Goal: Information Seeking & Learning: Learn about a topic

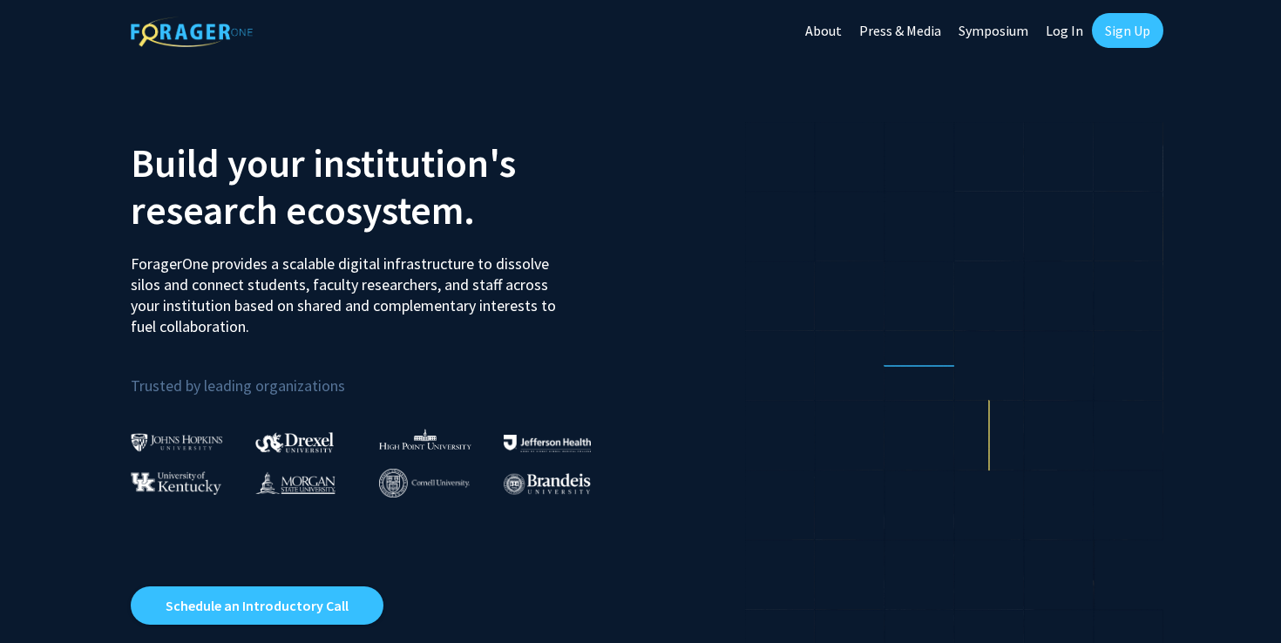
click at [1056, 31] on link "Log In" at bounding box center [1064, 30] width 55 height 61
select select
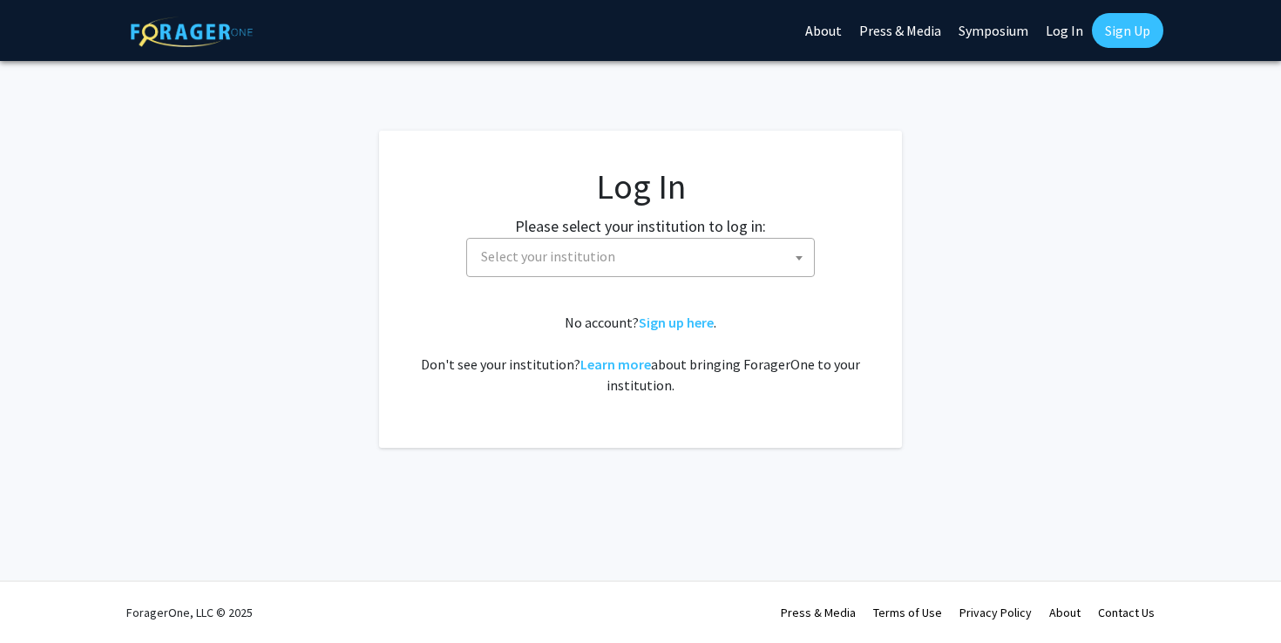
click at [608, 265] on span "Select your institution" at bounding box center [644, 257] width 340 height 36
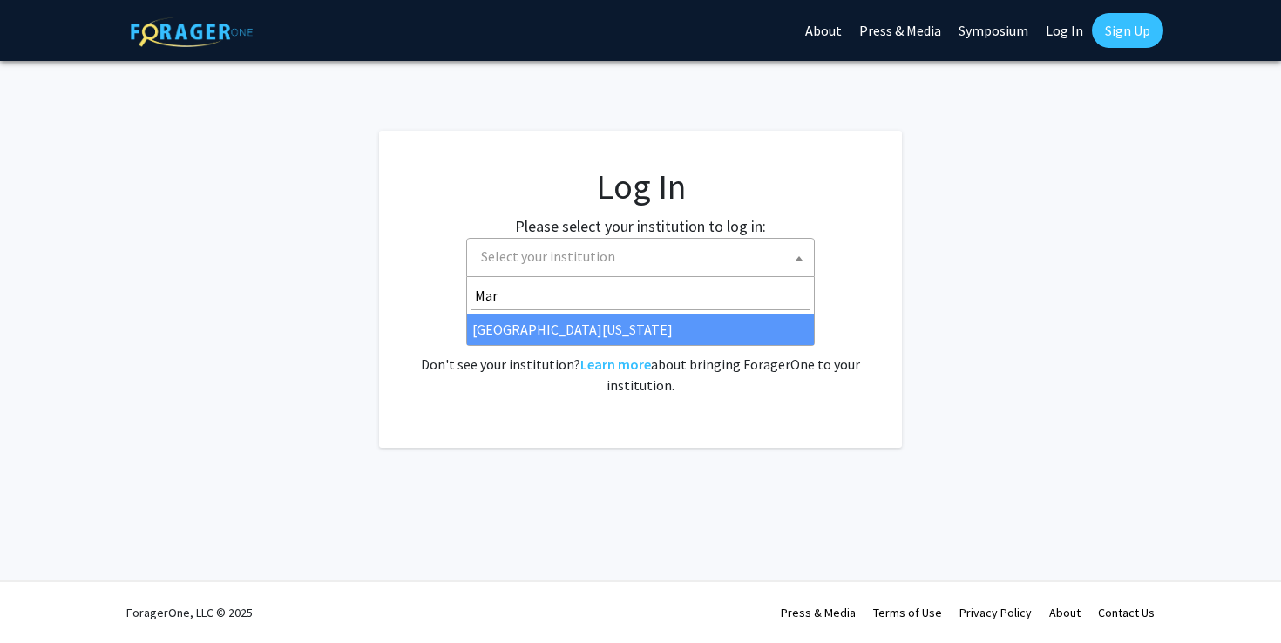
type input "Mar"
select select "31"
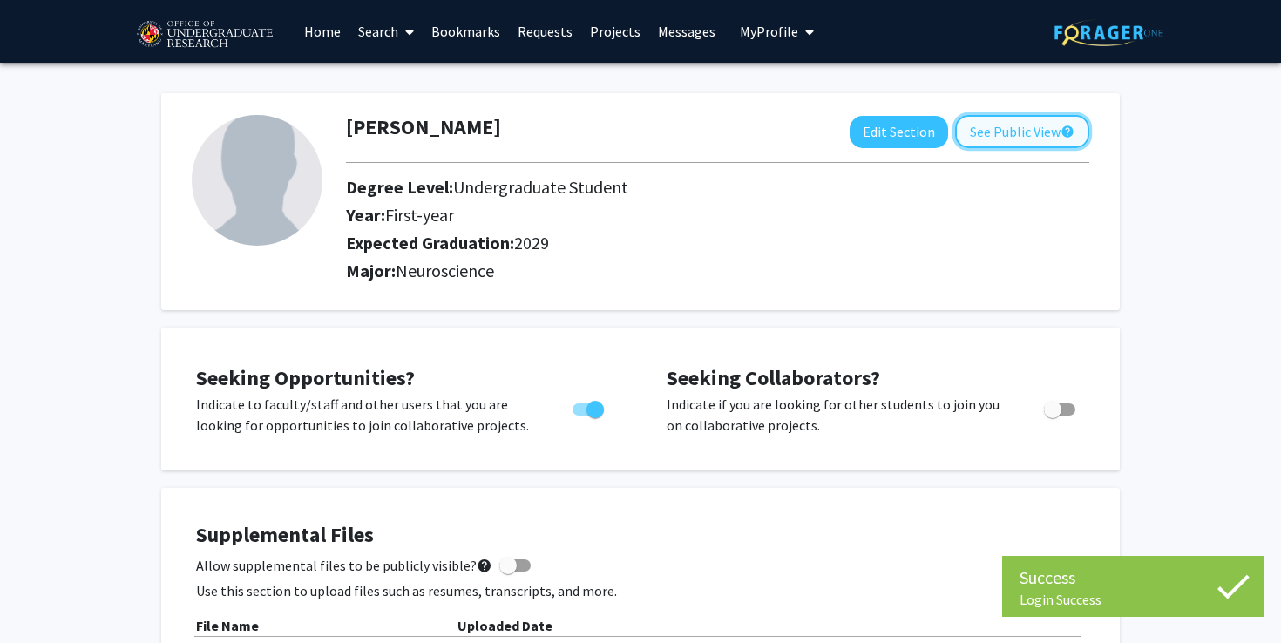
click at [1008, 143] on button "See Public View help" at bounding box center [1022, 131] width 134 height 33
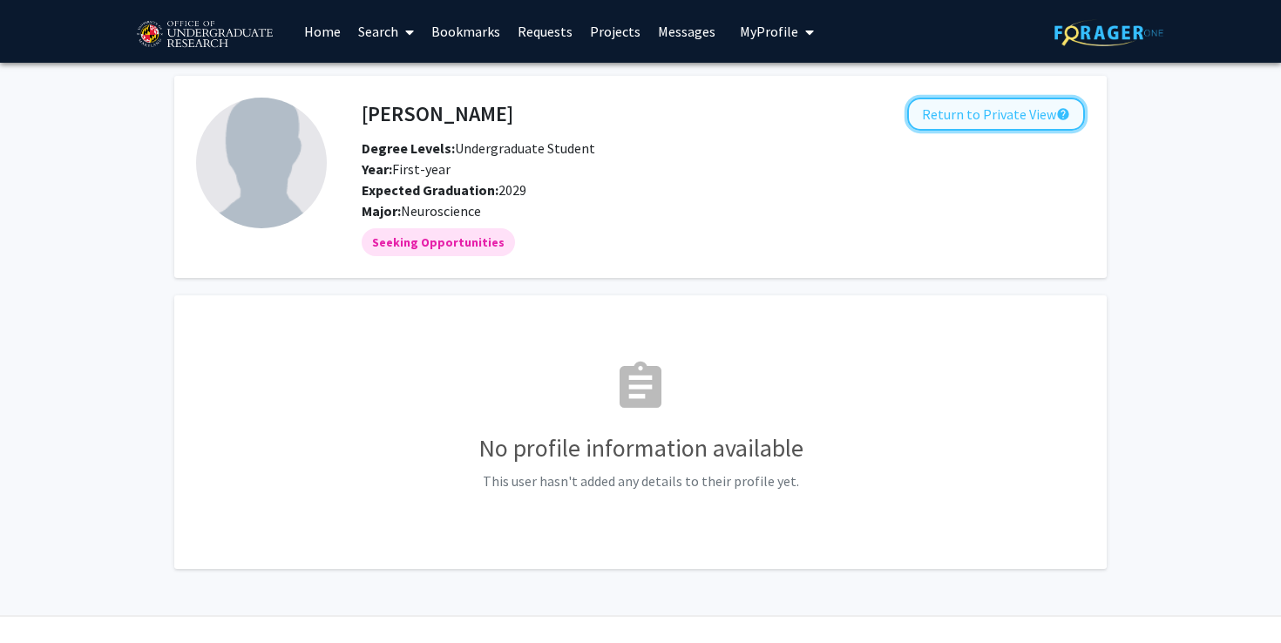
click at [980, 118] on button "Return to Private View help" at bounding box center [996, 114] width 178 height 33
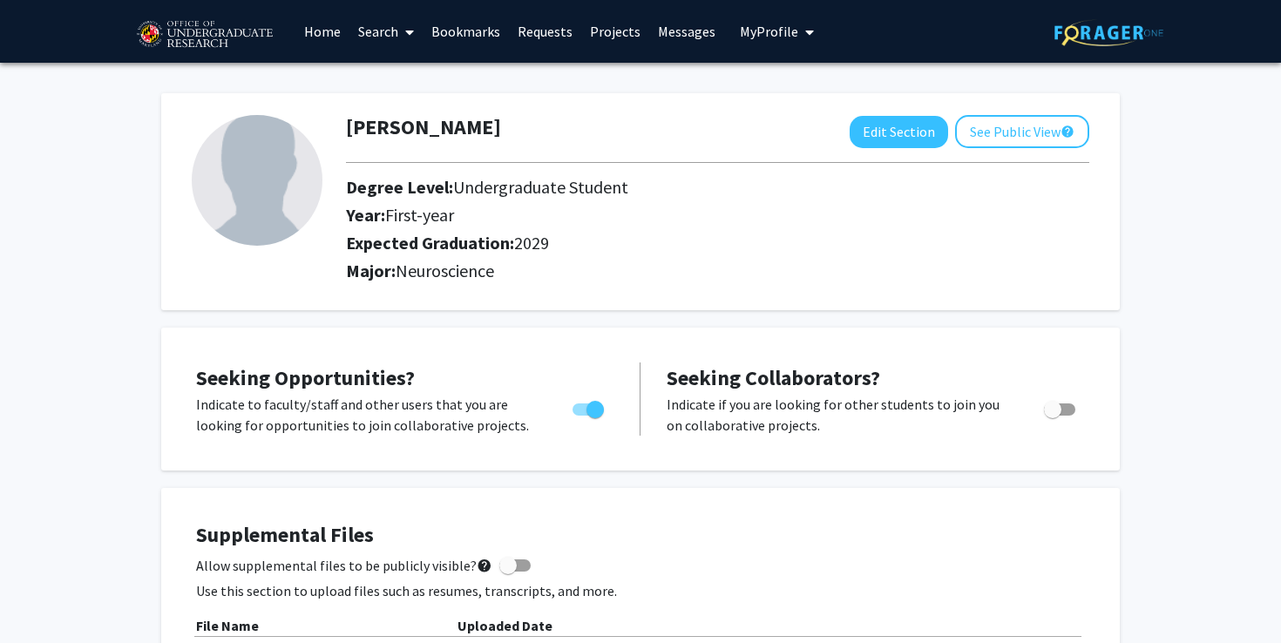
click at [364, 29] on link "Search" at bounding box center [386, 31] width 73 height 61
click at [384, 82] on span "Faculty/Staff" at bounding box center [414, 80] width 128 height 35
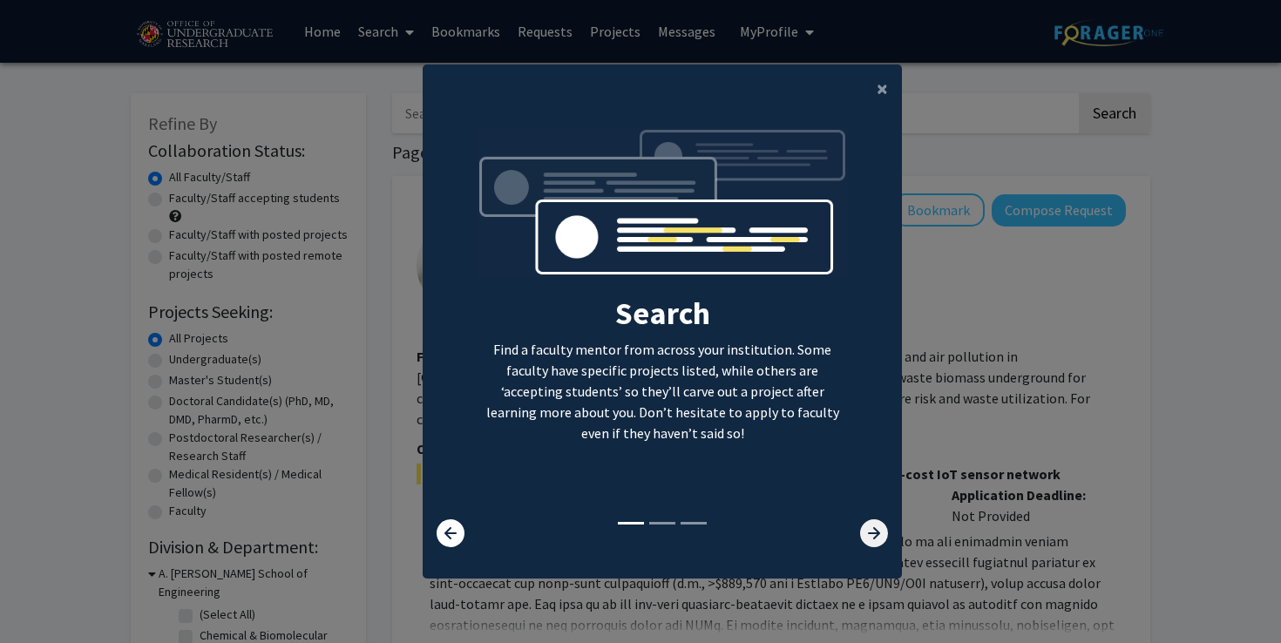
click at [873, 533] on icon at bounding box center [874, 534] width 28 height 28
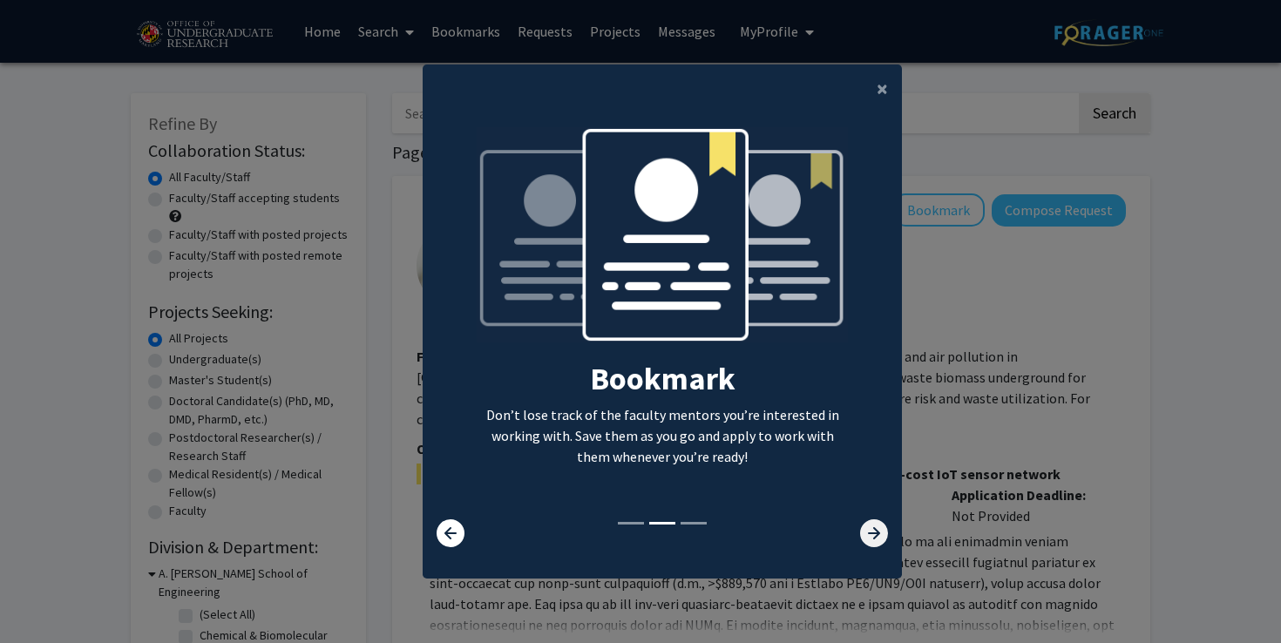
click at [874, 535] on icon at bounding box center [874, 534] width 28 height 28
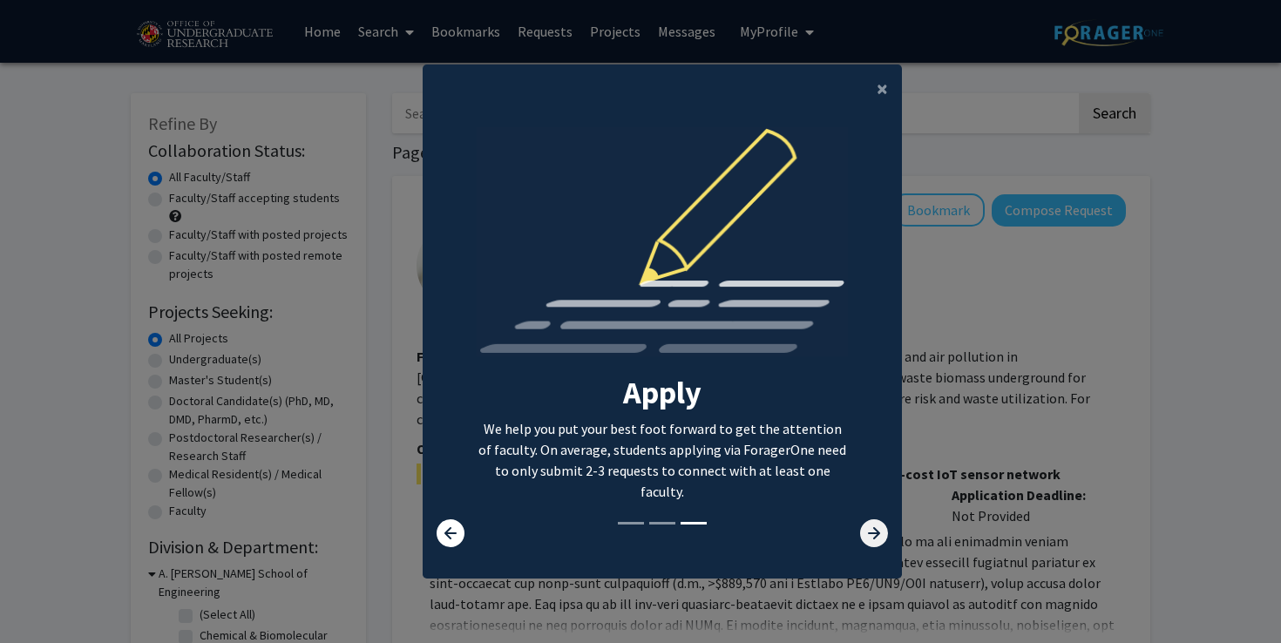
click at [874, 535] on icon at bounding box center [874, 534] width 28 height 28
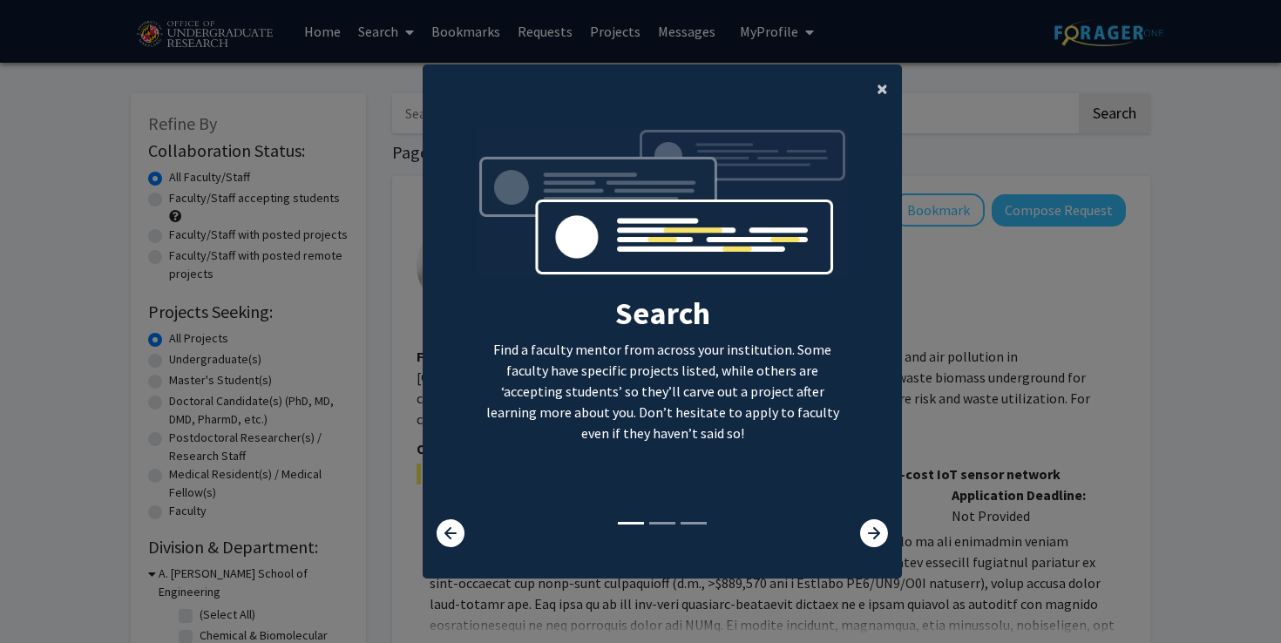
click at [880, 96] on span "×" at bounding box center [882, 88] width 11 height 27
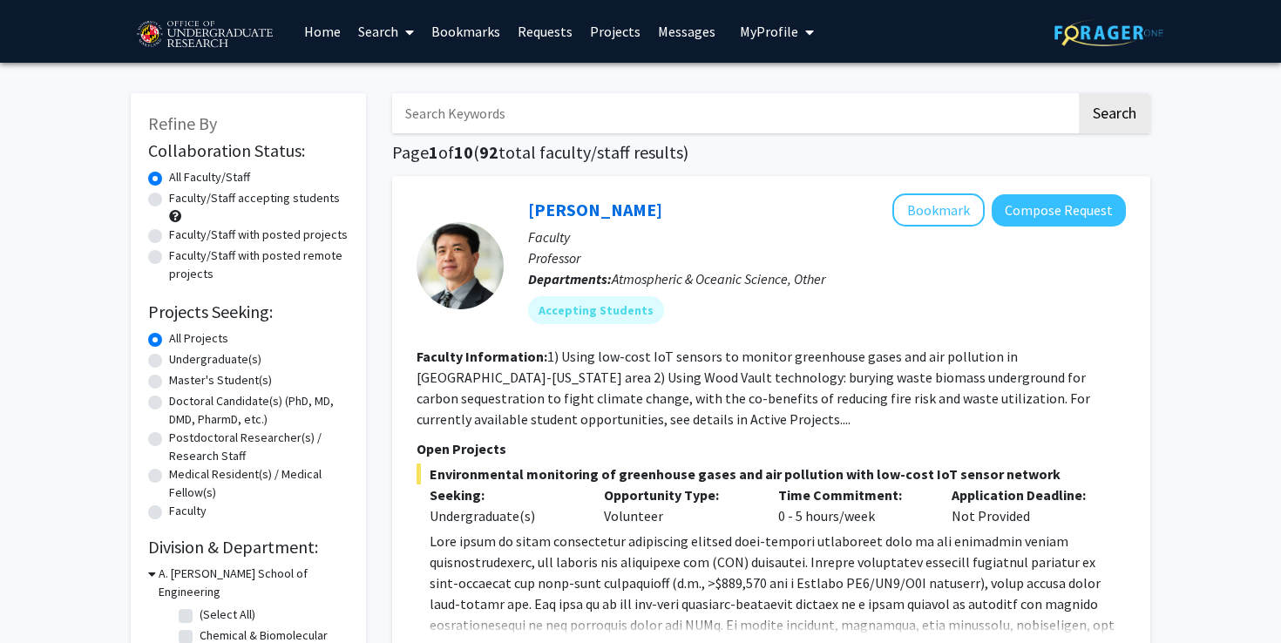
click at [169, 359] on label "Undergraduate(s)" at bounding box center [215, 359] width 92 height 18
click at [169, 359] on input "Undergraduate(s)" at bounding box center [174, 355] width 11 height 11
radio input "true"
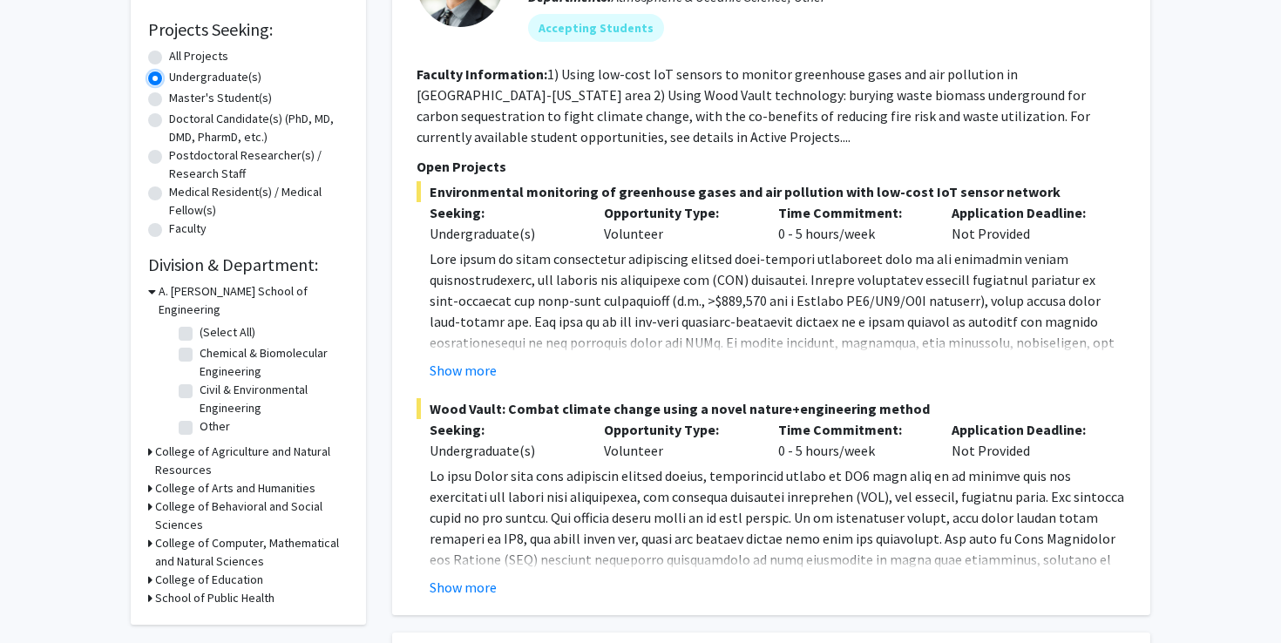
scroll to position [293, 0]
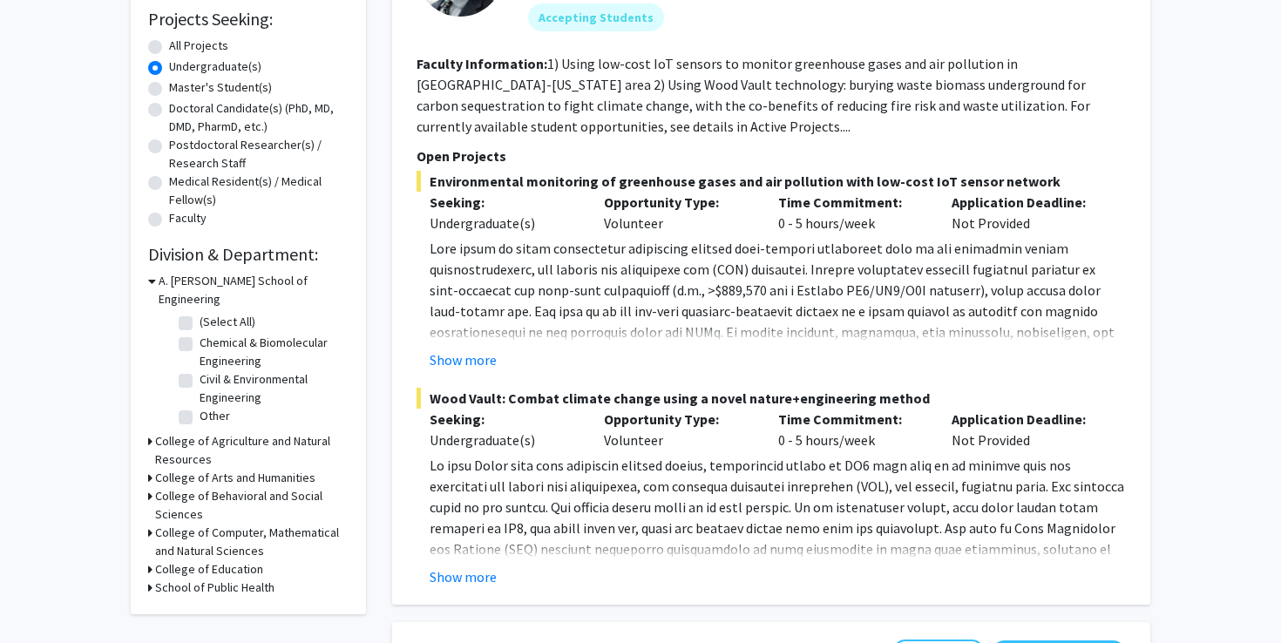
click at [153, 282] on icon at bounding box center [152, 281] width 8 height 18
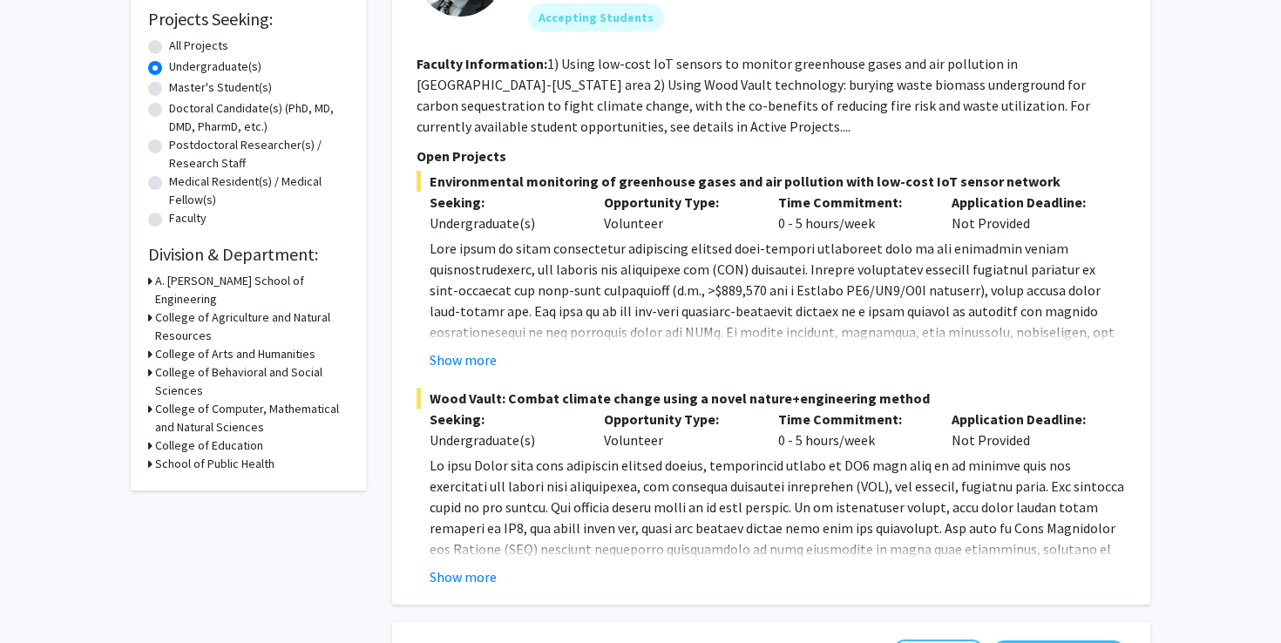
click at [150, 363] on icon at bounding box center [150, 372] width 4 height 18
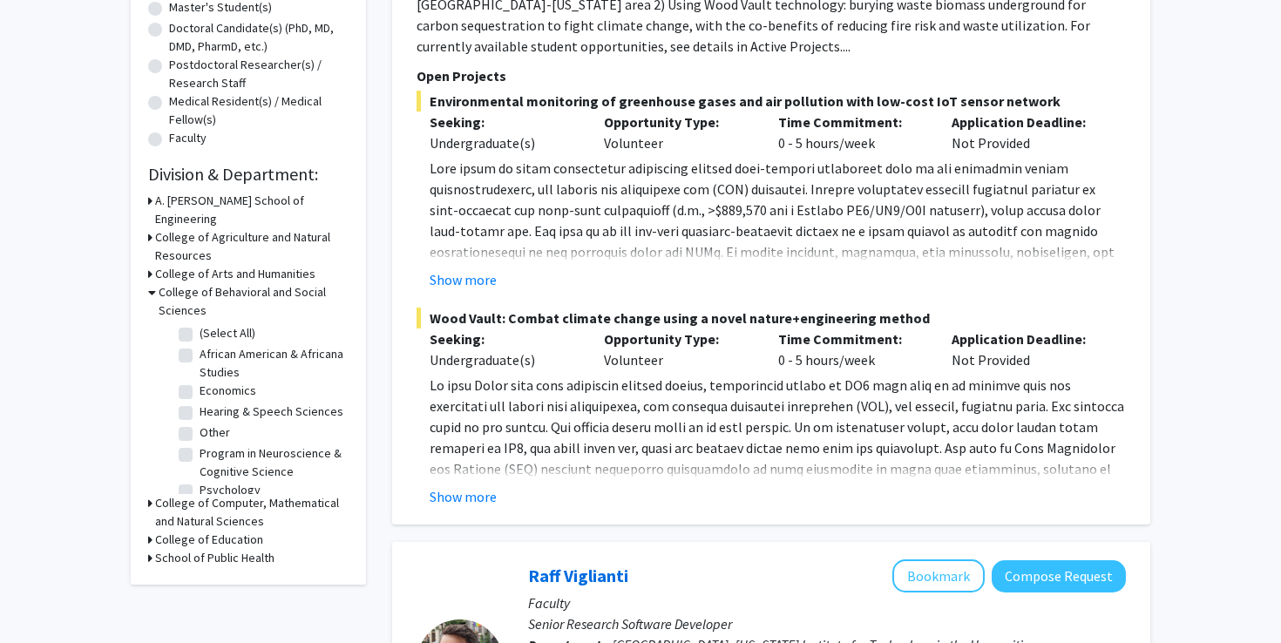
scroll to position [12, 0]
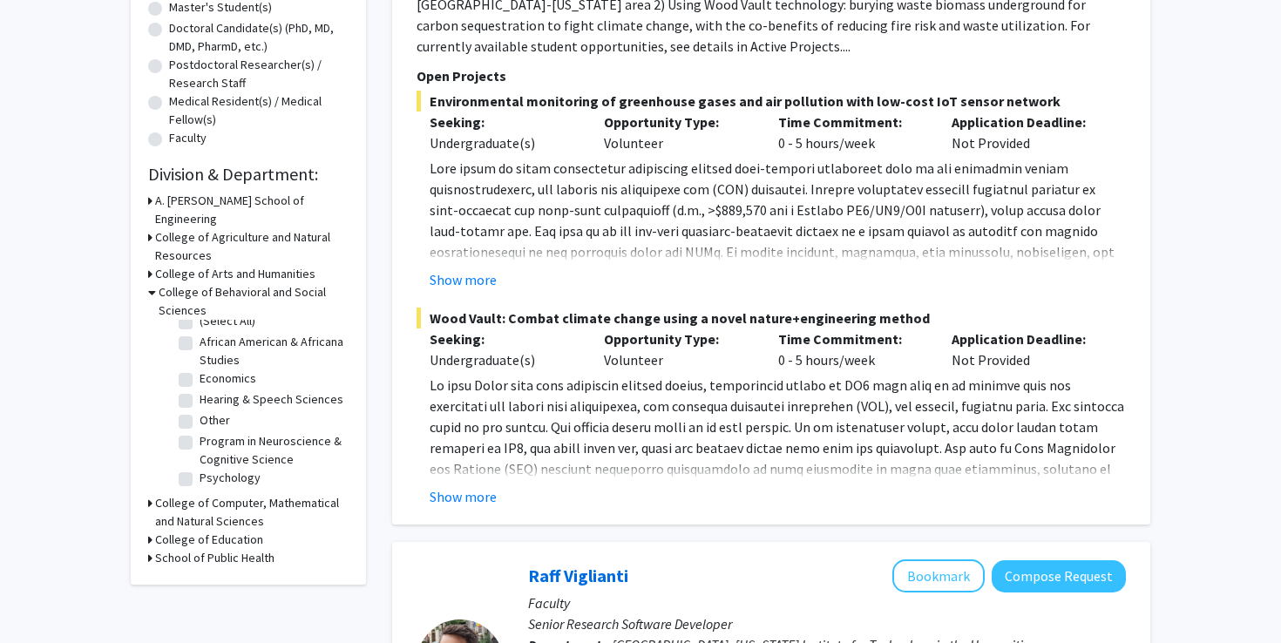
click at [177, 419] on fg-checkbox-list "(Select All) (Select All) African American & Africana Studies African American …" at bounding box center [261, 401] width 174 height 187
click at [200, 432] on label "Program in Neuroscience & Cognitive Science" at bounding box center [272, 450] width 145 height 37
click at [200, 432] on input "Program in Neuroscience & Cognitive Science" at bounding box center [205, 437] width 11 height 11
checkbox input "true"
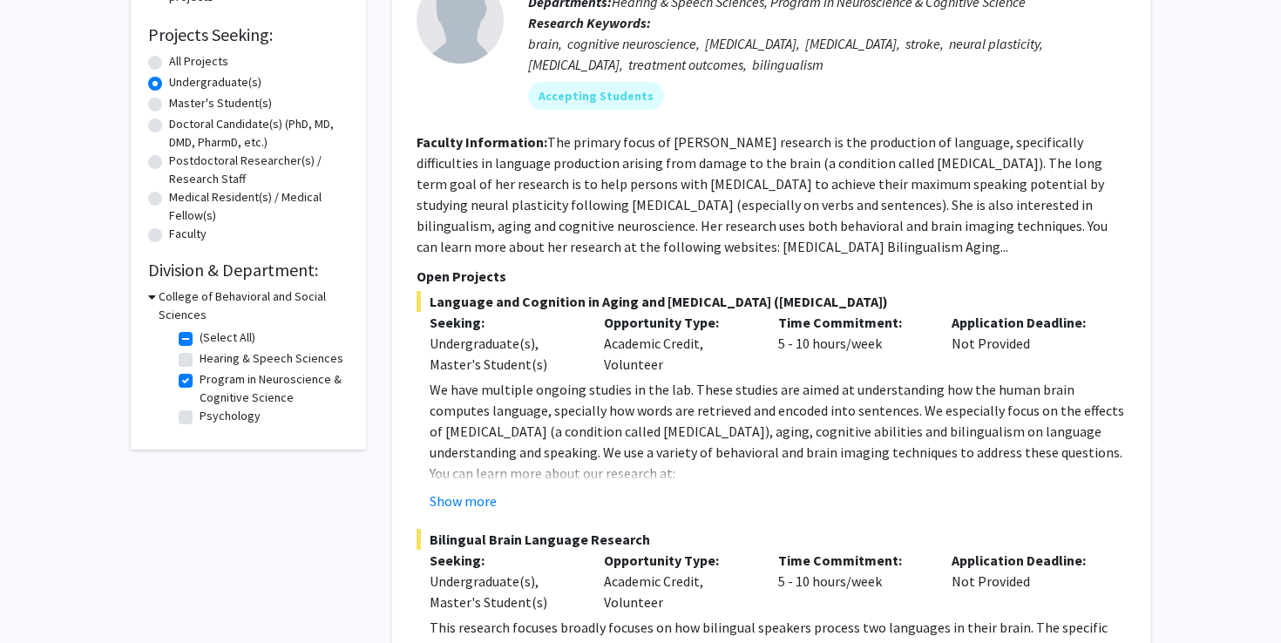
scroll to position [300, 0]
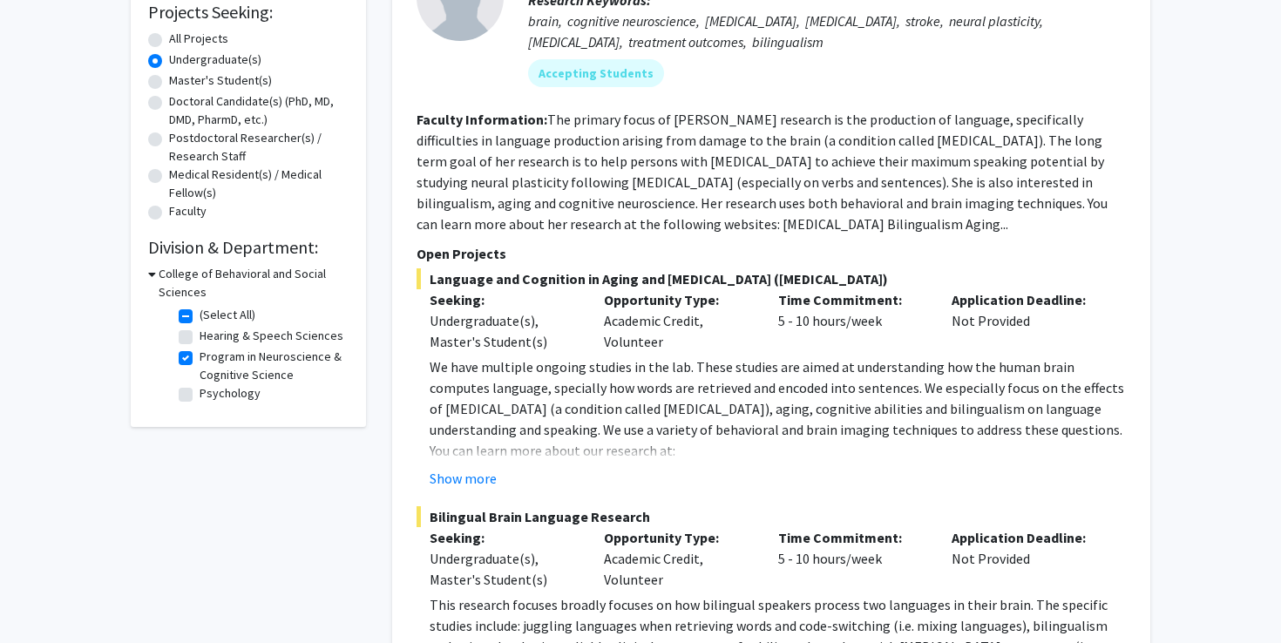
click at [200, 391] on label "Psychology" at bounding box center [230, 393] width 61 height 18
click at [200, 391] on input "Psychology" at bounding box center [205, 389] width 11 height 11
checkbox input "true"
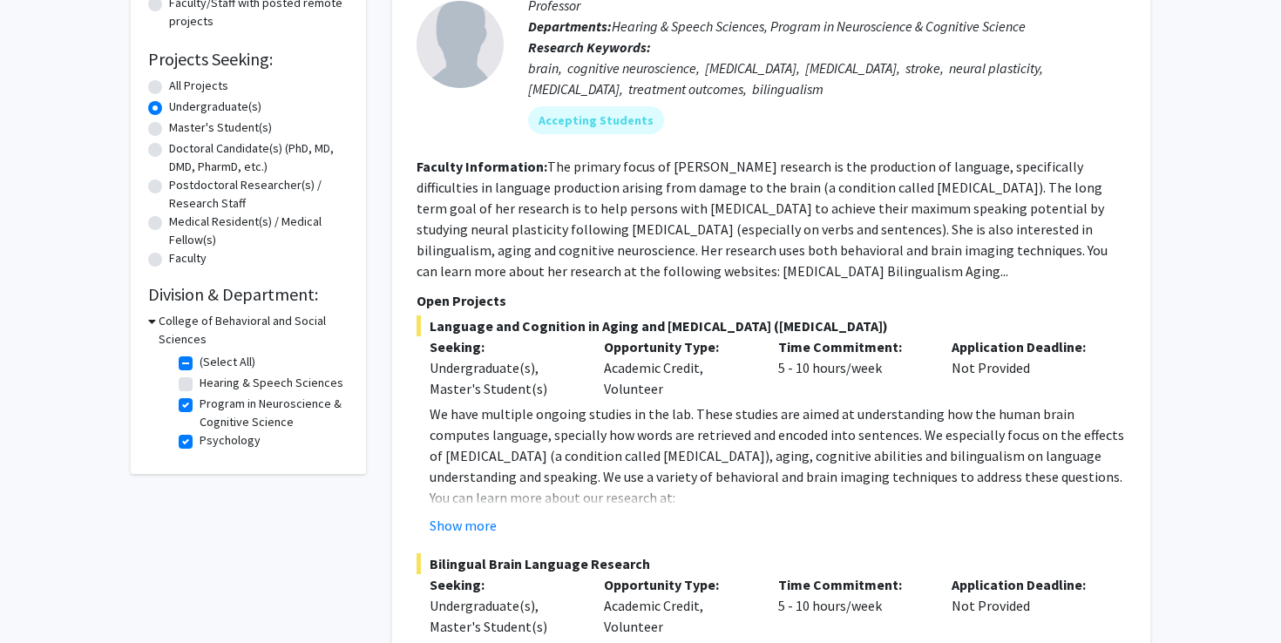
scroll to position [258, 0]
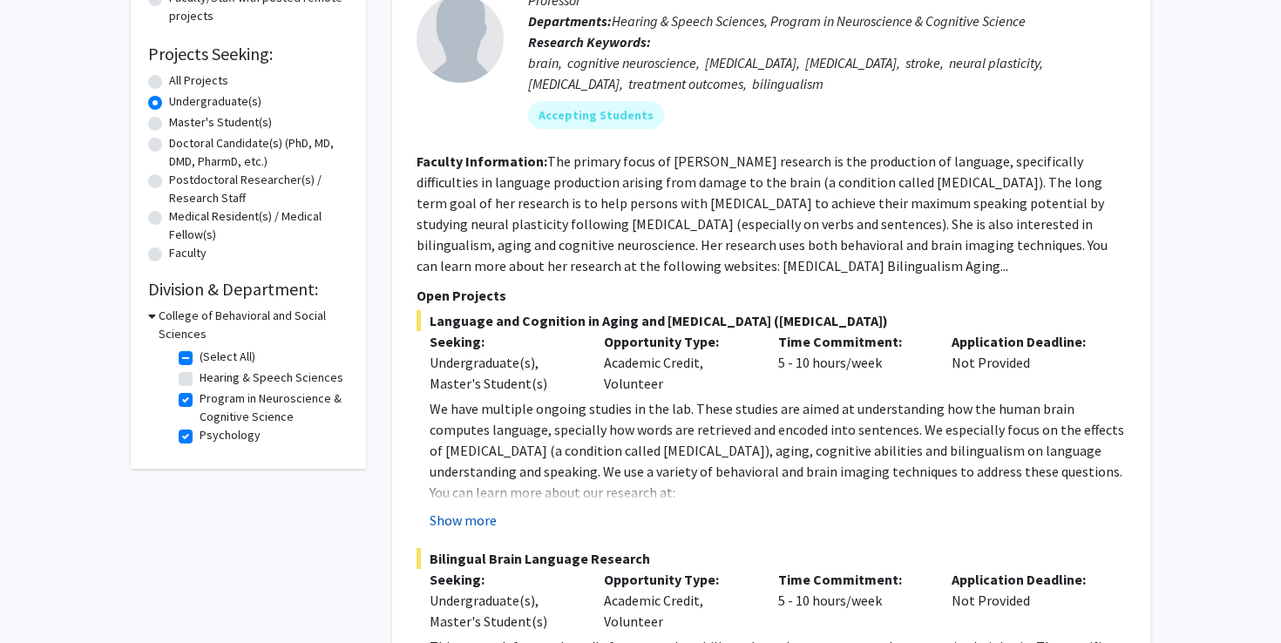
click at [478, 515] on button "Show more" at bounding box center [463, 520] width 67 height 21
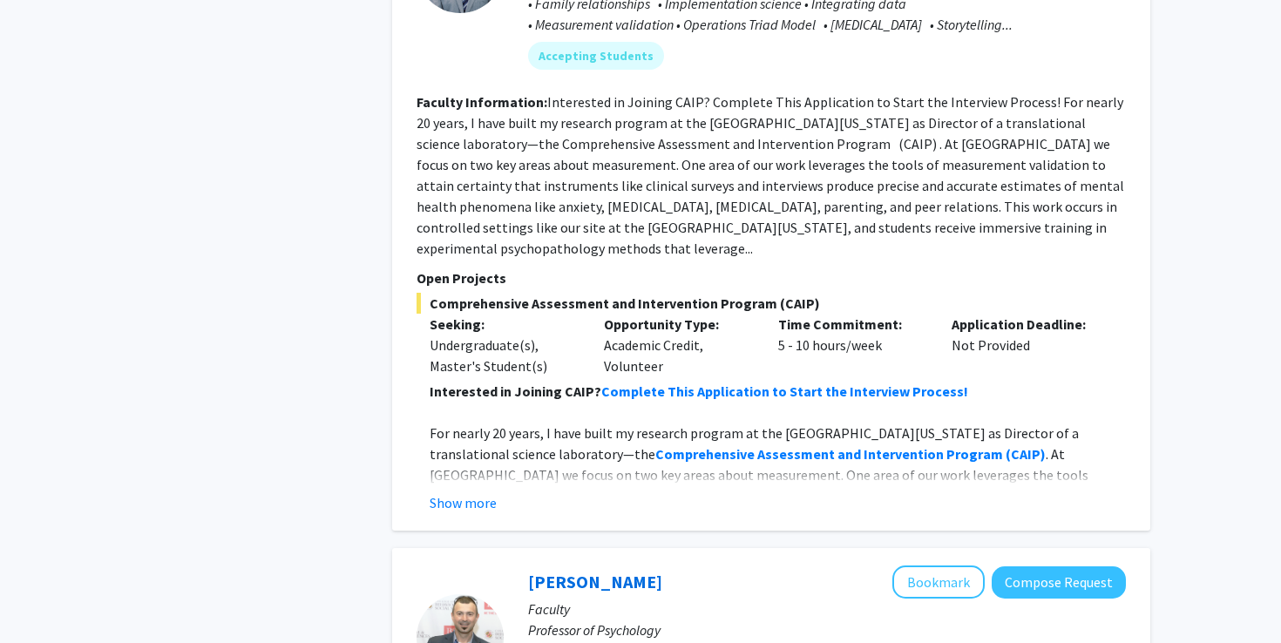
scroll to position [1296, 0]
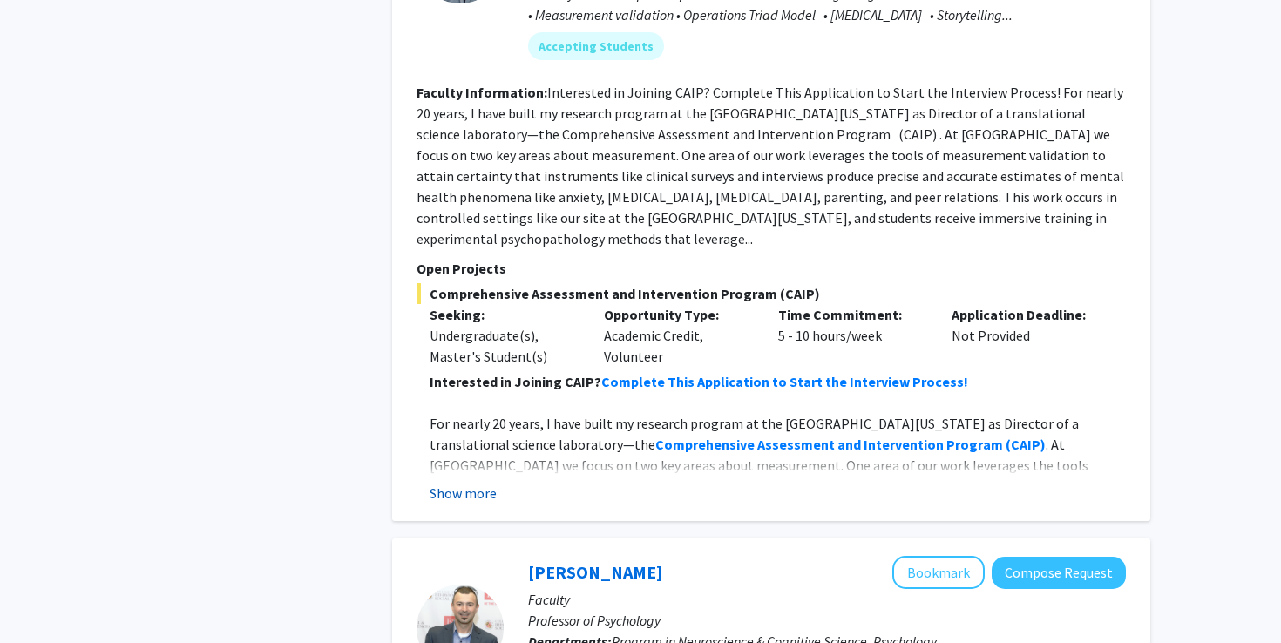
click at [485, 483] on button "Show more" at bounding box center [463, 493] width 67 height 21
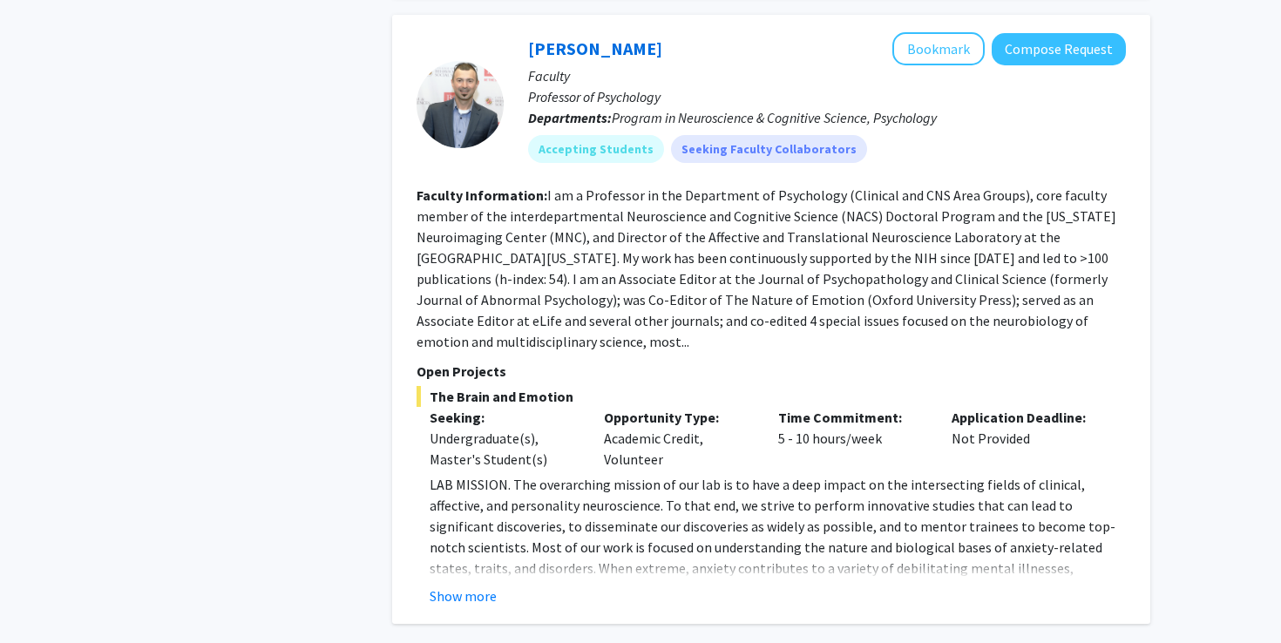
scroll to position [2132, 0]
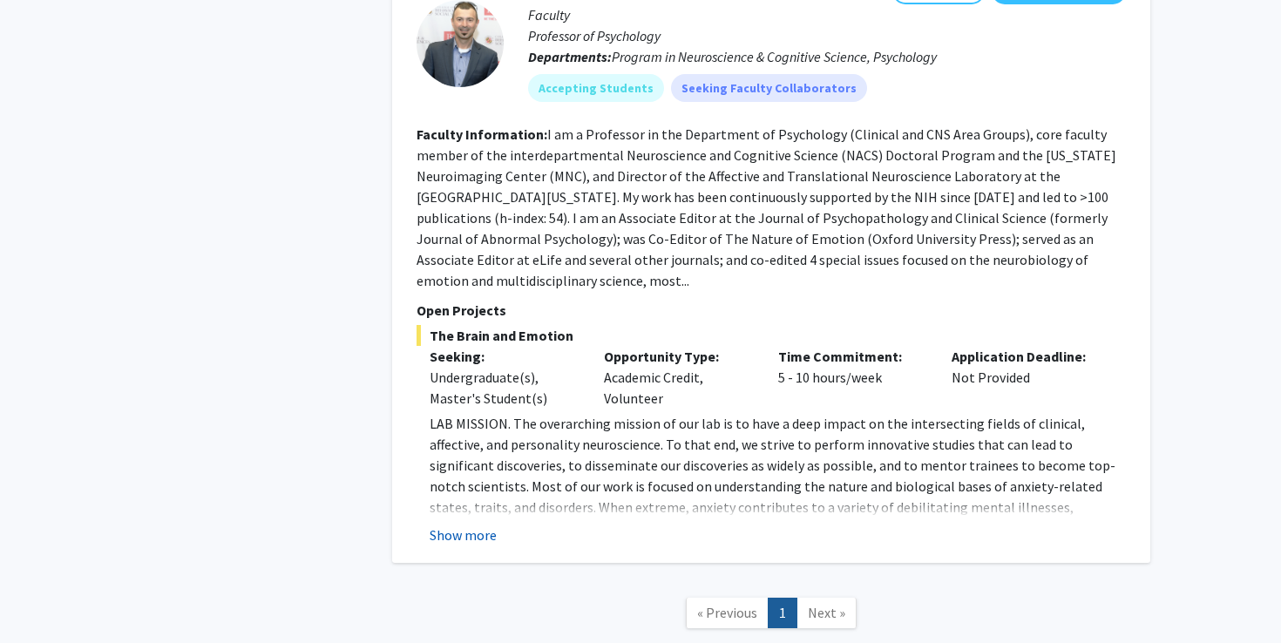
click at [470, 525] on button "Show more" at bounding box center [463, 535] width 67 height 21
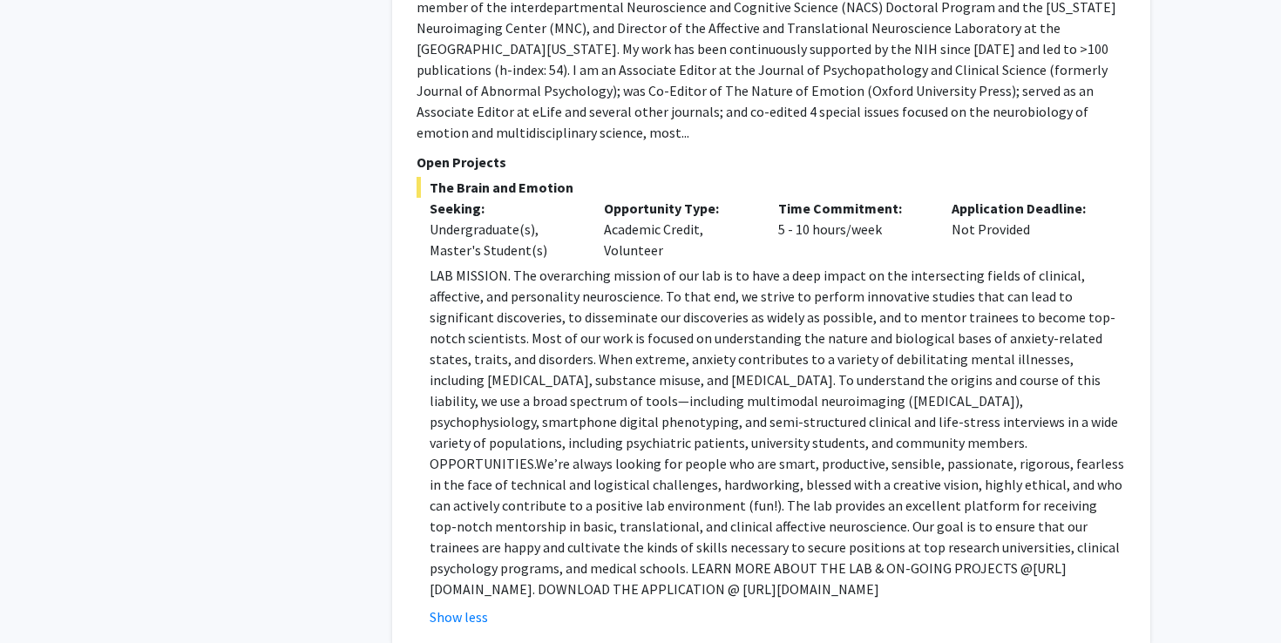
scroll to position [2412, 0]
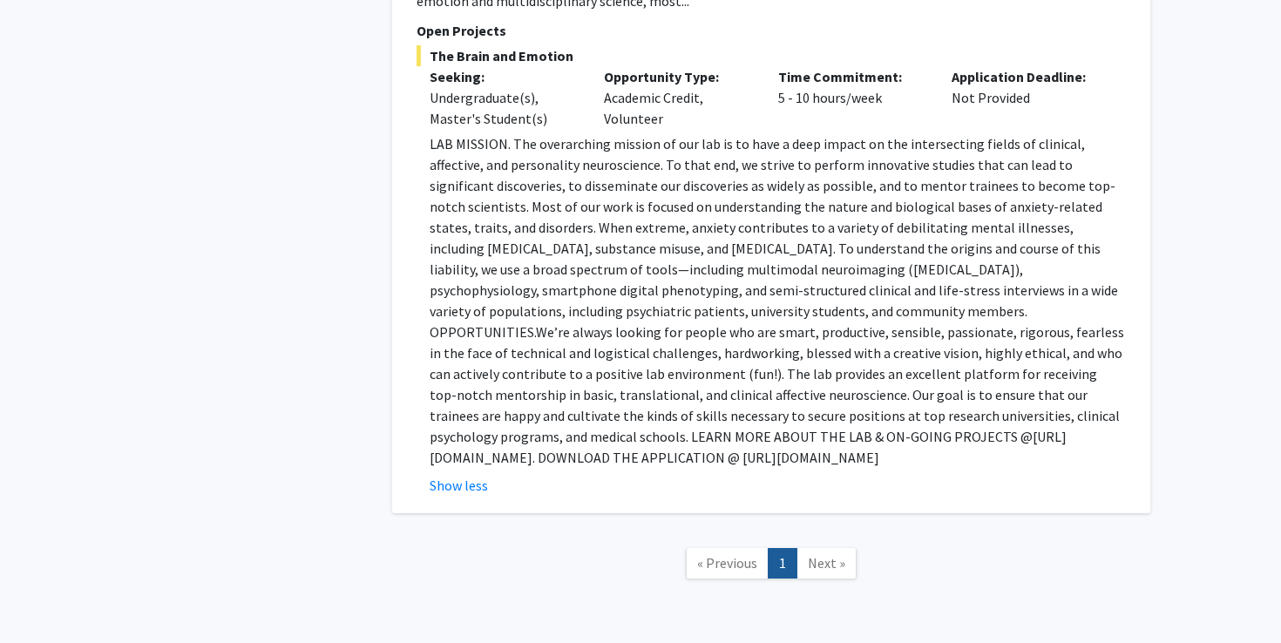
click at [836, 554] on span "Next »" at bounding box center [826, 562] width 37 height 17
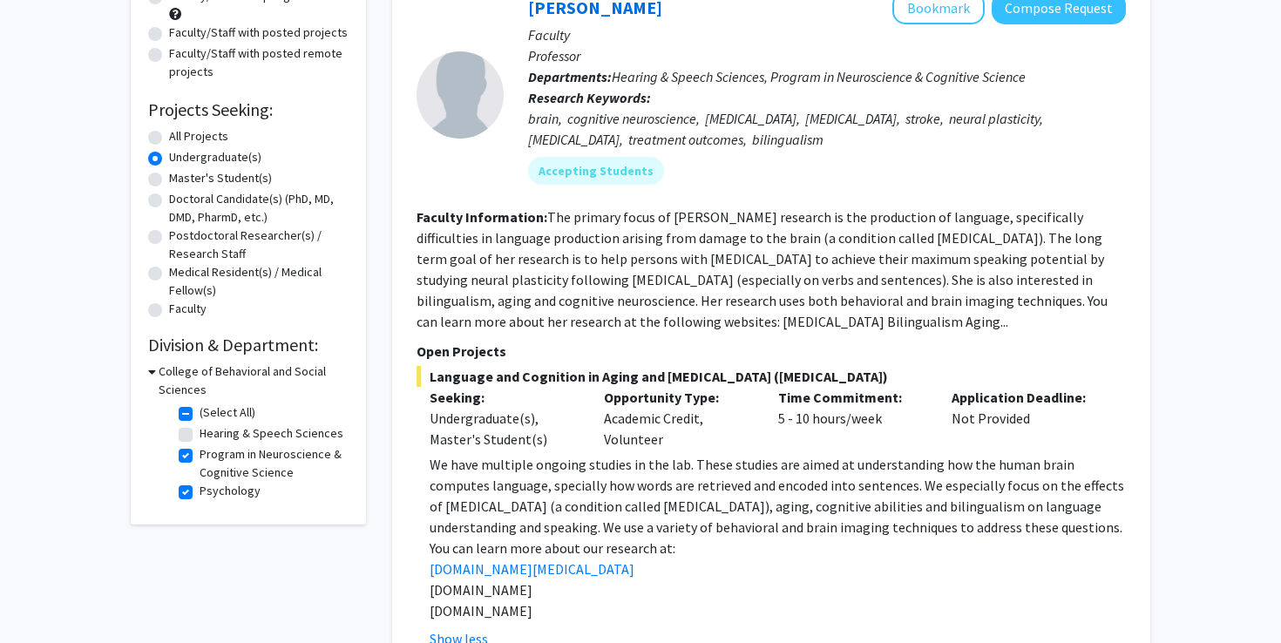
scroll to position [251, 0]
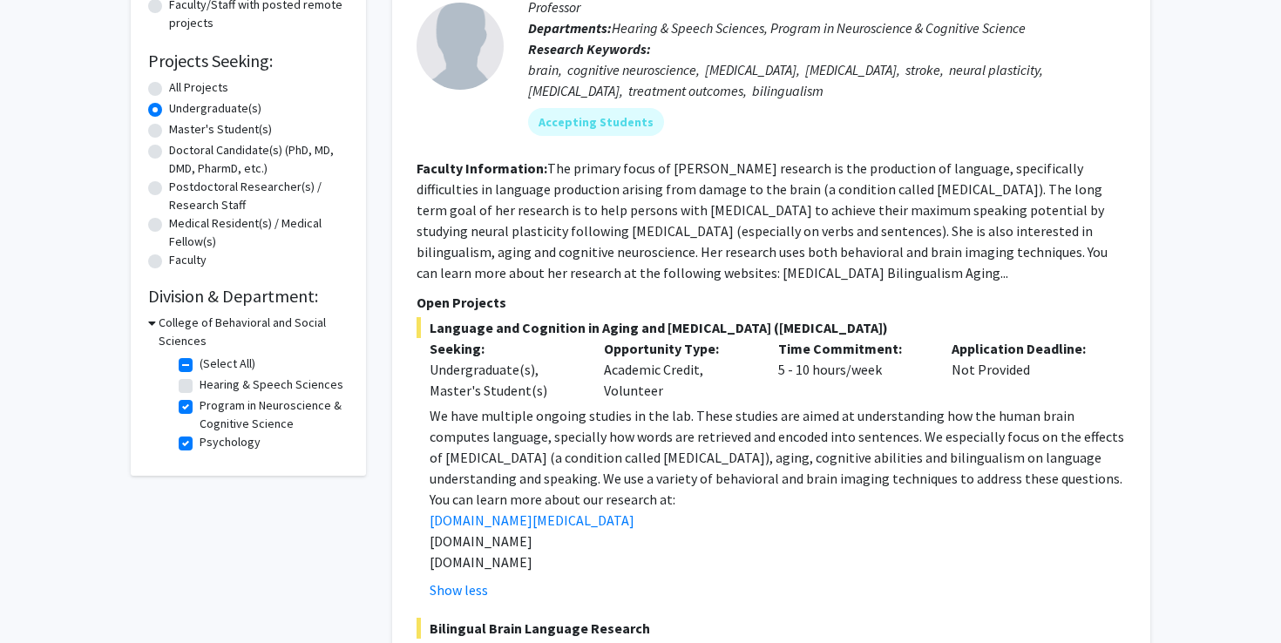
click at [200, 363] on label "(Select All)" at bounding box center [228, 364] width 56 height 18
click at [200, 363] on input "(Select All)" at bounding box center [205, 360] width 11 height 11
checkbox input "false"
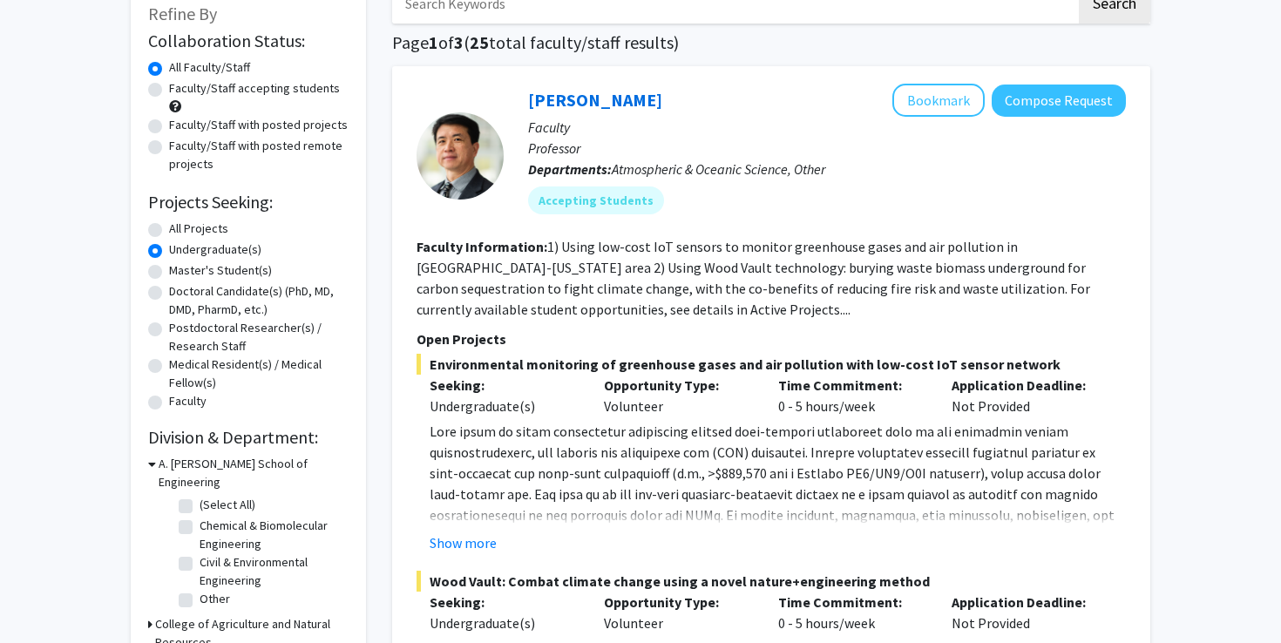
scroll to position [278, 0]
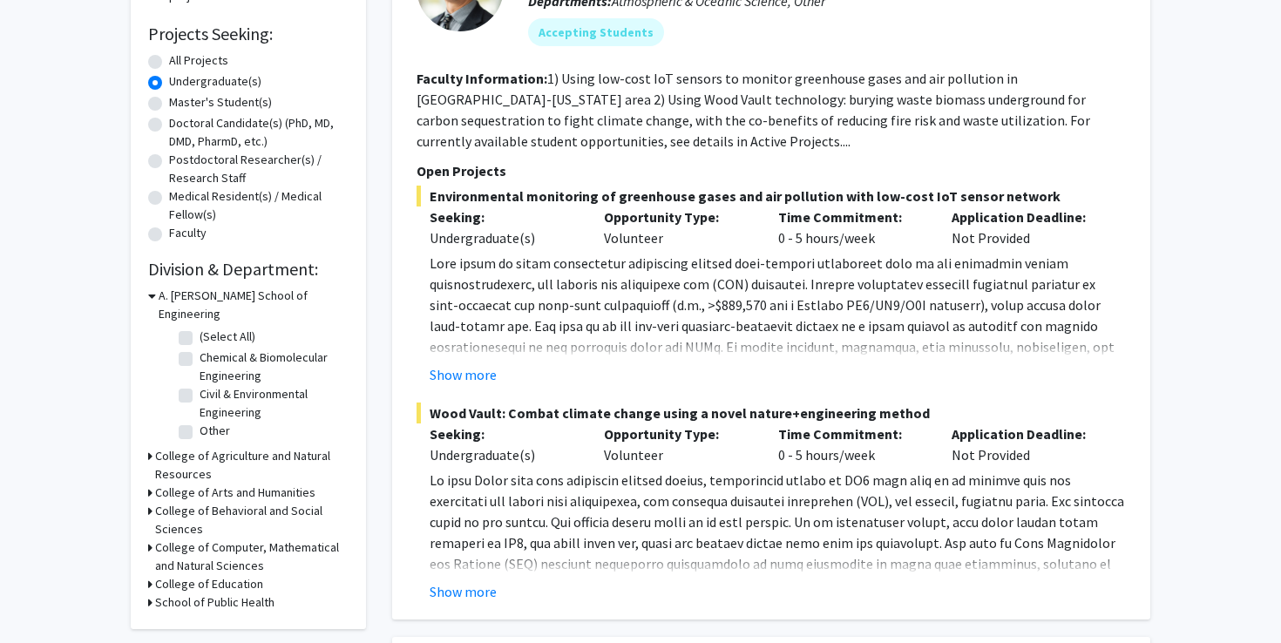
click at [153, 294] on icon at bounding box center [152, 296] width 8 height 18
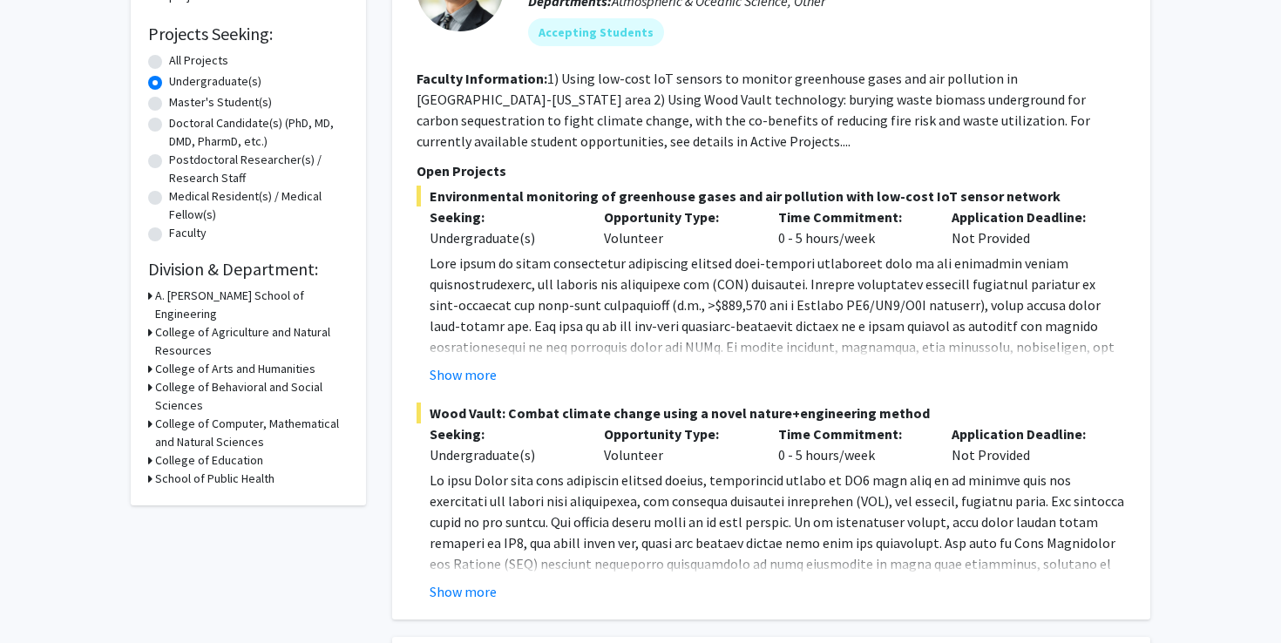
click at [154, 415] on div "College of Computer, Mathematical and Natural Sciences" at bounding box center [248, 433] width 200 height 37
click at [148, 415] on icon at bounding box center [150, 424] width 4 height 18
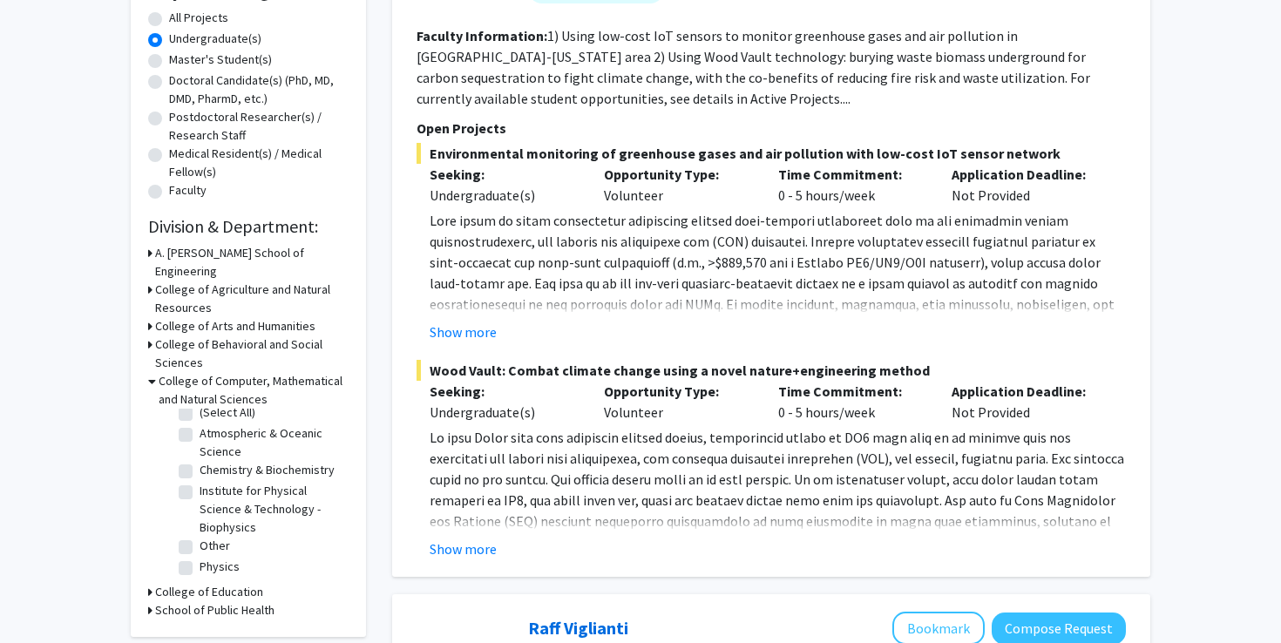
scroll to position [0, 0]
click at [200, 547] on label "Other" at bounding box center [215, 556] width 31 height 18
click at [200, 547] on input "Other" at bounding box center [205, 552] width 11 height 11
checkbox input "true"
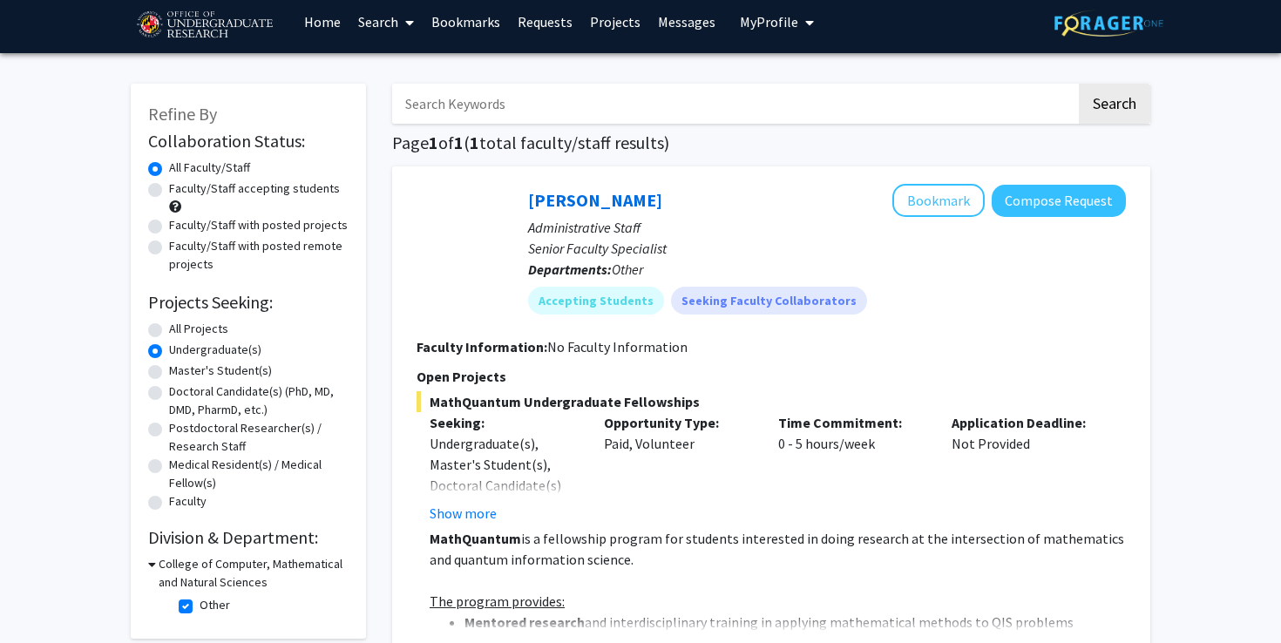
scroll to position [11, 0]
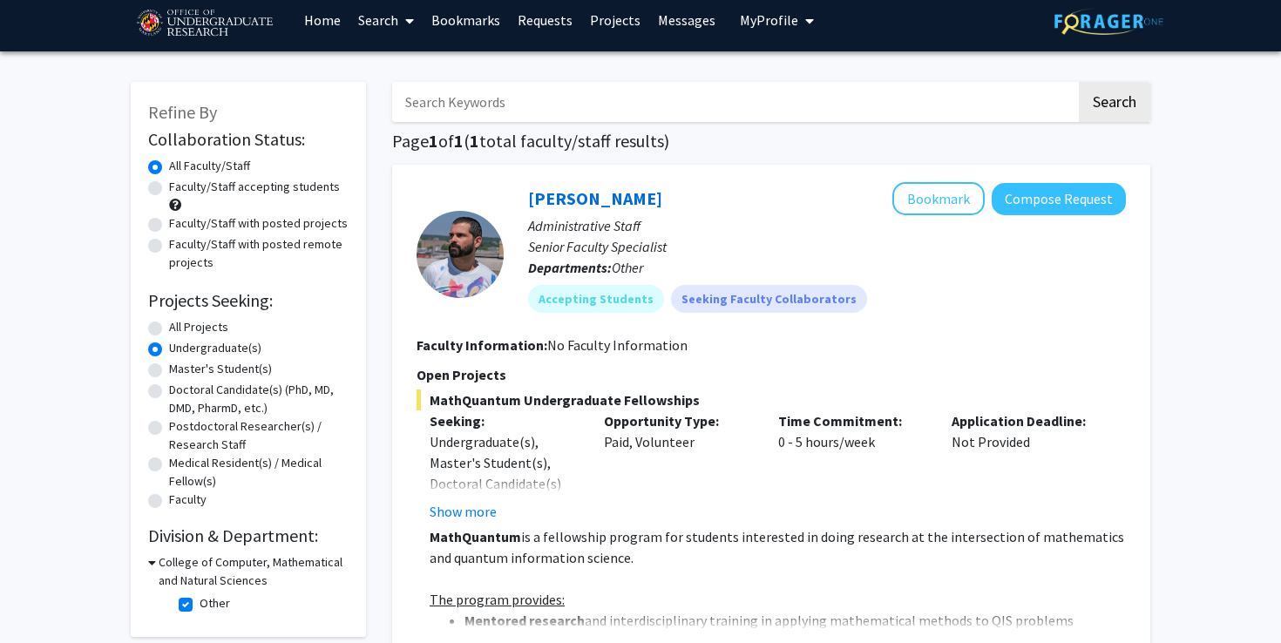
click at [200, 600] on label "Other" at bounding box center [215, 603] width 31 height 18
click at [200, 600] on input "Other" at bounding box center [205, 599] width 11 height 11
checkbox input "false"
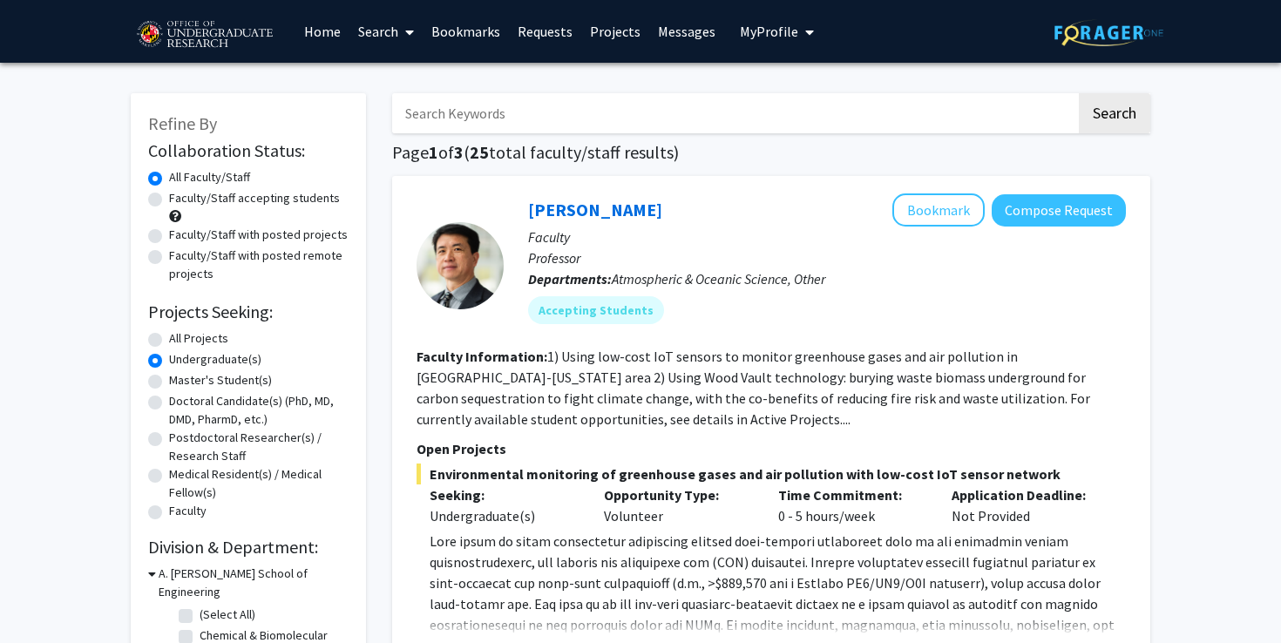
click at [154, 574] on icon at bounding box center [152, 574] width 8 height 18
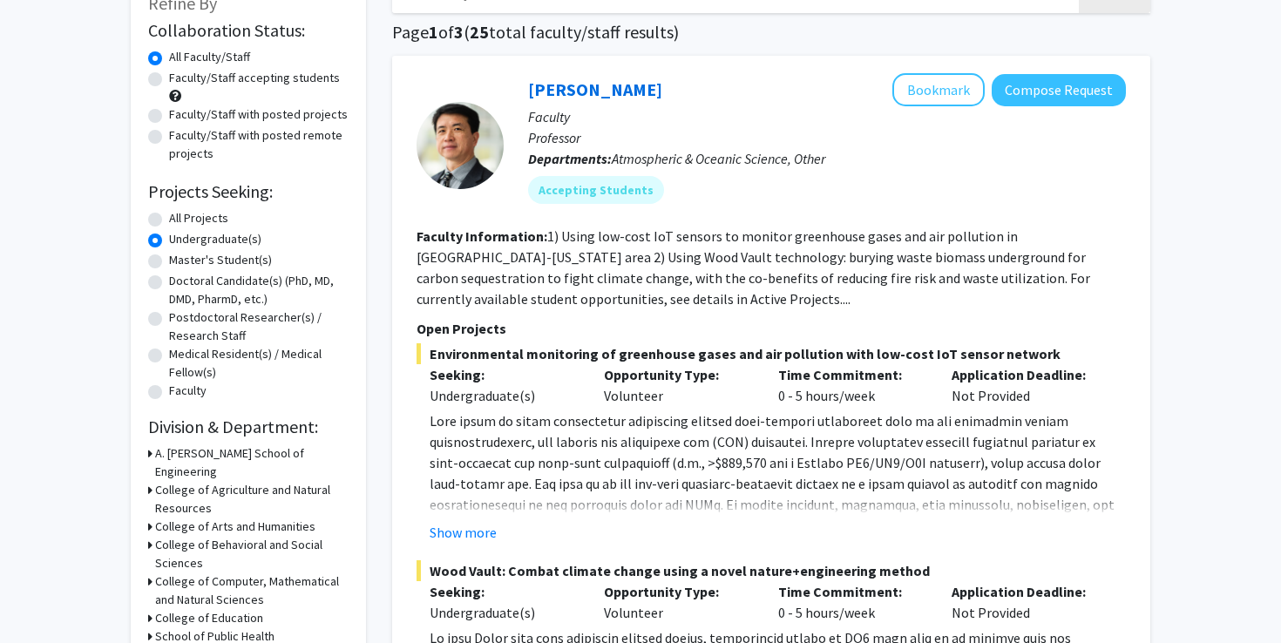
scroll to position [139, 0]
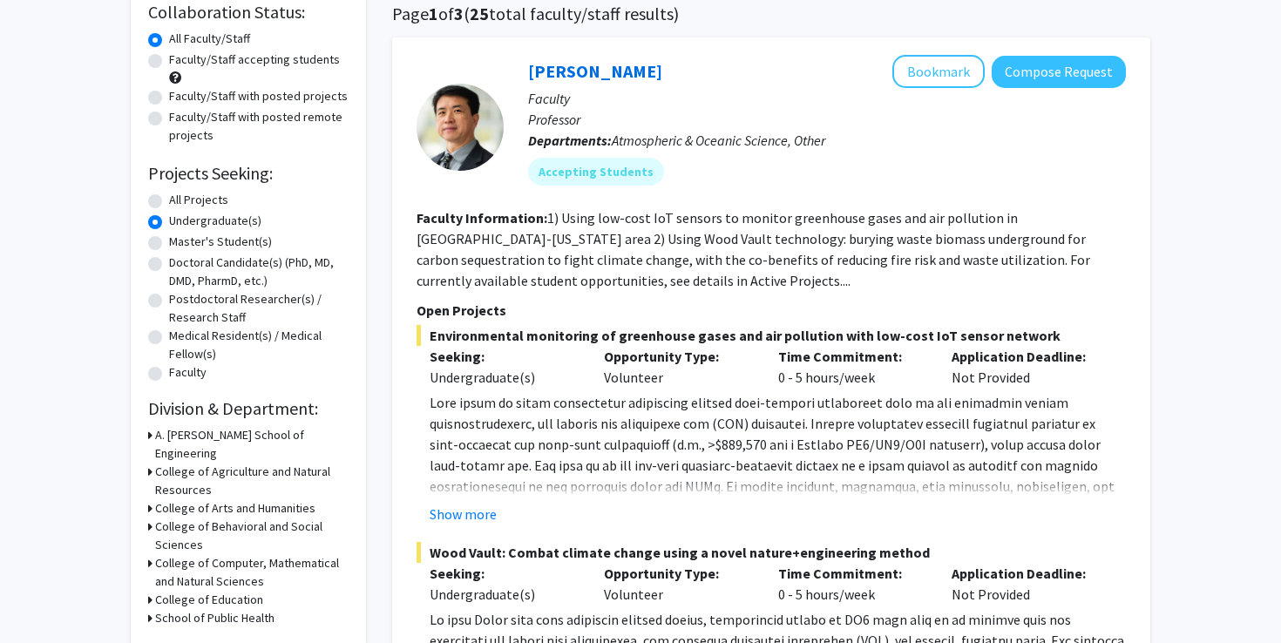
click at [157, 518] on h3 "College of Behavioral and Social Sciences" at bounding box center [252, 536] width 194 height 37
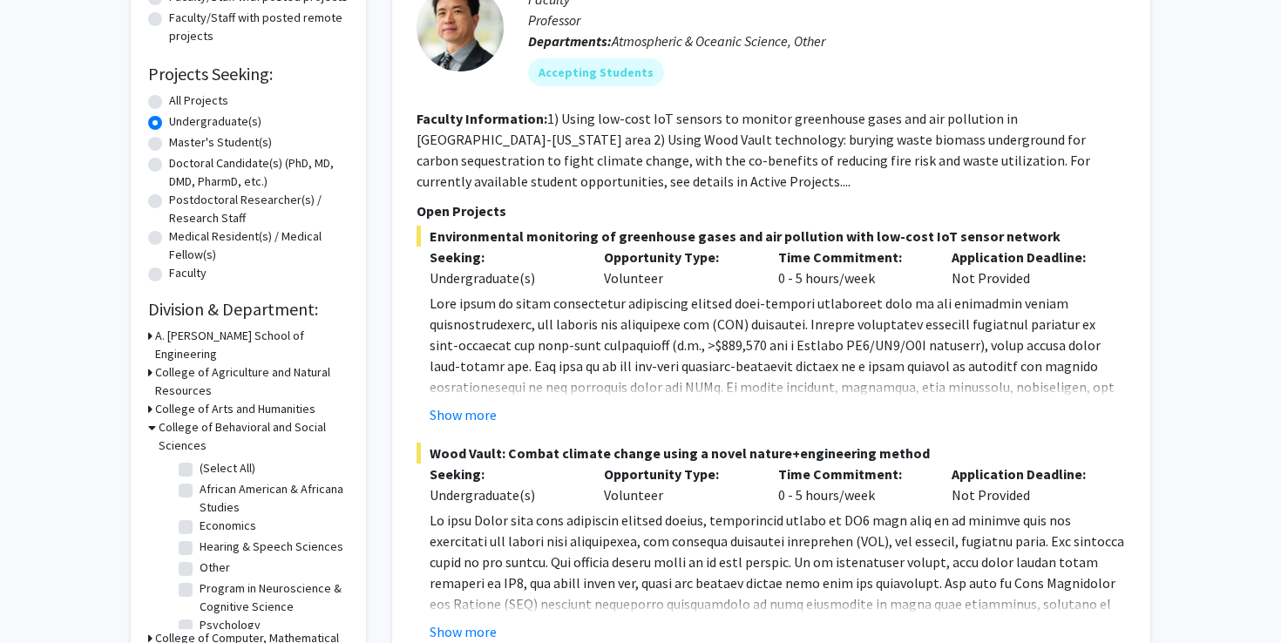
scroll to position [12, 0]
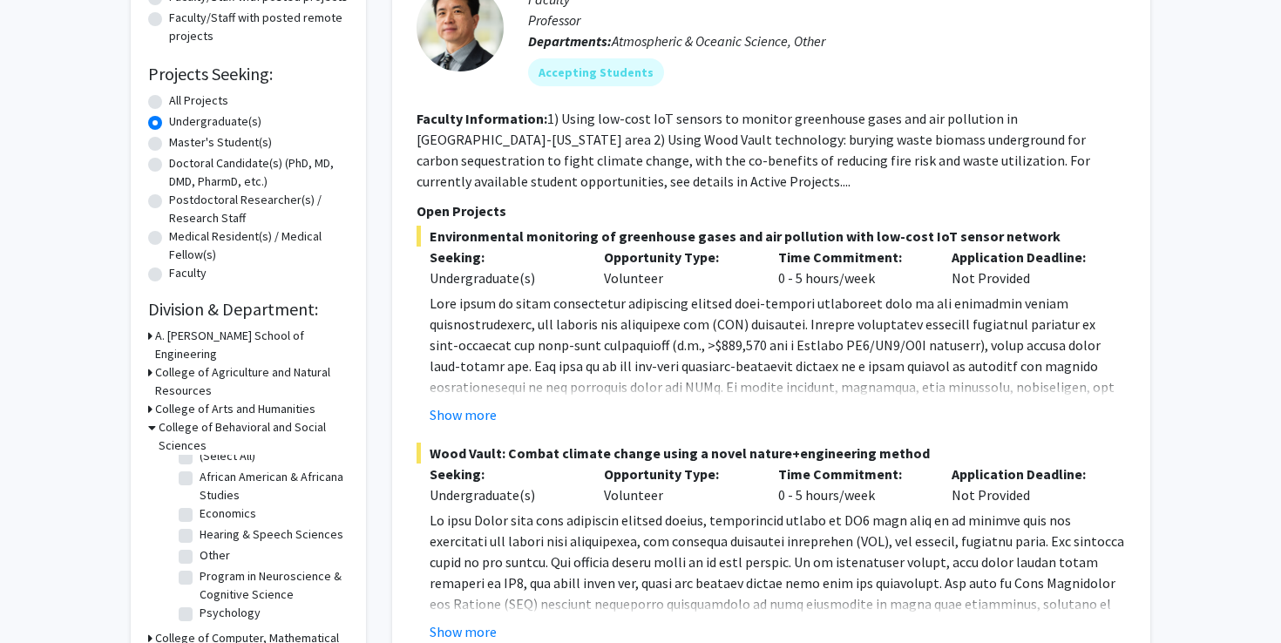
click at [194, 567] on fg-checkbox "Program in Neuroscience & Cognitive Science Program in Neuroscience & Cognitive…" at bounding box center [262, 585] width 166 height 37
click at [200, 567] on label "Program in Neuroscience & Cognitive Science" at bounding box center [272, 585] width 145 height 37
click at [200, 567] on input "Program in Neuroscience & Cognitive Science" at bounding box center [205, 572] width 11 height 11
checkbox input "true"
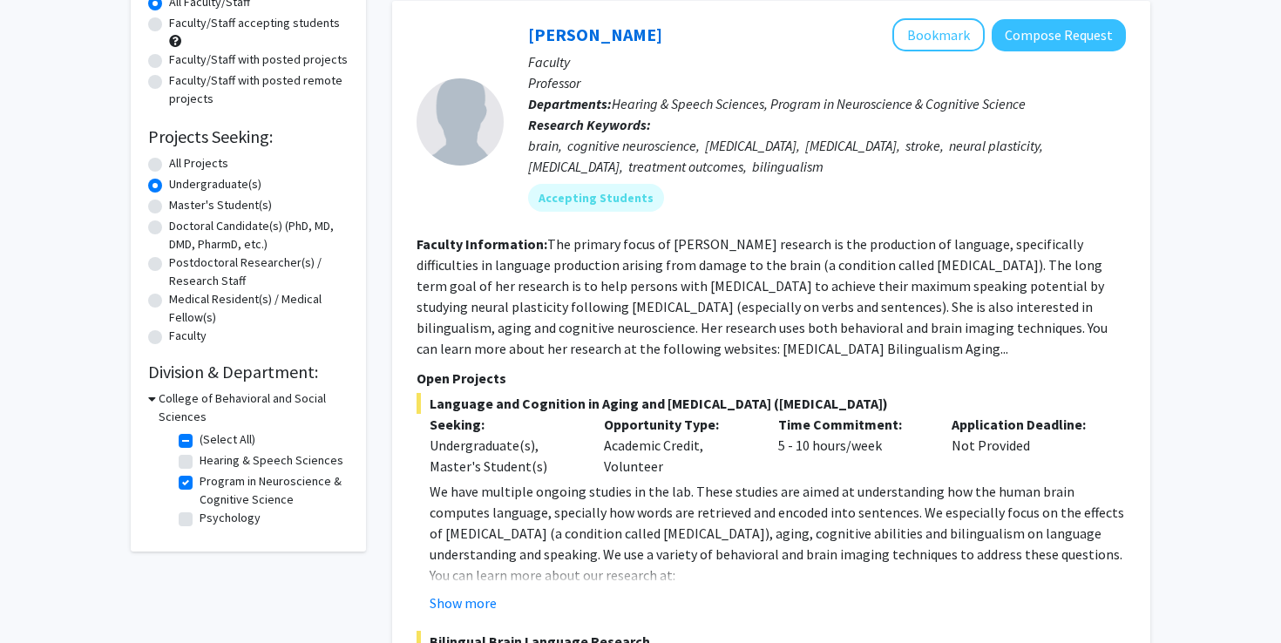
scroll to position [217, 0]
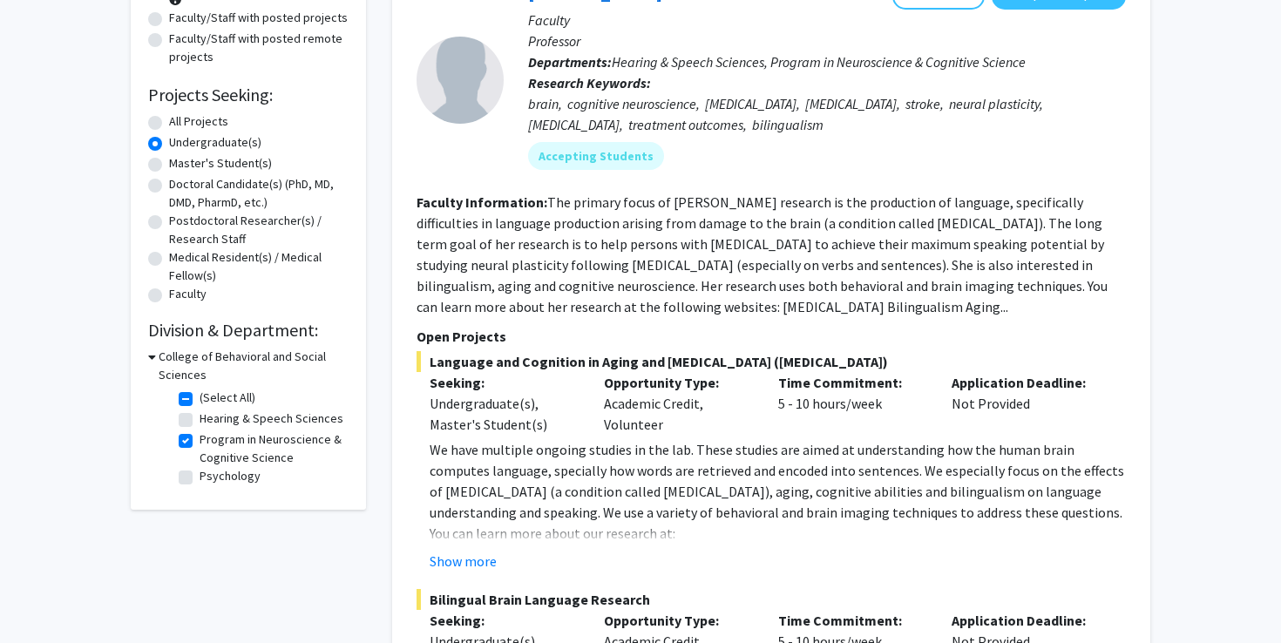
click at [200, 479] on label "Psychology" at bounding box center [230, 476] width 61 height 18
click at [200, 479] on input "Psychology" at bounding box center [205, 472] width 11 height 11
checkbox input "true"
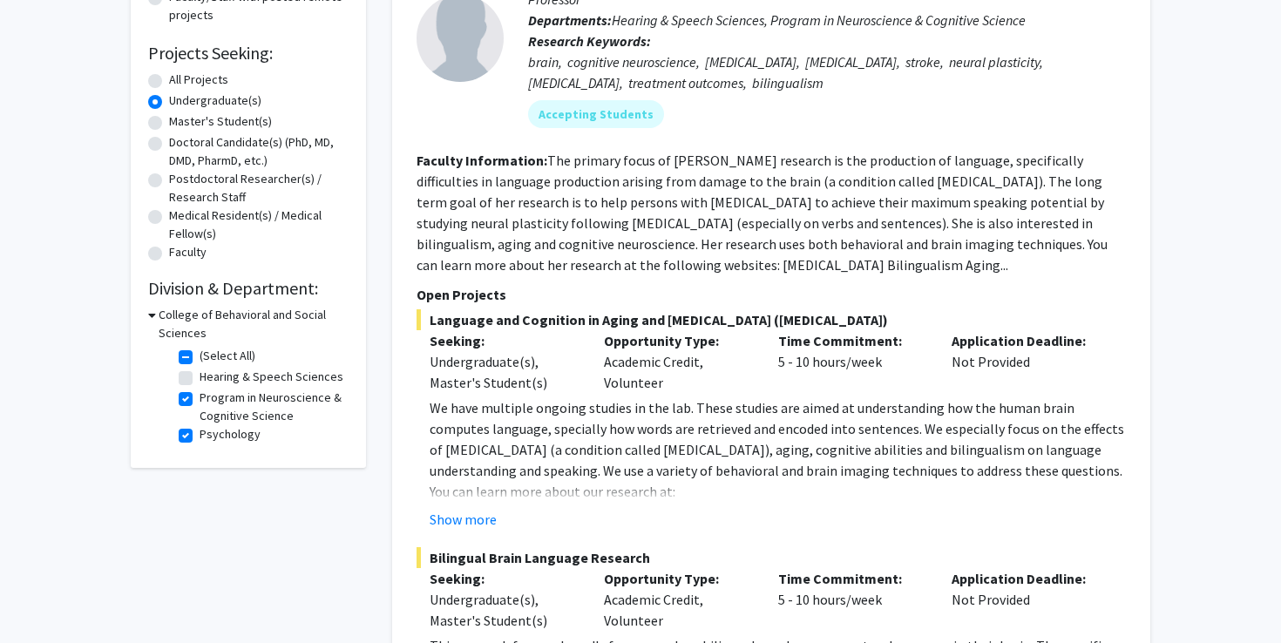
scroll to position [295, 0]
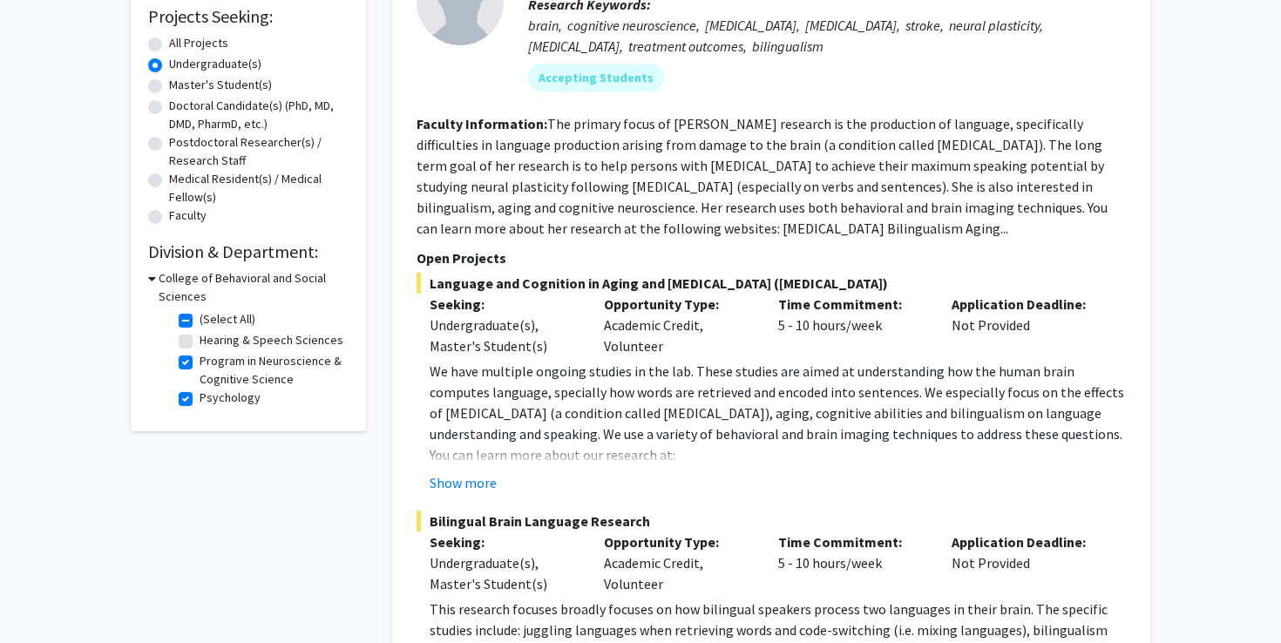
click at [200, 395] on label "Psychology" at bounding box center [230, 398] width 61 height 18
click at [200, 395] on input "Psychology" at bounding box center [205, 394] width 11 height 11
checkbox input "false"
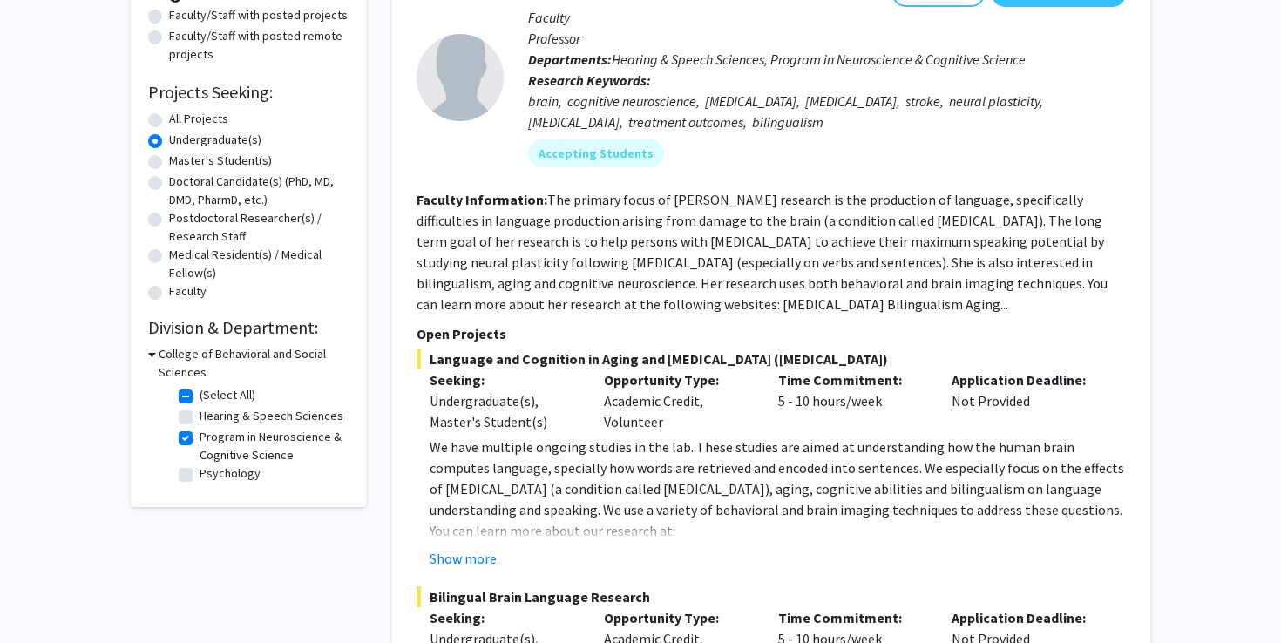
scroll to position [228, 0]
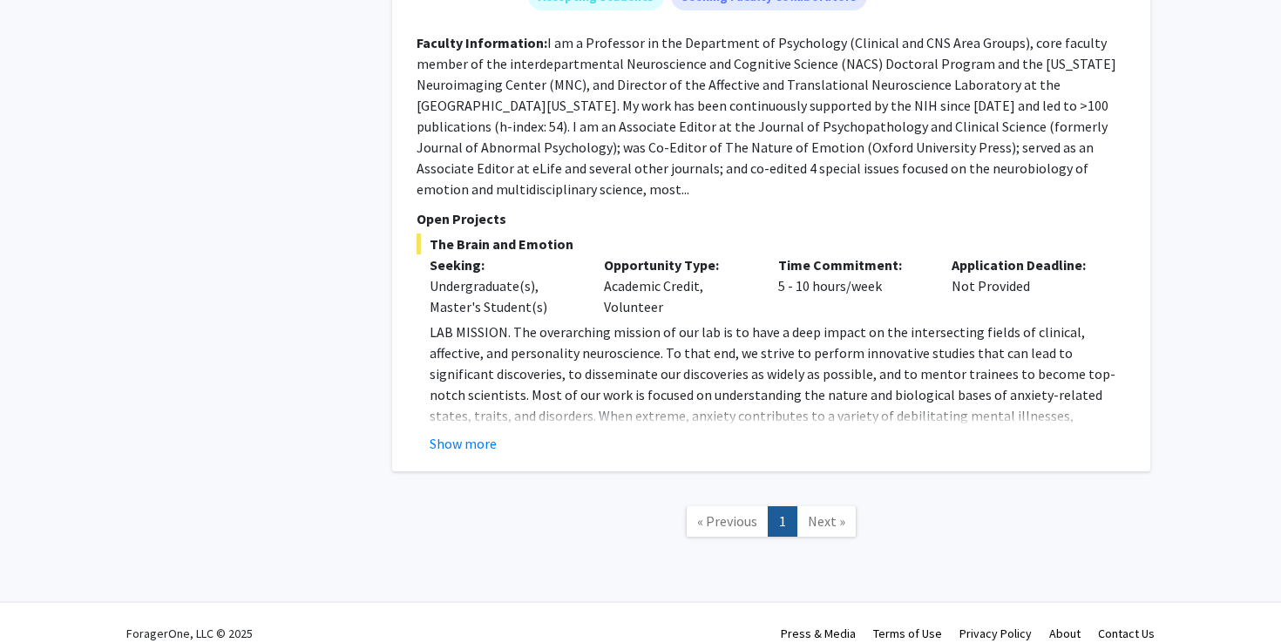
checkbox input "true"
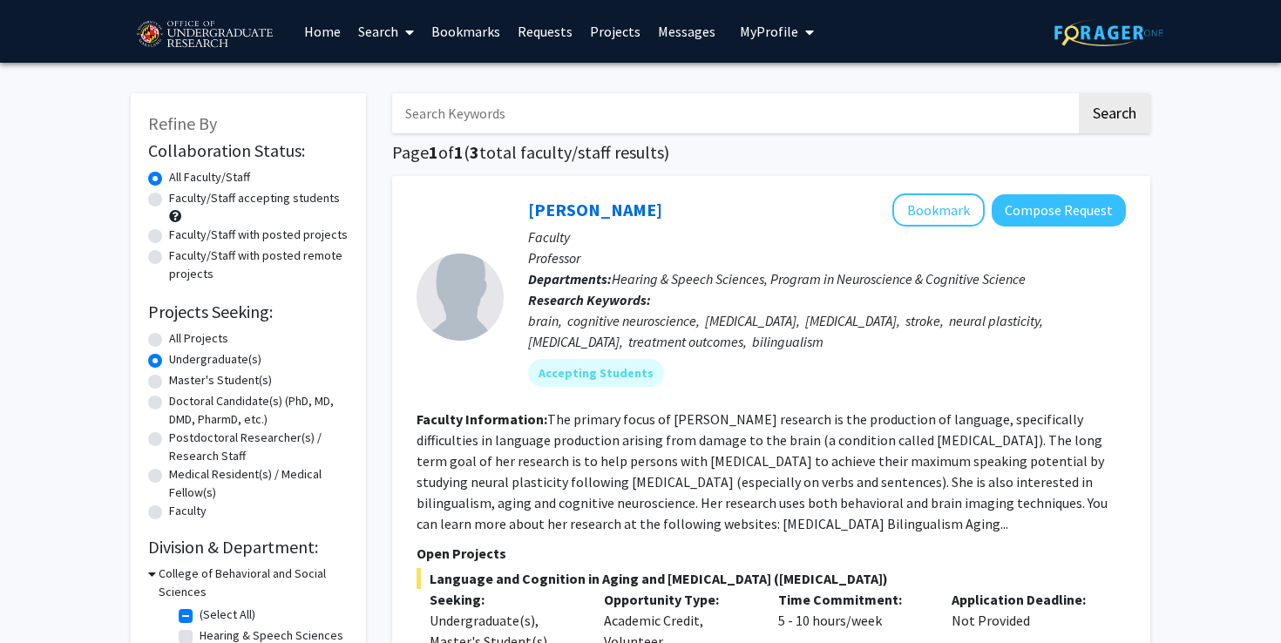
click at [169, 337] on label "All Projects" at bounding box center [198, 338] width 59 height 18
click at [169, 337] on input "All Projects" at bounding box center [174, 334] width 11 height 11
radio input "true"
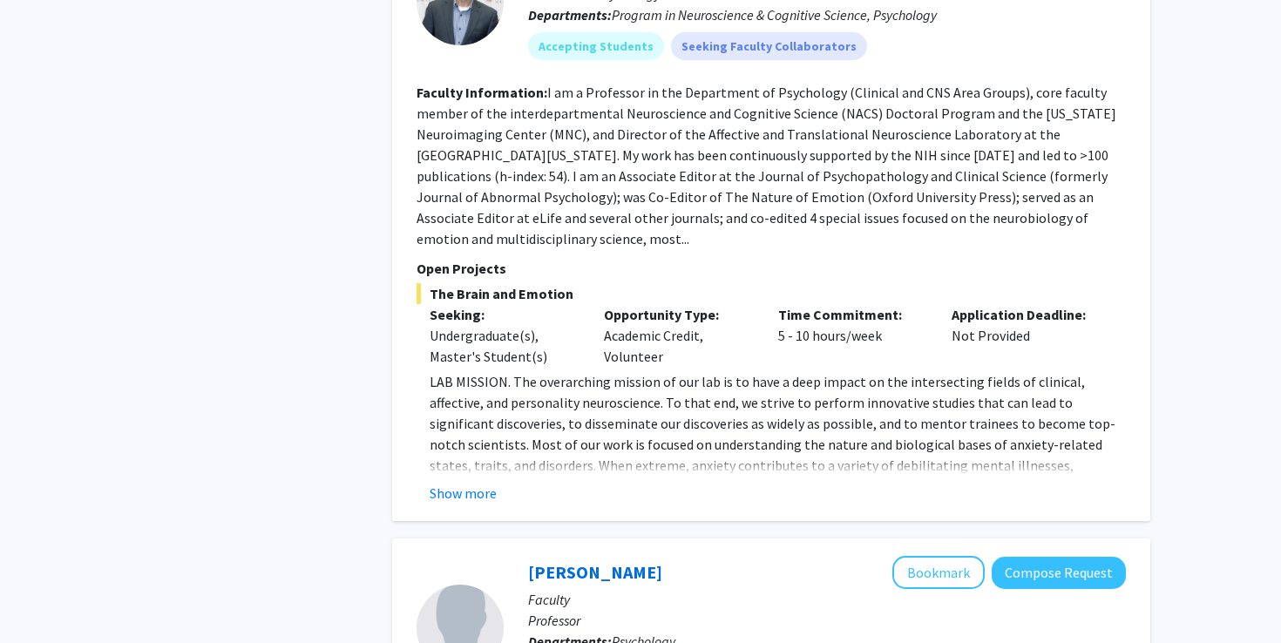
scroll to position [1892, 0]
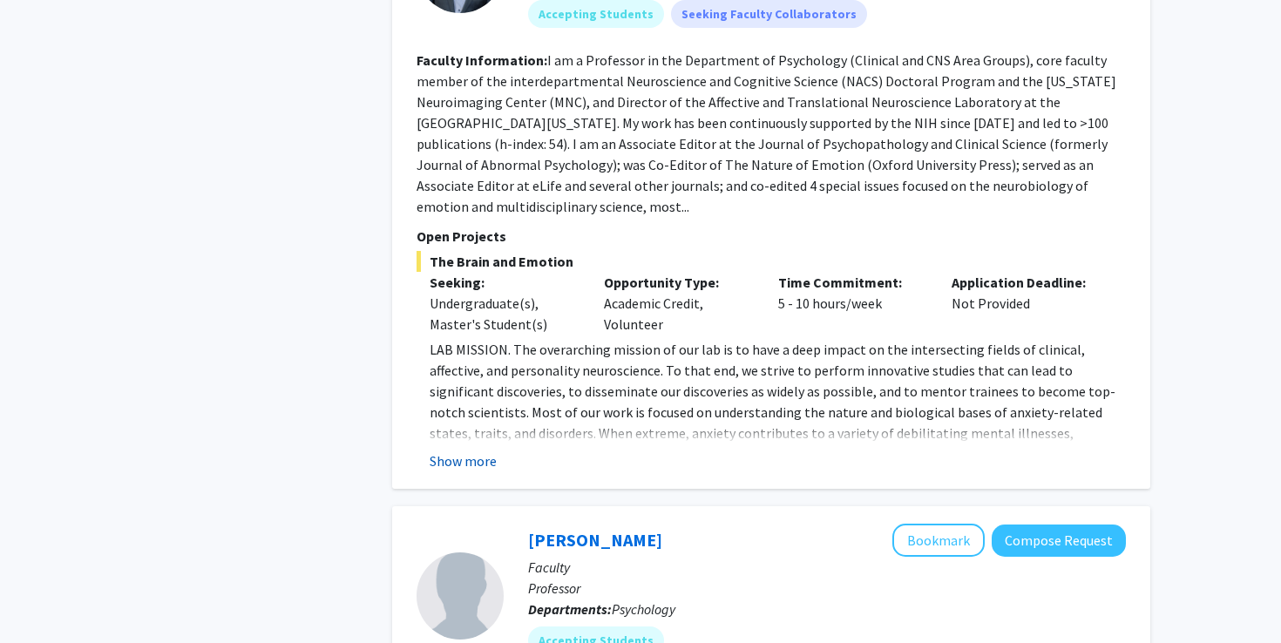
click at [440, 451] on button "Show more" at bounding box center [463, 461] width 67 height 21
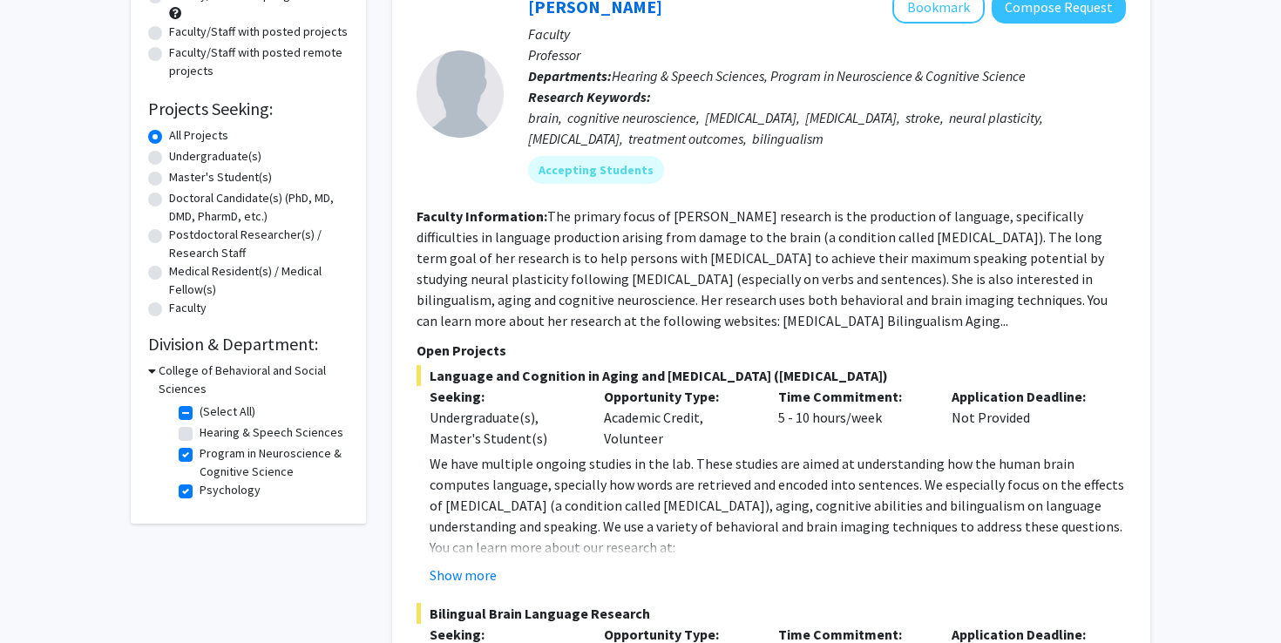
scroll to position [342, 0]
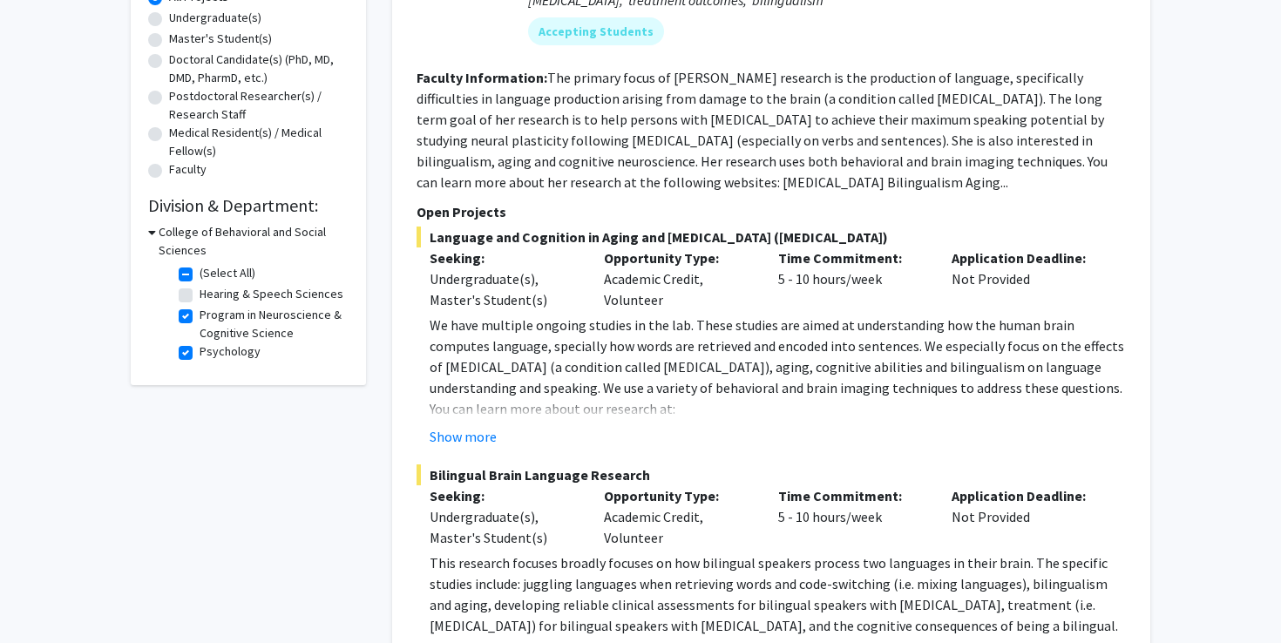
click at [200, 356] on label "Psychology" at bounding box center [230, 352] width 61 height 18
click at [200, 354] on input "Psychology" at bounding box center [205, 348] width 11 height 11
checkbox input "false"
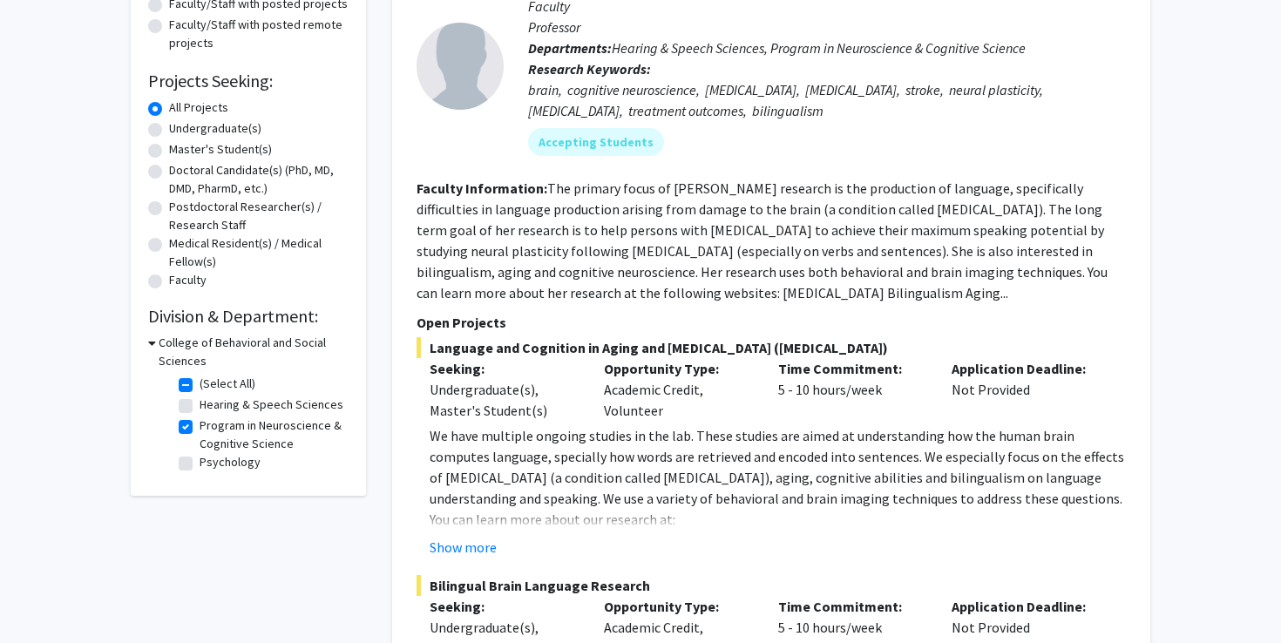
scroll to position [228, 0]
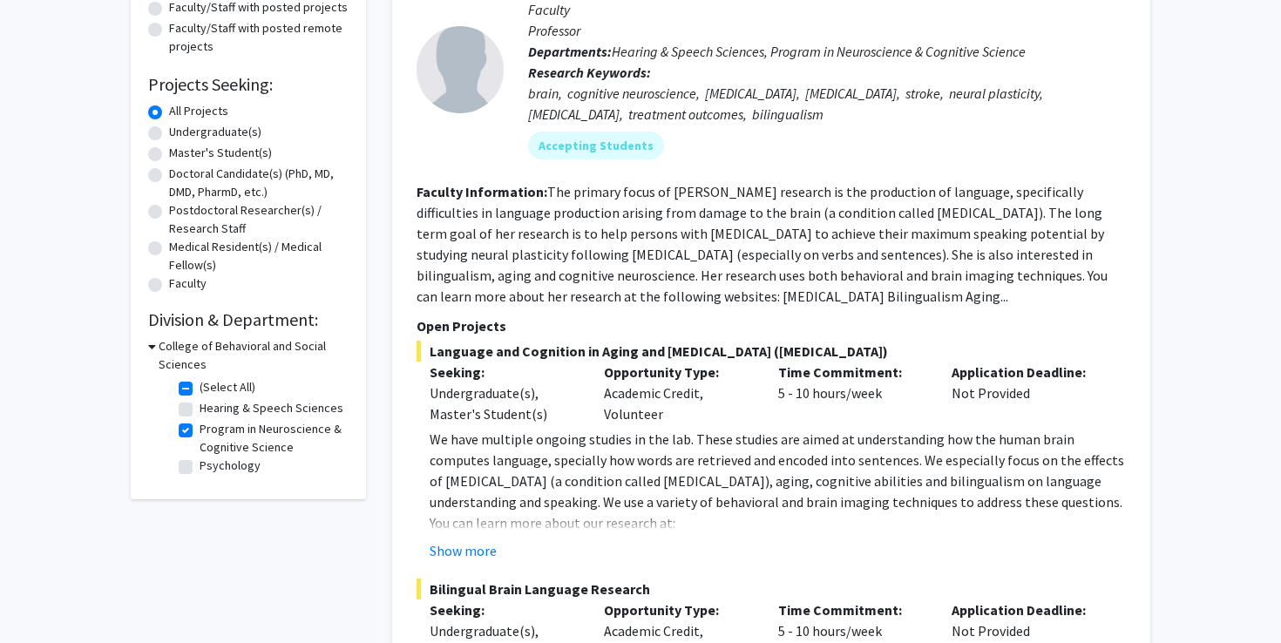
click at [181, 438] on fg-checkbox "Program in Neuroscience & Cognitive Science Program in Neuroscience & Cognitive…" at bounding box center [262, 438] width 166 height 37
click at [200, 427] on label "Program in Neuroscience & Cognitive Science" at bounding box center [272, 438] width 145 height 37
click at [200, 427] on input "Program in Neuroscience & Cognitive Science" at bounding box center [205, 425] width 11 height 11
checkbox input "false"
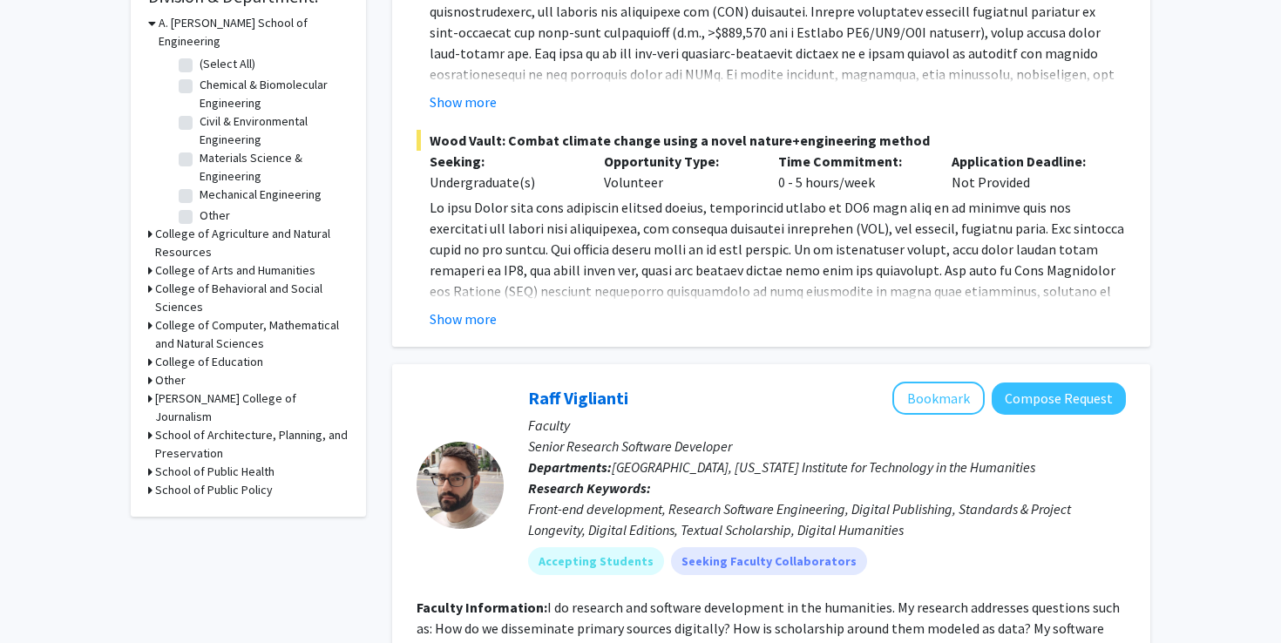
scroll to position [554, 0]
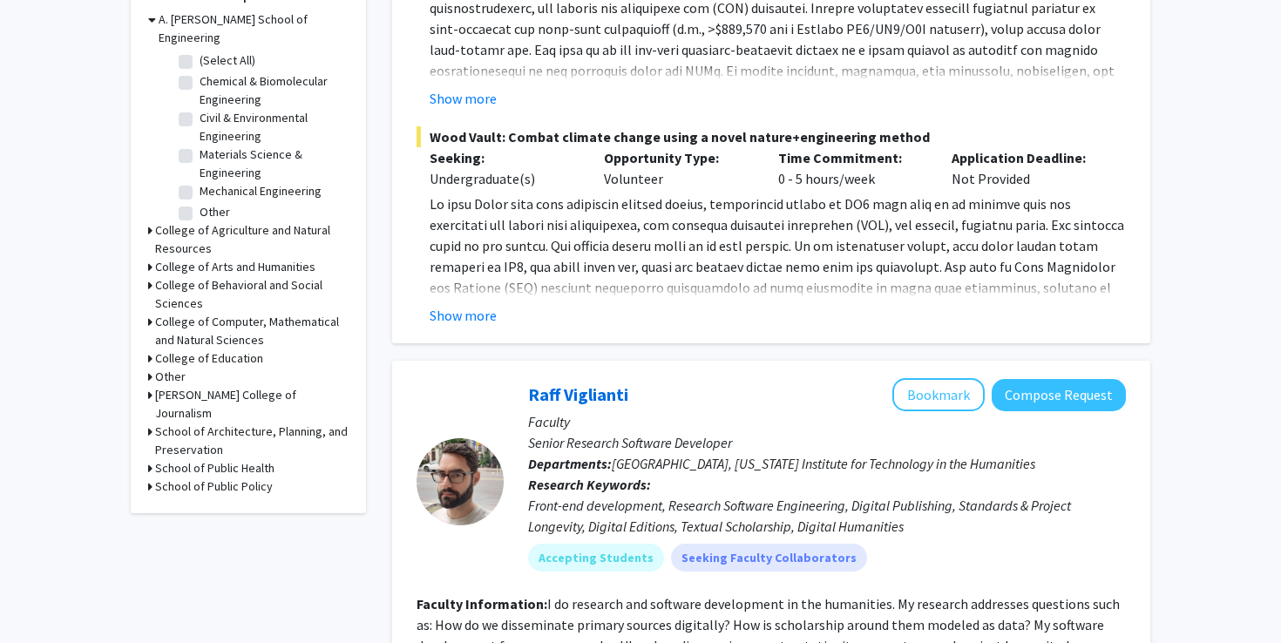
click at [147, 253] on div "Refine By Collaboration Status: Collaboration Status All Faculty/Staff Collabor…" at bounding box center [248, 26] width 235 height 975
click at [149, 258] on icon at bounding box center [150, 267] width 4 height 18
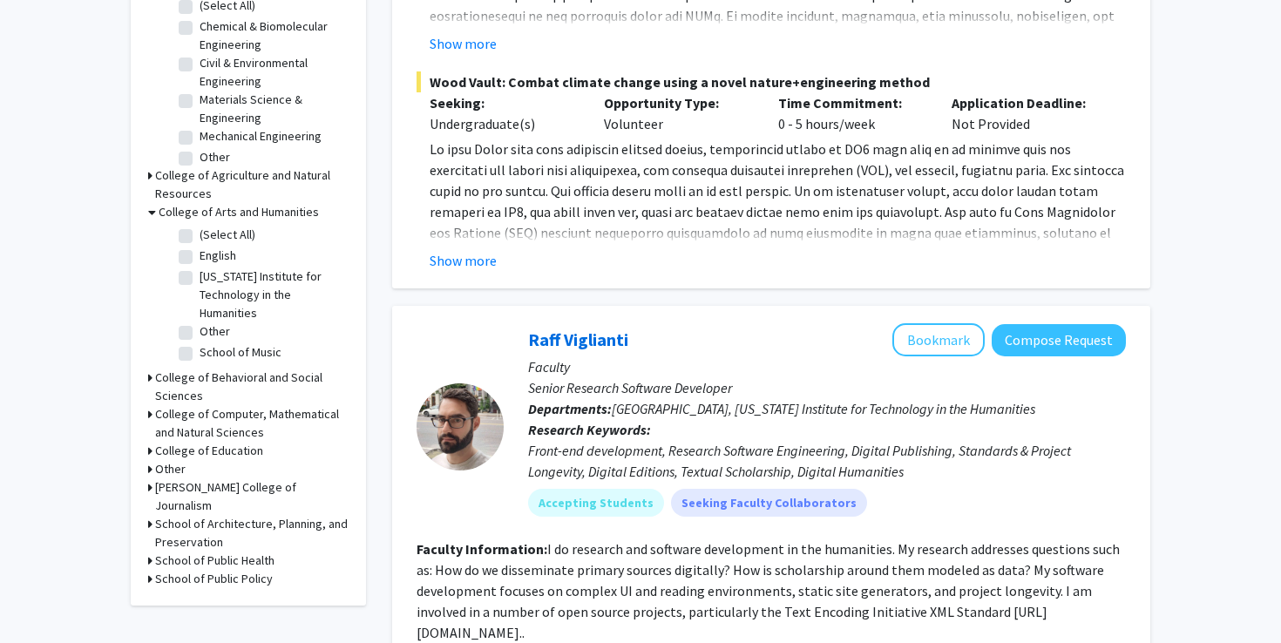
scroll to position [615, 0]
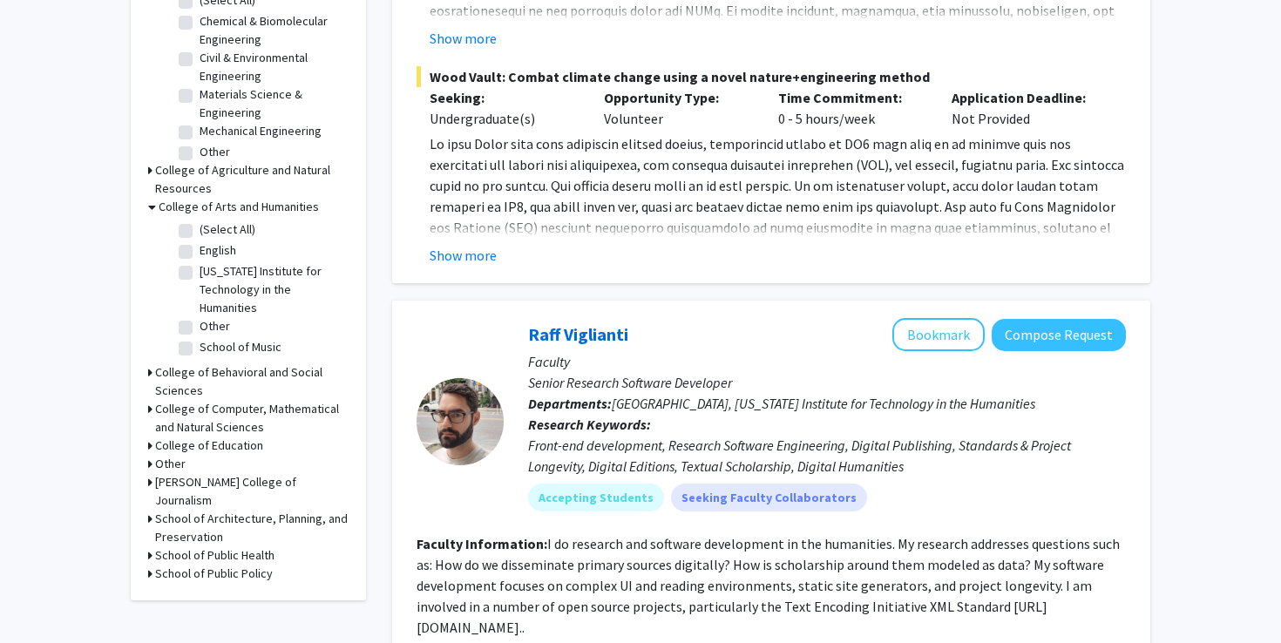
click at [177, 547] on h3 "School of Public Health" at bounding box center [214, 556] width 119 height 18
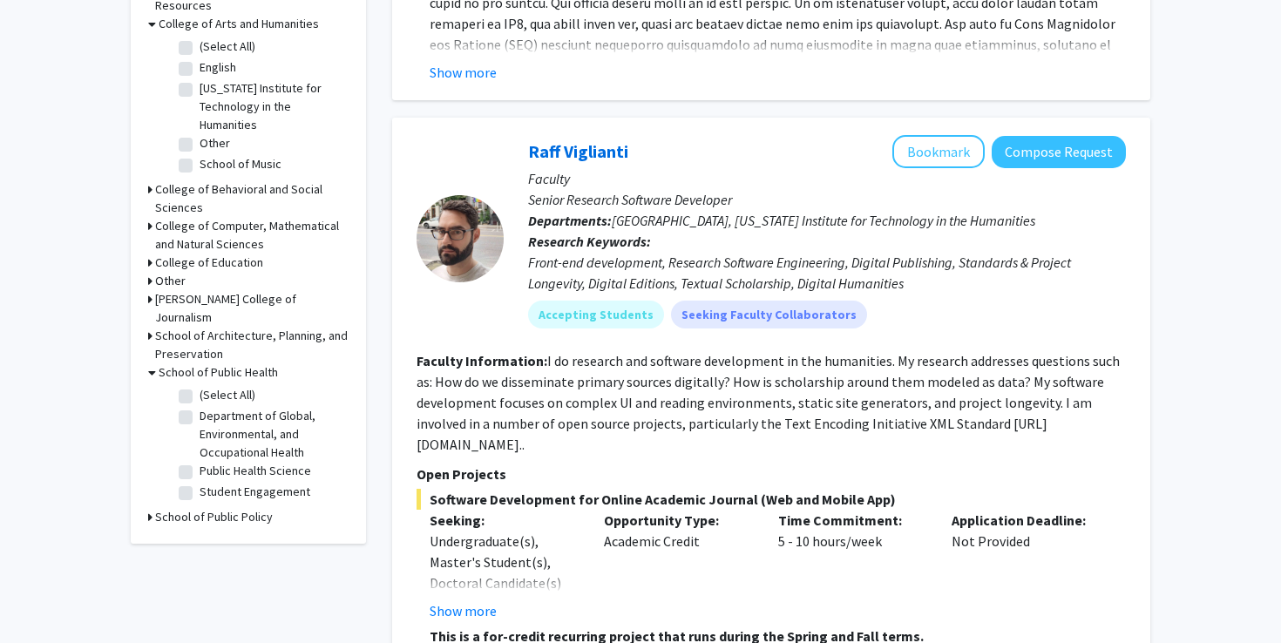
scroll to position [807, 0]
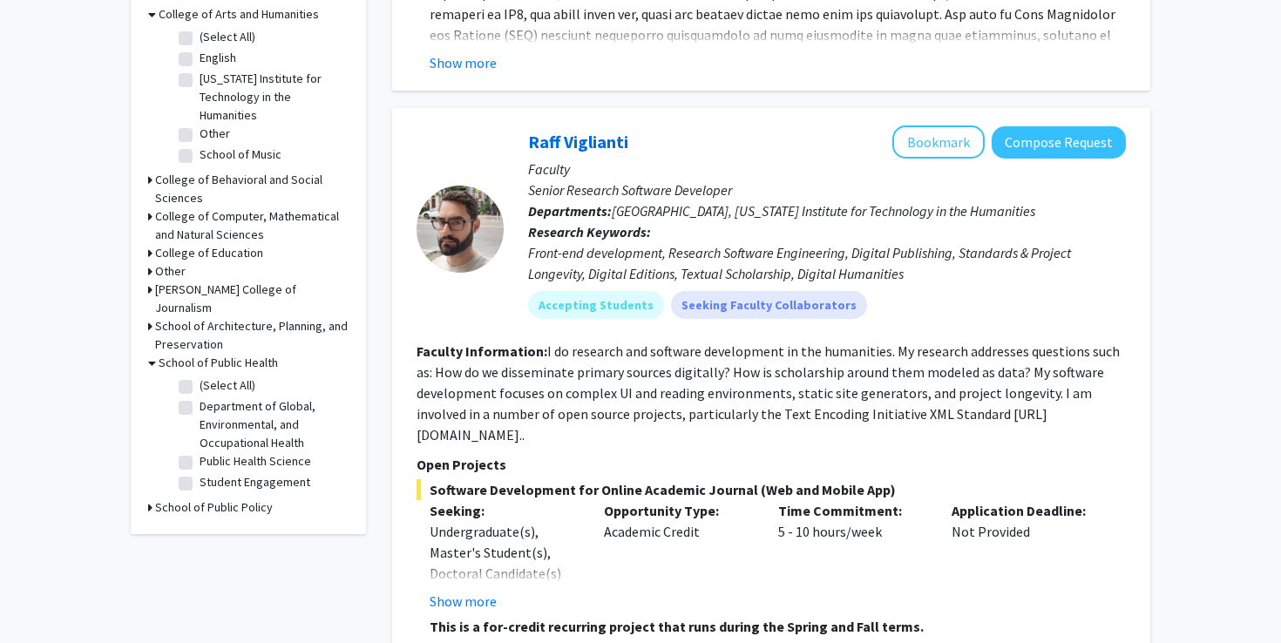
click at [175, 499] on h3 "School of Public Policy" at bounding box center [214, 508] width 118 height 18
click at [177, 262] on h3 "Other" at bounding box center [170, 271] width 31 height 18
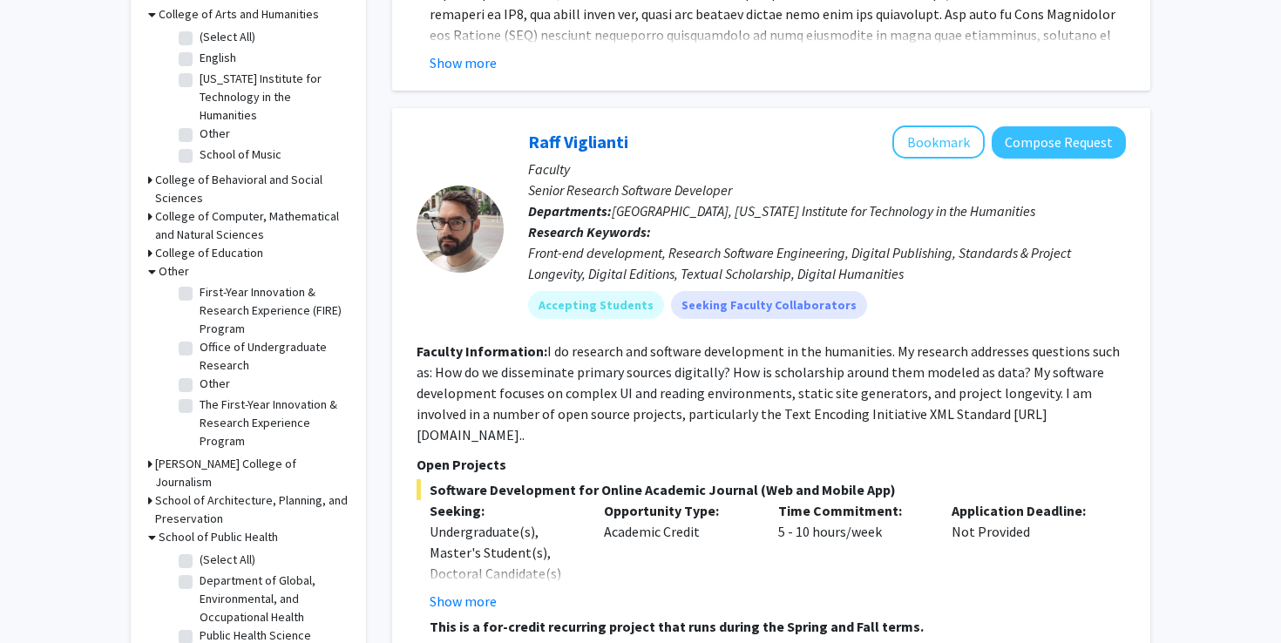
scroll to position [0, 0]
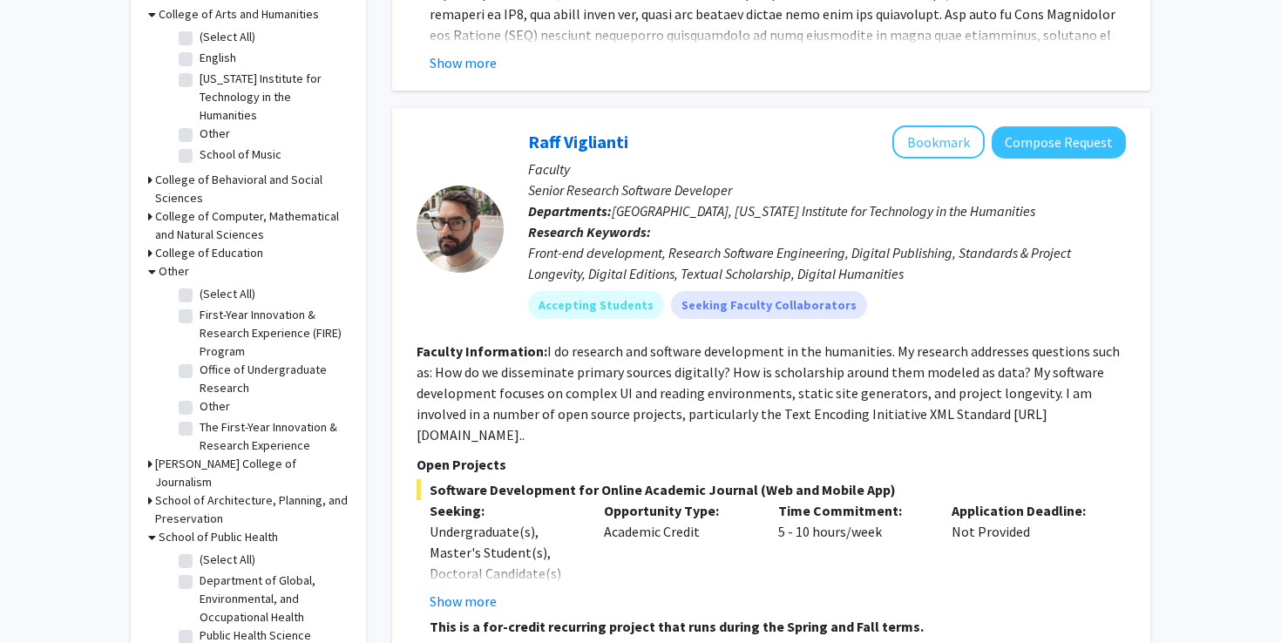
click at [186, 211] on h3 "College of Computer, Mathematical and Natural Sciences" at bounding box center [252, 225] width 194 height 37
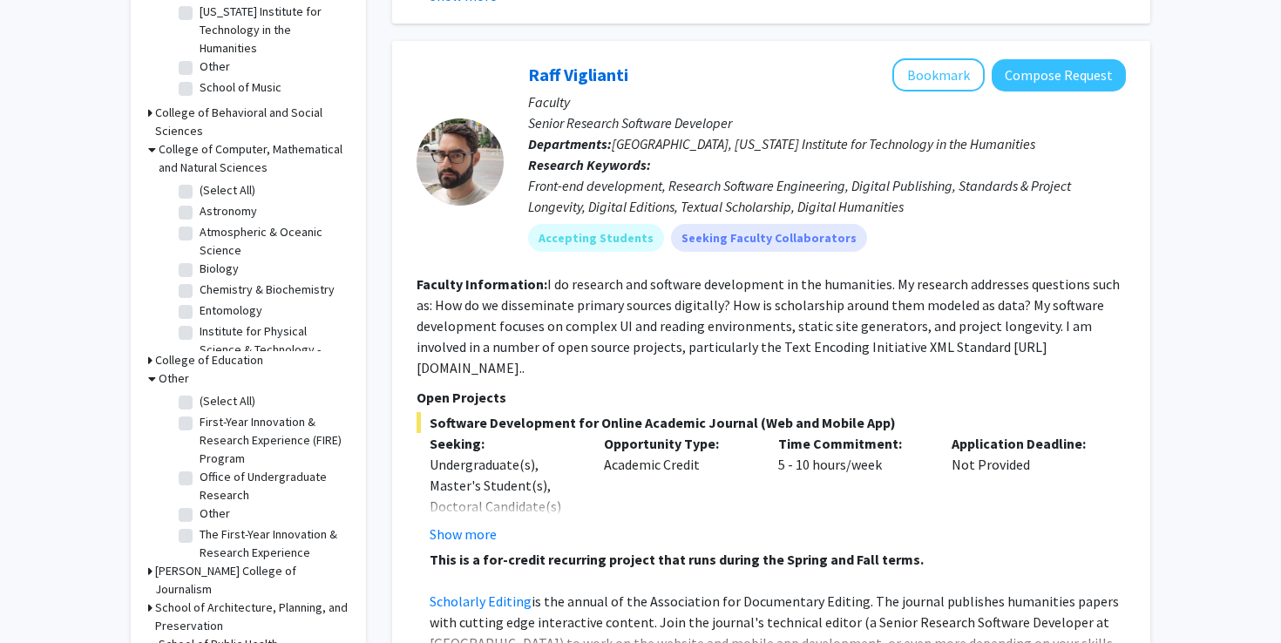
click at [200, 181] on label "(Select All)" at bounding box center [228, 190] width 56 height 18
click at [200, 181] on input "(Select All)" at bounding box center [205, 186] width 11 height 11
checkbox input "true"
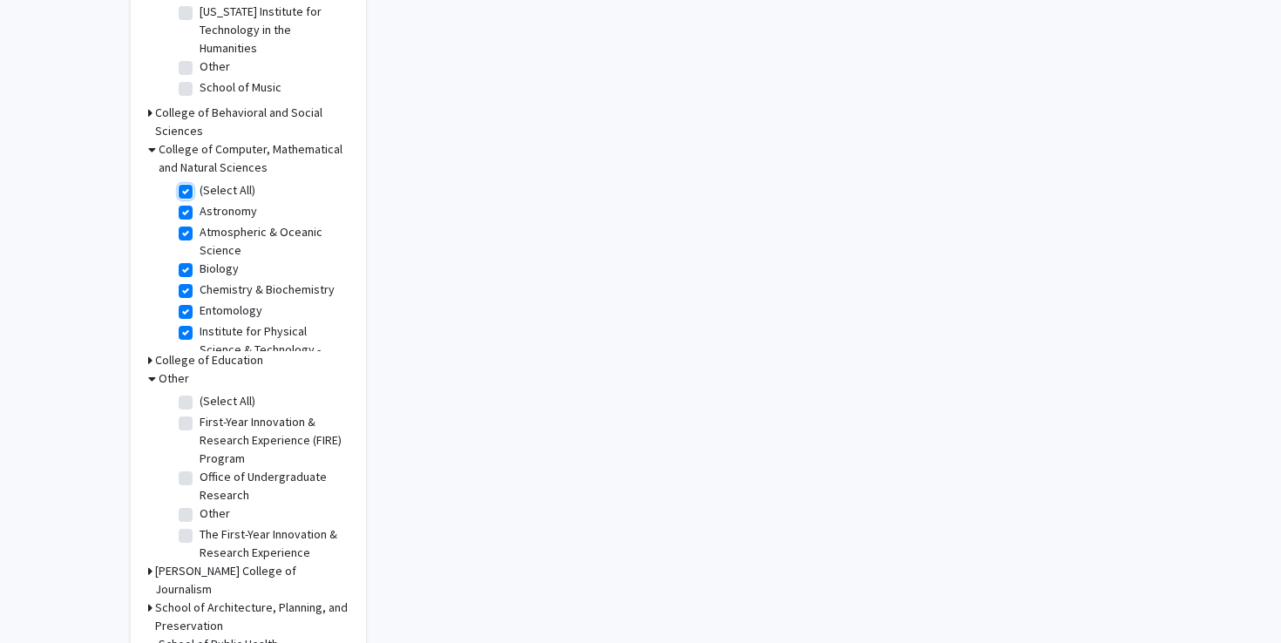
checkbox input "true"
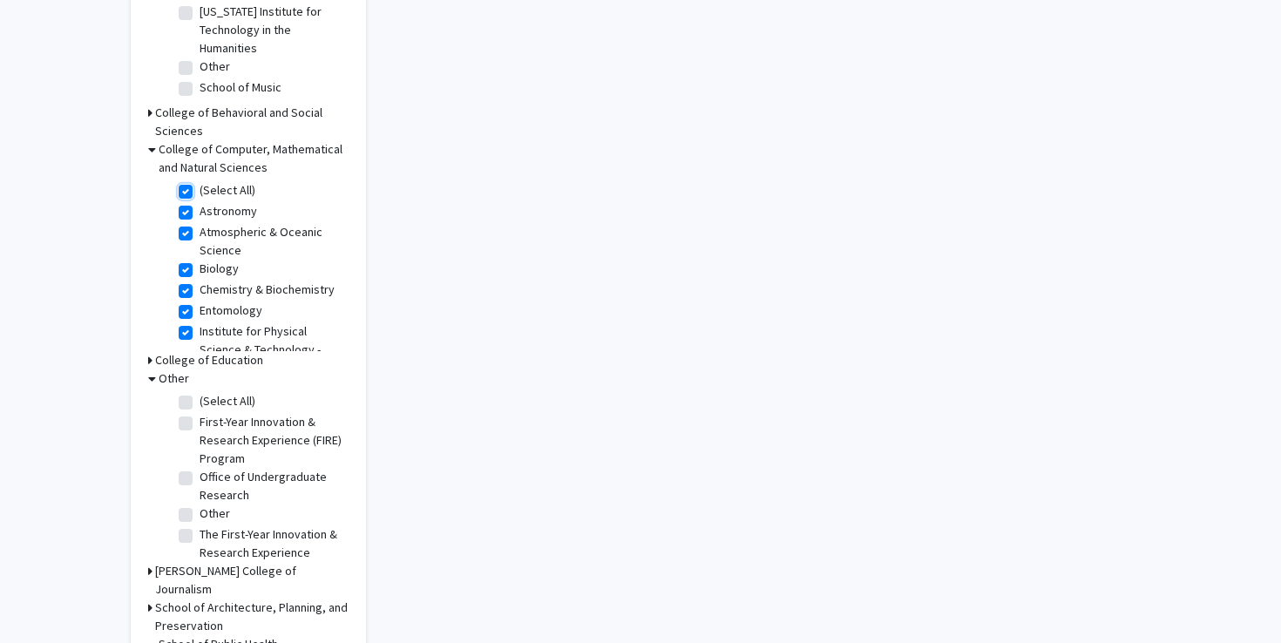
checkbox input "true"
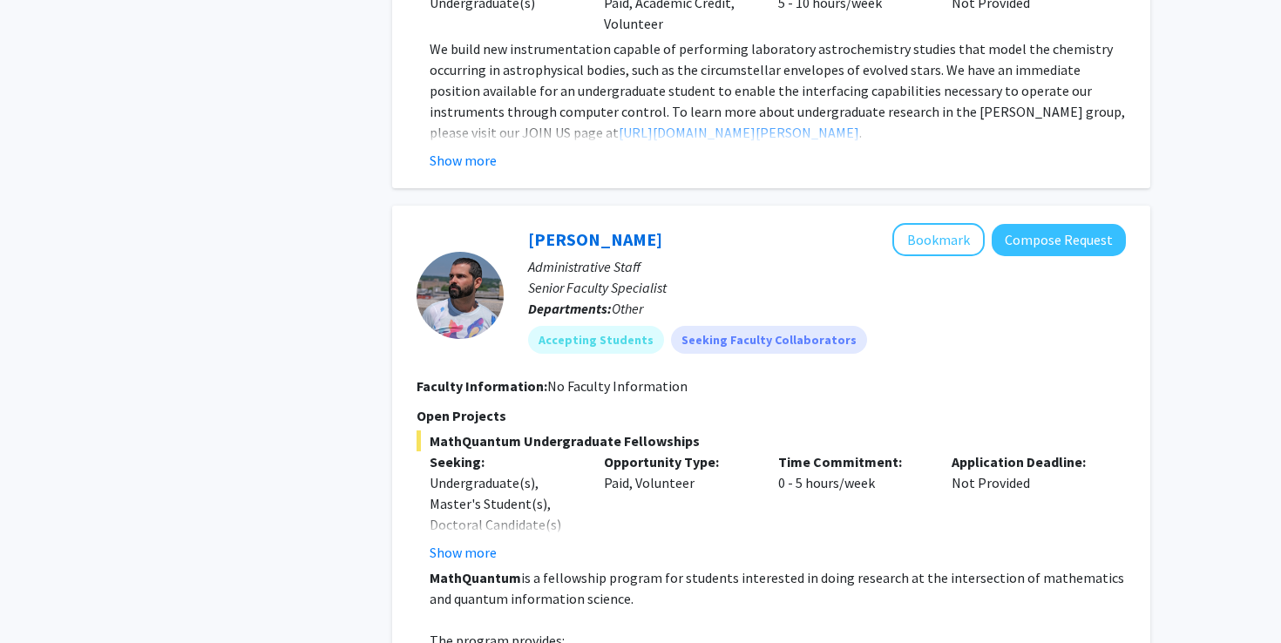
scroll to position [1066, 0]
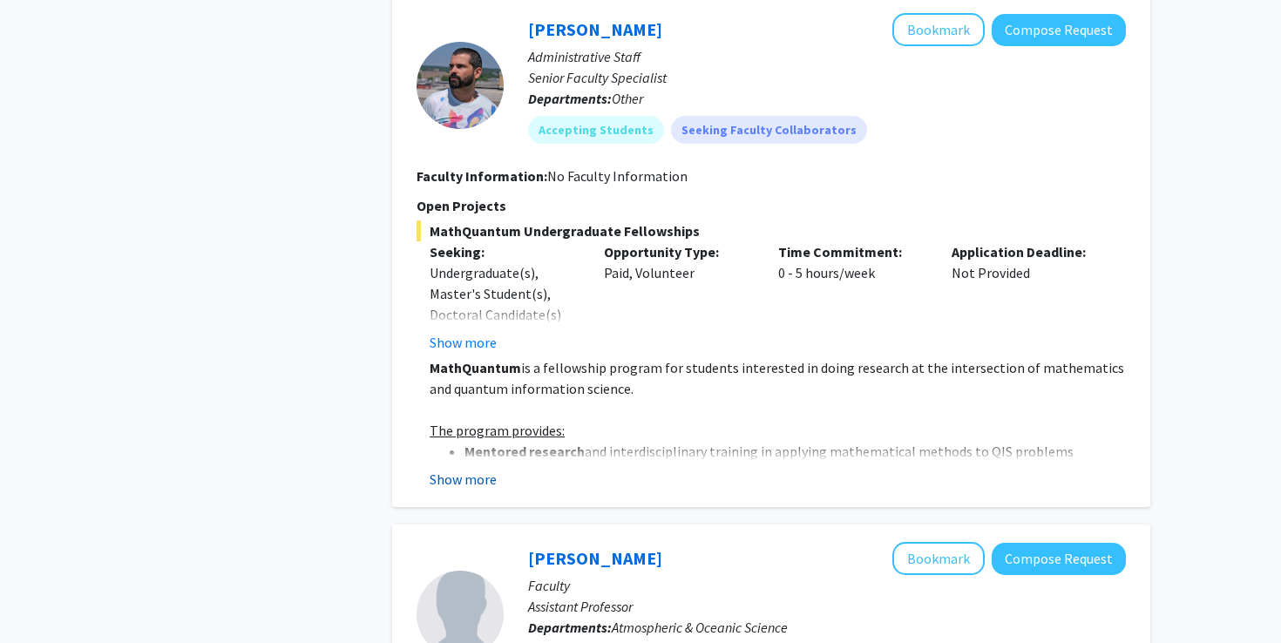
click at [469, 469] on button "Show more" at bounding box center [463, 479] width 67 height 21
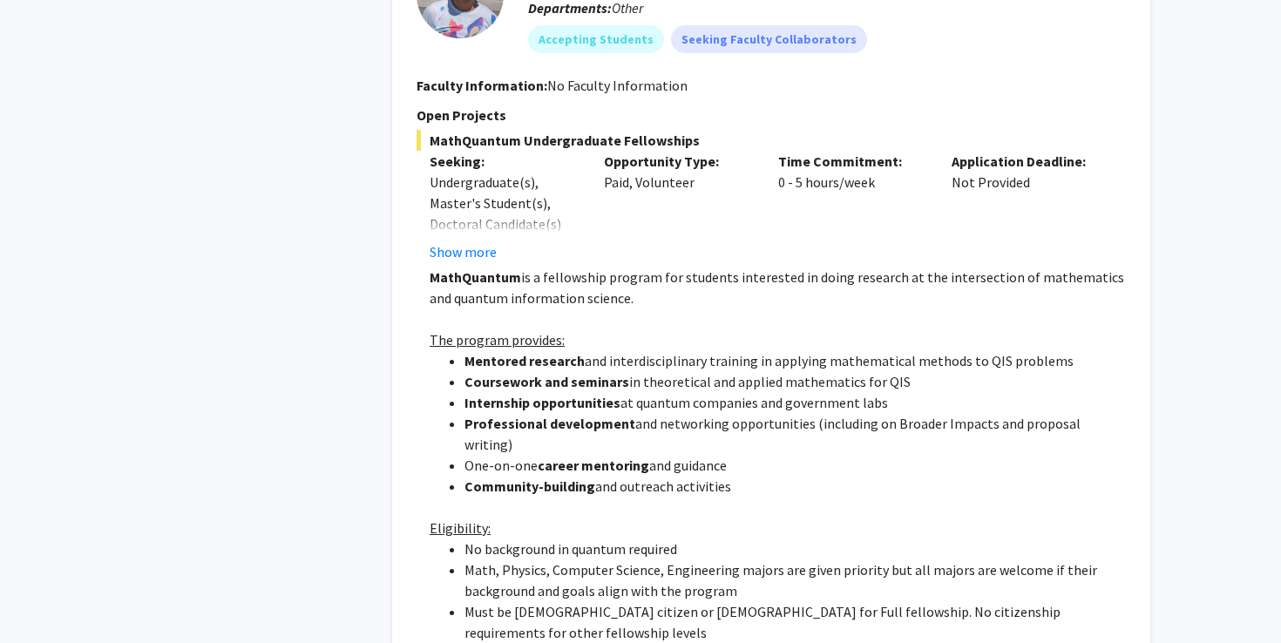
scroll to position [1222, 0]
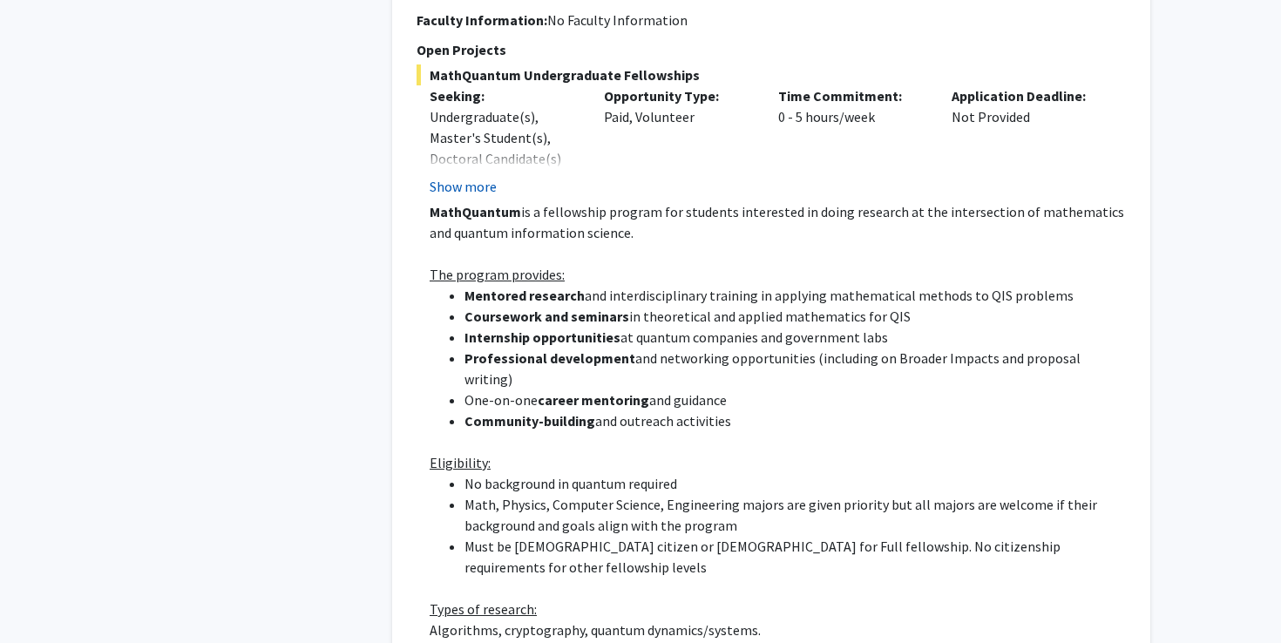
click at [488, 176] on button "Show more" at bounding box center [463, 186] width 67 height 21
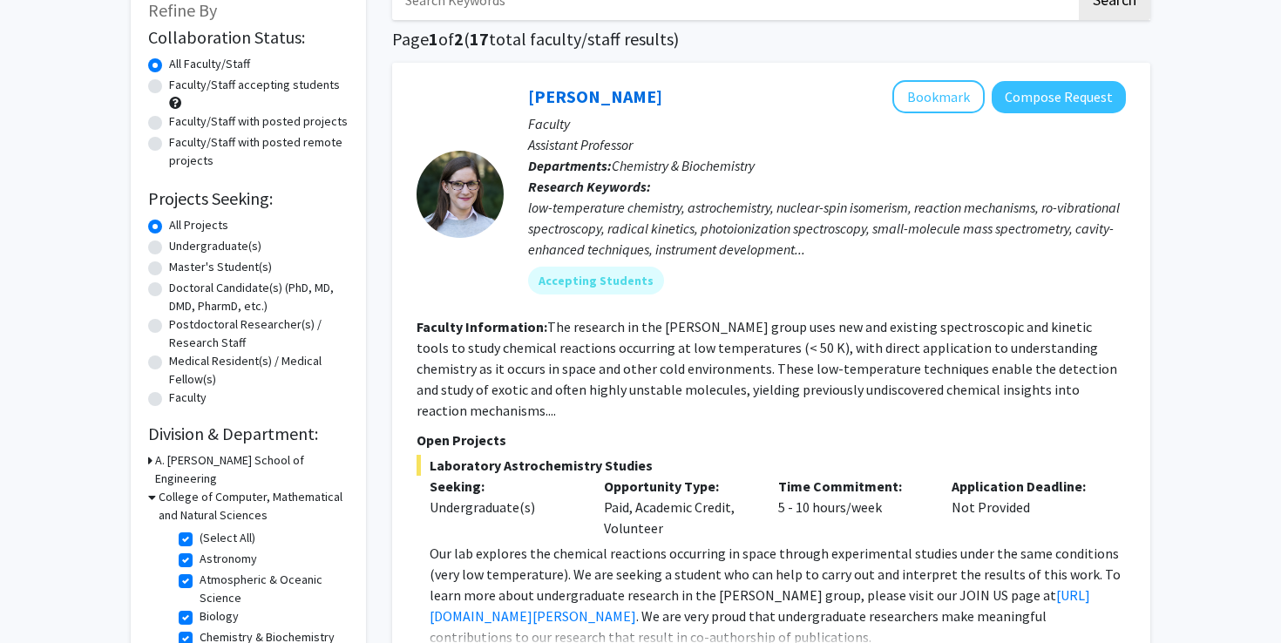
scroll to position [0, 0]
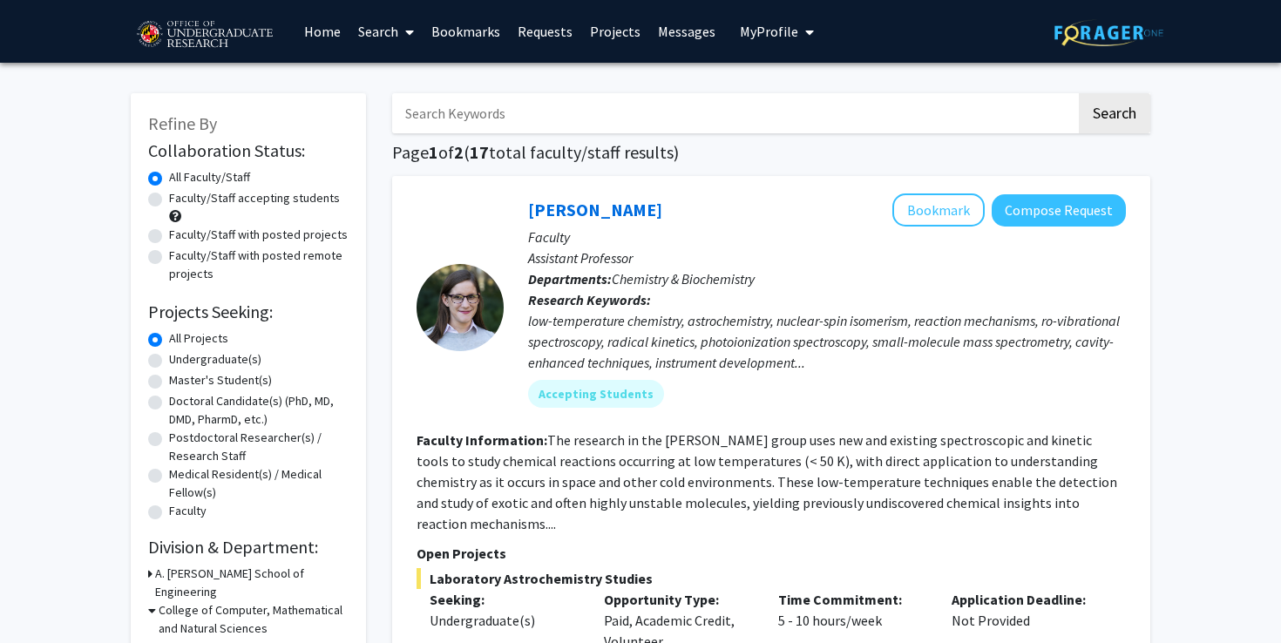
click at [169, 176] on label "All Faculty/Staff" at bounding box center [209, 177] width 81 height 18
click at [169, 176] on input "All Faculty/Staff" at bounding box center [174, 173] width 11 height 11
click at [169, 196] on label "Faculty/Staff accepting students" at bounding box center [254, 198] width 171 height 18
click at [169, 196] on input "Faculty/Staff accepting students" at bounding box center [174, 194] width 11 height 11
radio input "true"
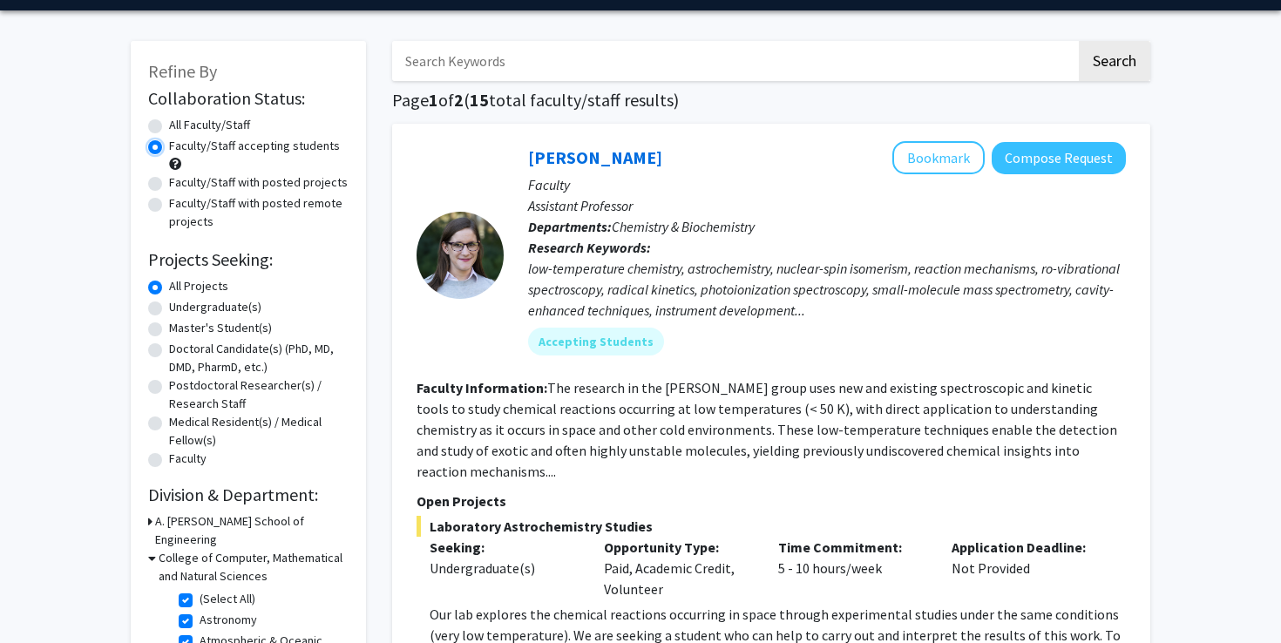
scroll to position [126, 0]
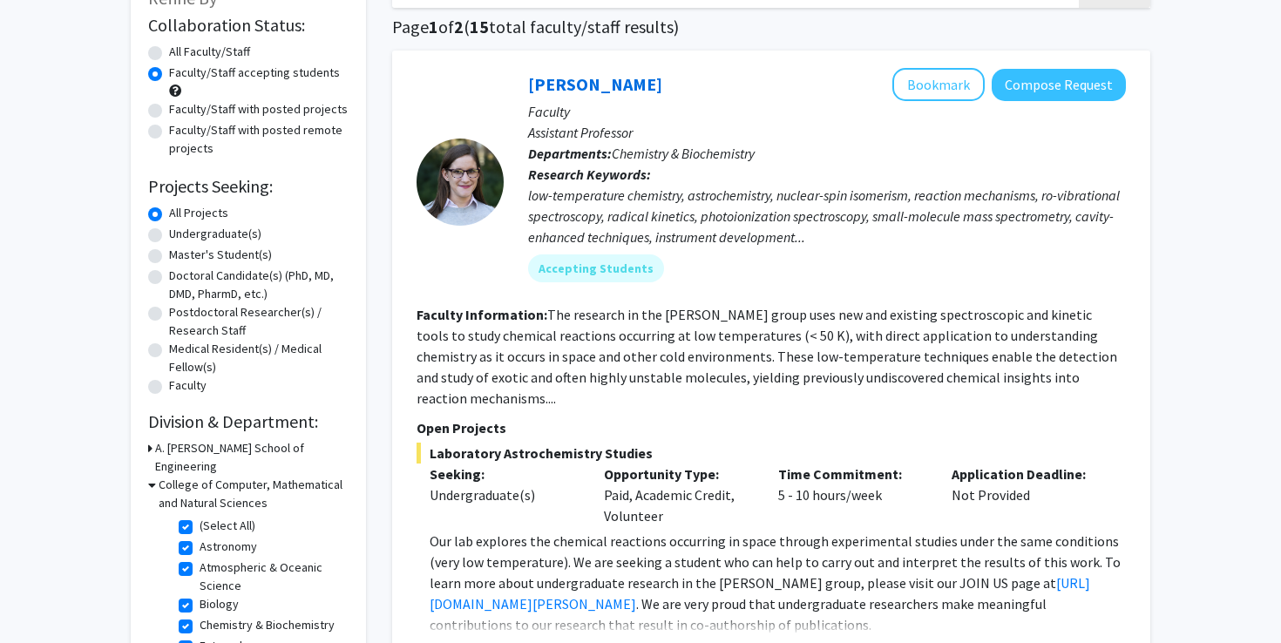
click at [200, 517] on label "(Select All)" at bounding box center [228, 526] width 56 height 18
click at [200, 517] on input "(Select All)" at bounding box center [205, 522] width 11 height 11
checkbox input "false"
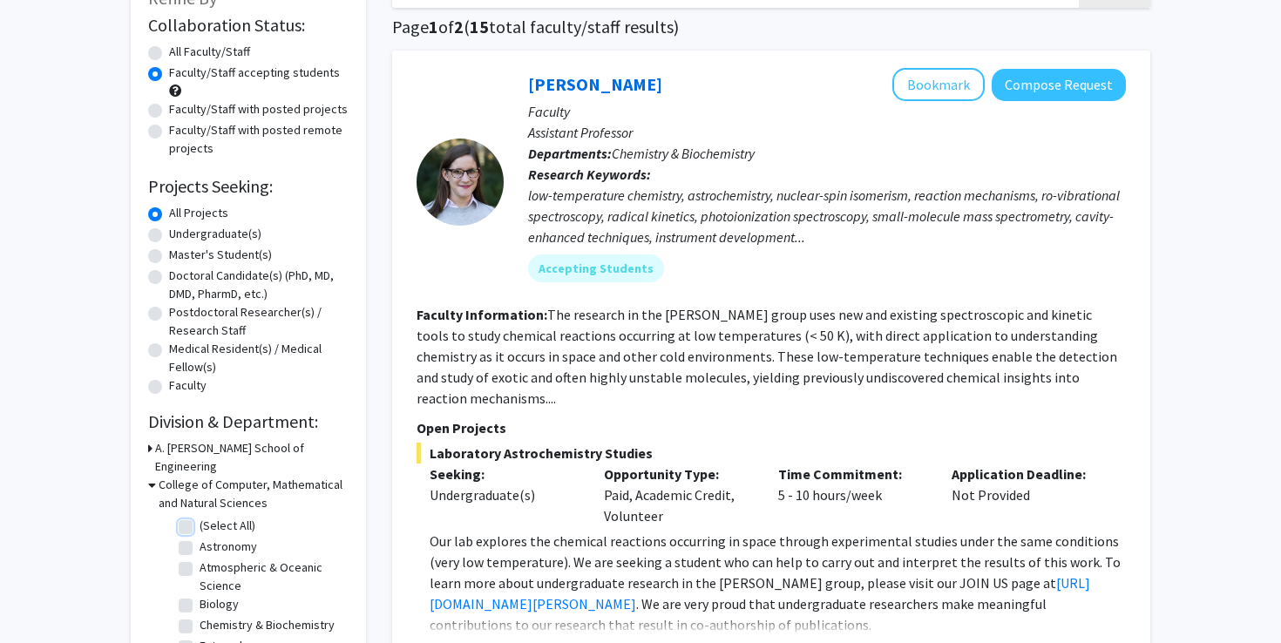
checkbox input "false"
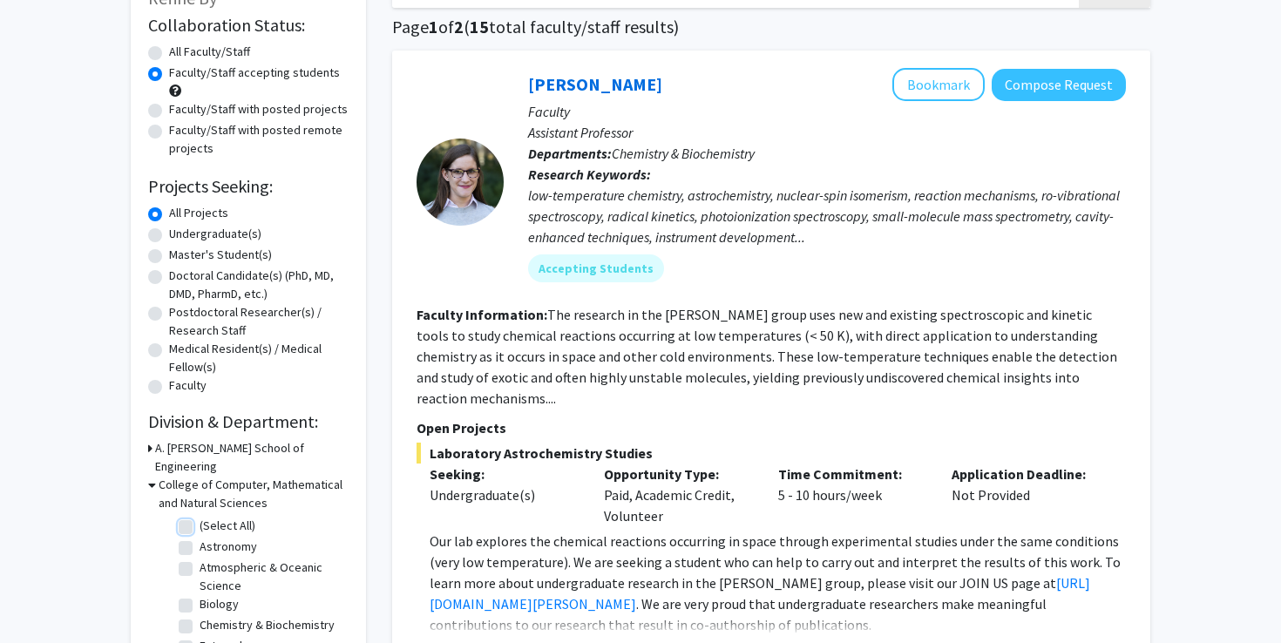
checkbox input "false"
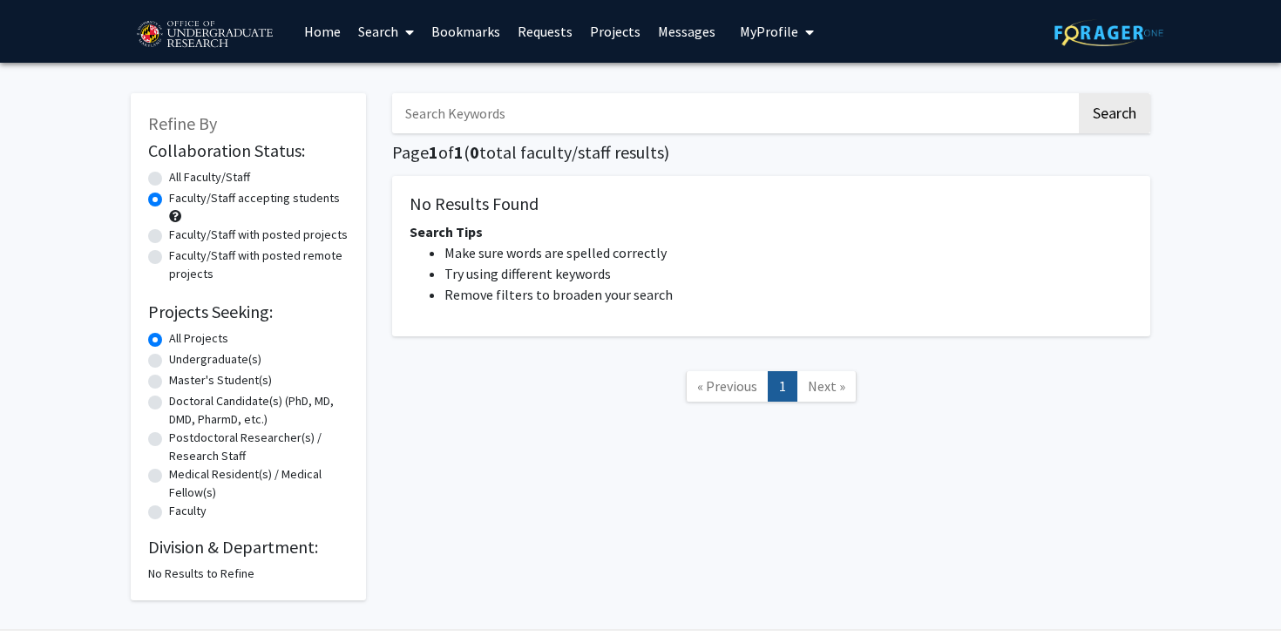
click at [166, 575] on div "No Results to Refine" at bounding box center [248, 574] width 200 height 18
click at [158, 170] on div "All Faculty/Staff" at bounding box center [248, 178] width 200 height 21
click at [169, 358] on label "Undergraduate(s)" at bounding box center [215, 359] width 92 height 18
click at [169, 358] on input "Undergraduate(s)" at bounding box center [174, 355] width 11 height 11
radio input "true"
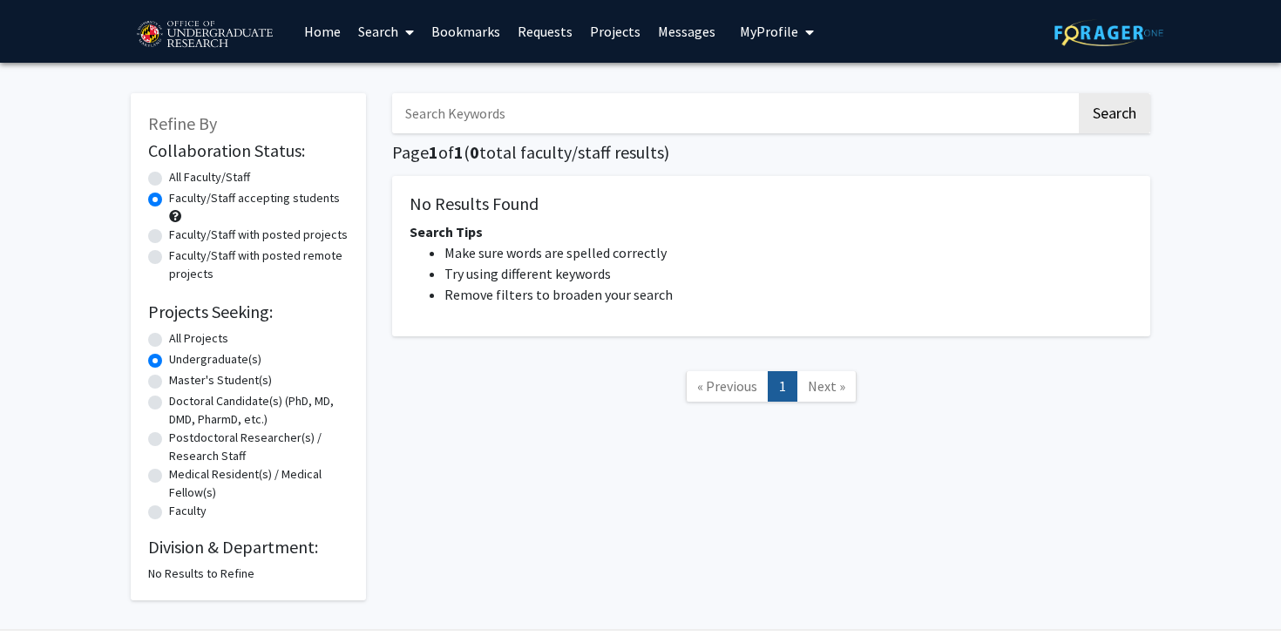
click at [169, 343] on label "All Projects" at bounding box center [198, 338] width 59 height 18
click at [169, 341] on input "All Projects" at bounding box center [174, 334] width 11 height 11
radio input "true"
click at [169, 181] on label "All Faculty/Staff" at bounding box center [209, 177] width 81 height 18
click at [169, 180] on input "All Faculty/Staff" at bounding box center [174, 173] width 11 height 11
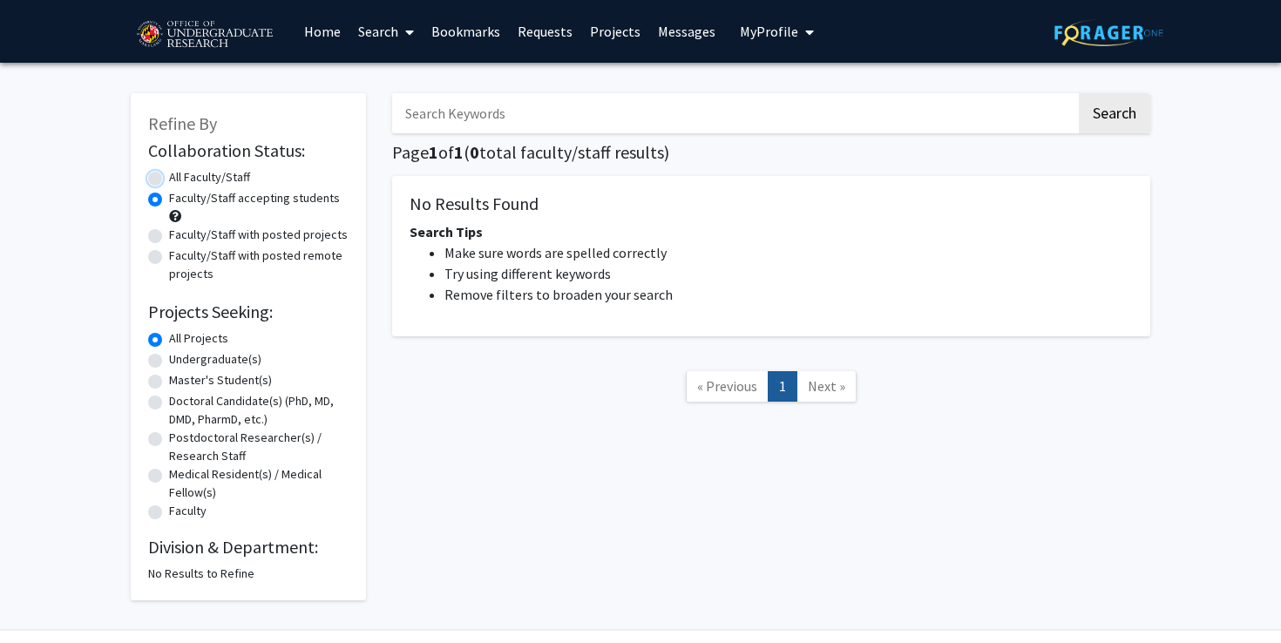
radio input "true"
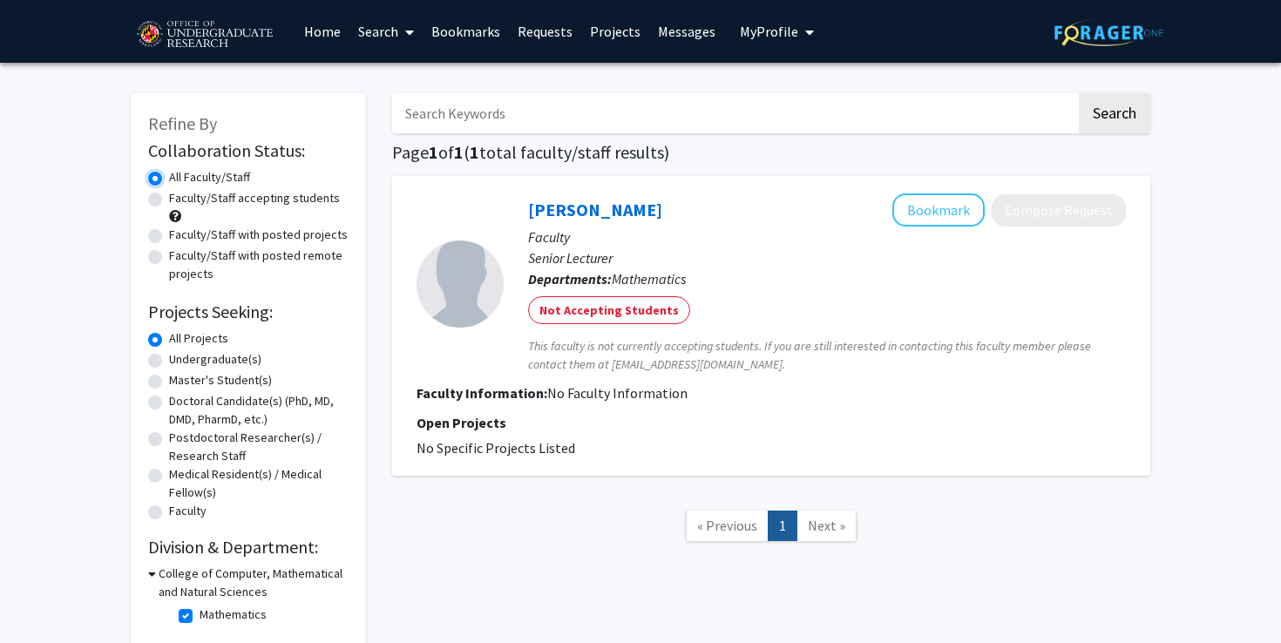
scroll to position [65, 0]
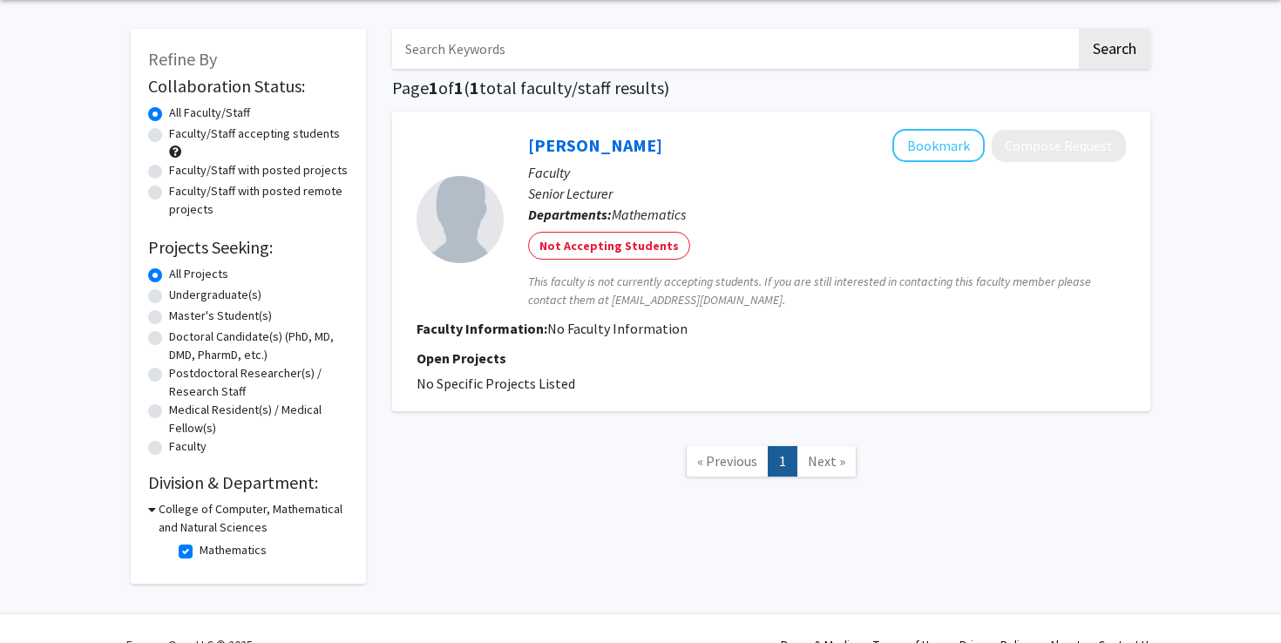
click at [159, 508] on h3 "College of Computer, Mathematical and Natural Sciences" at bounding box center [254, 518] width 190 height 37
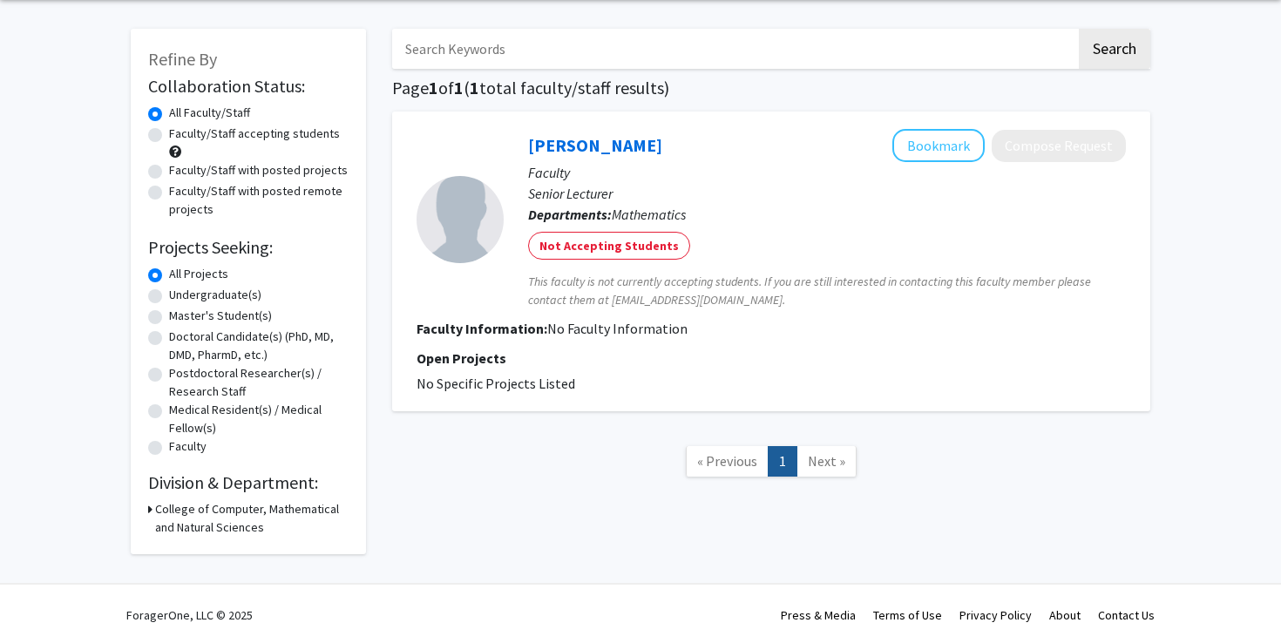
click at [159, 508] on h3 "College of Computer, Mathematical and Natural Sciences" at bounding box center [252, 518] width 194 height 37
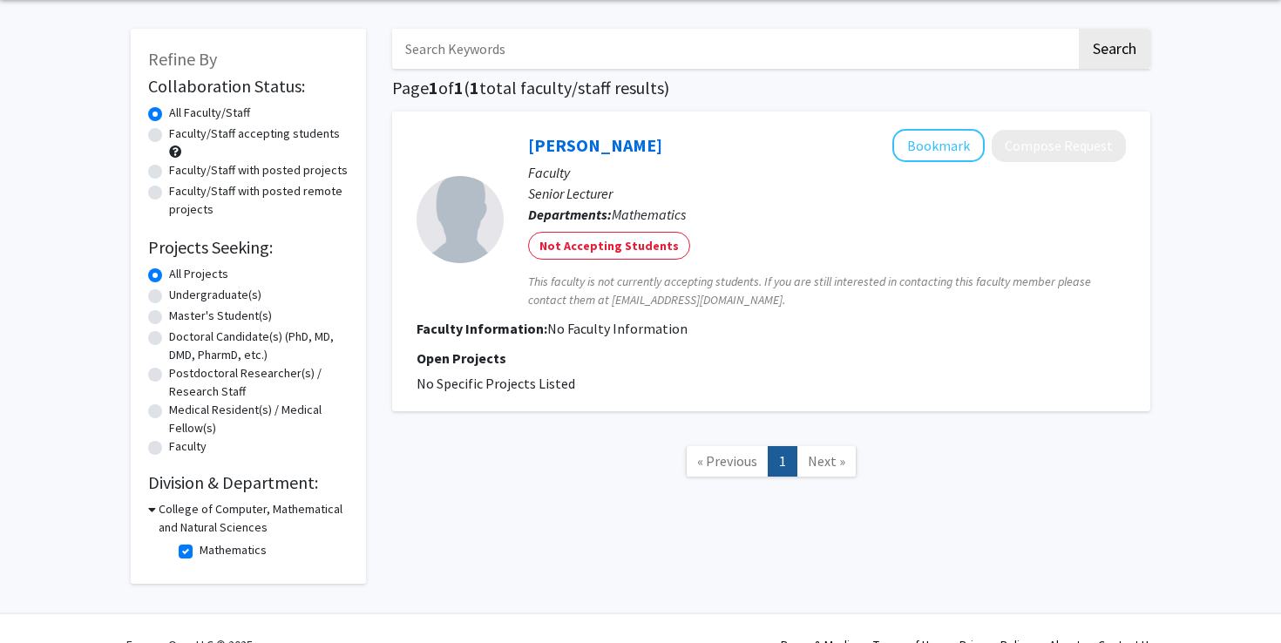
click at [178, 552] on fg-checkbox-list "Mathematics Mathematics" at bounding box center [261, 552] width 174 height 30
click at [200, 547] on label "Mathematics" at bounding box center [233, 550] width 67 height 18
click at [200, 547] on input "Mathematics" at bounding box center [205, 546] width 11 height 11
checkbox input "false"
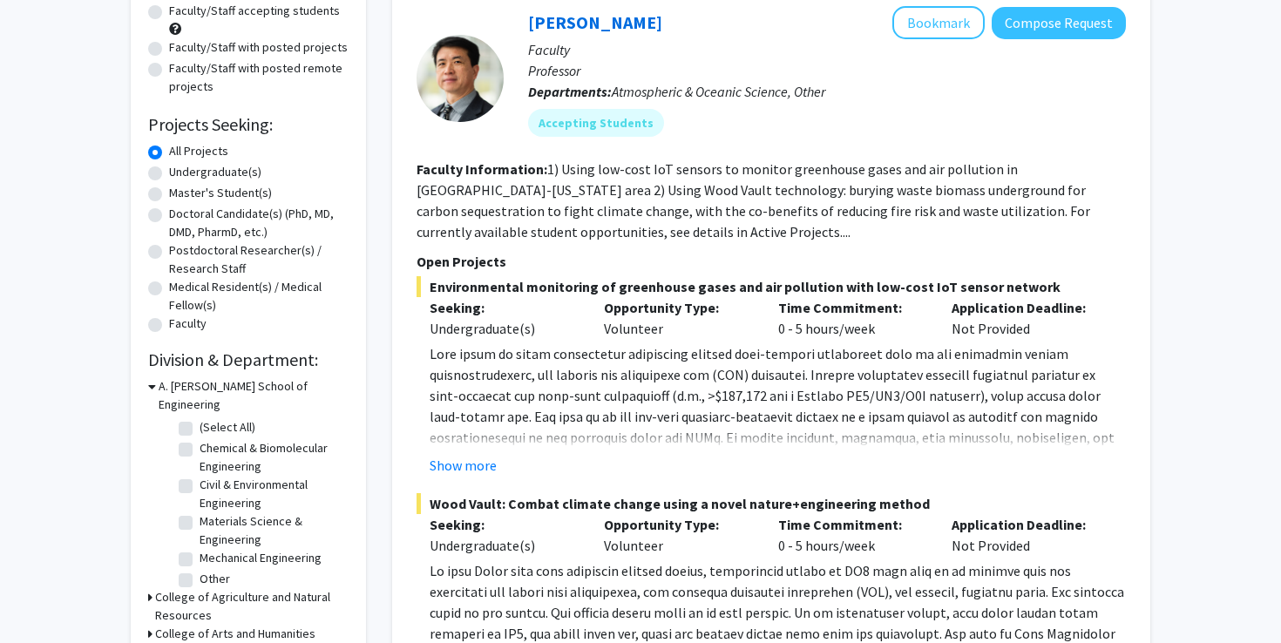
scroll to position [192, 0]
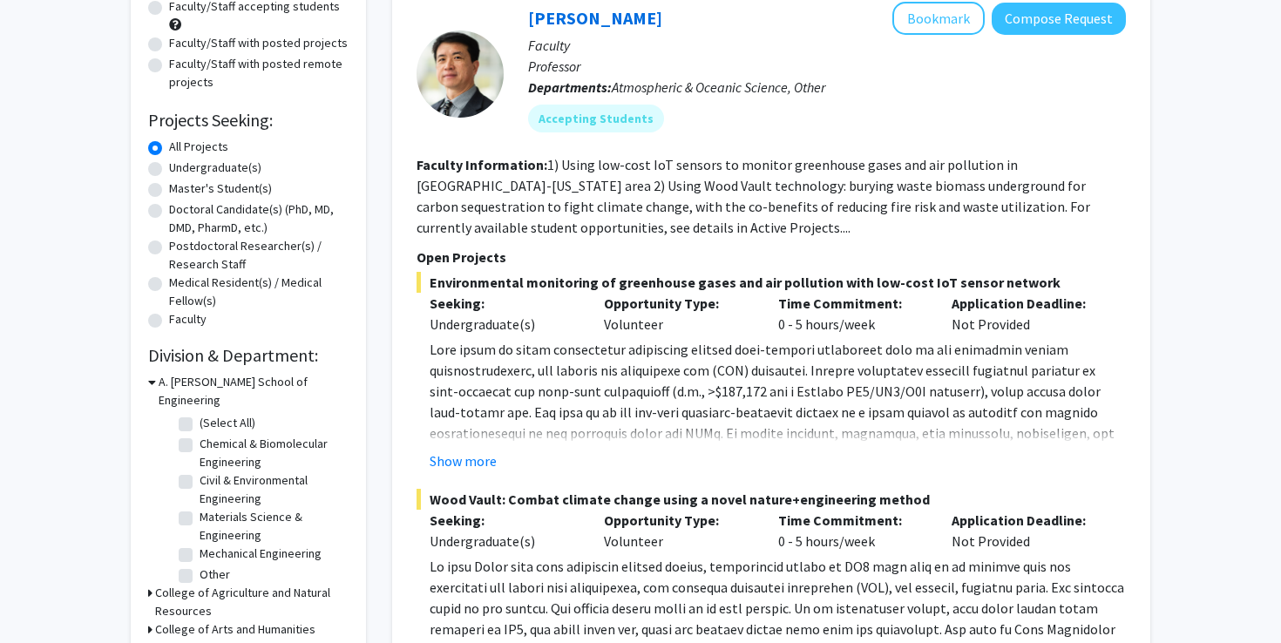
click at [151, 380] on icon at bounding box center [152, 382] width 8 height 18
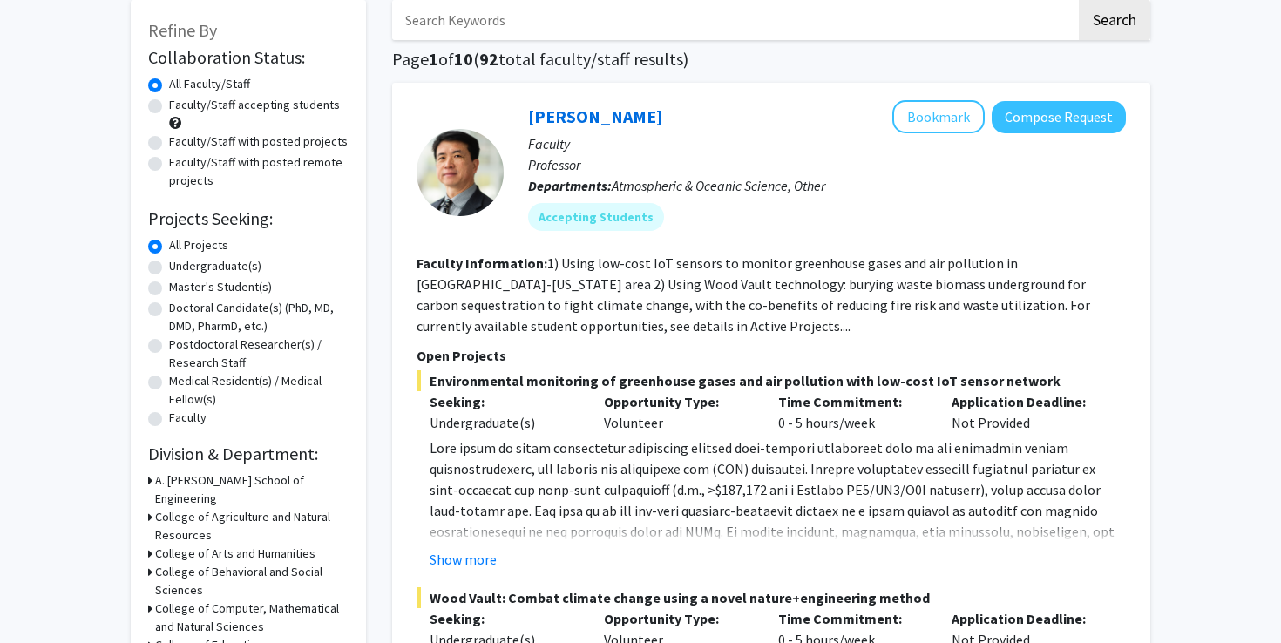
scroll to position [0, 0]
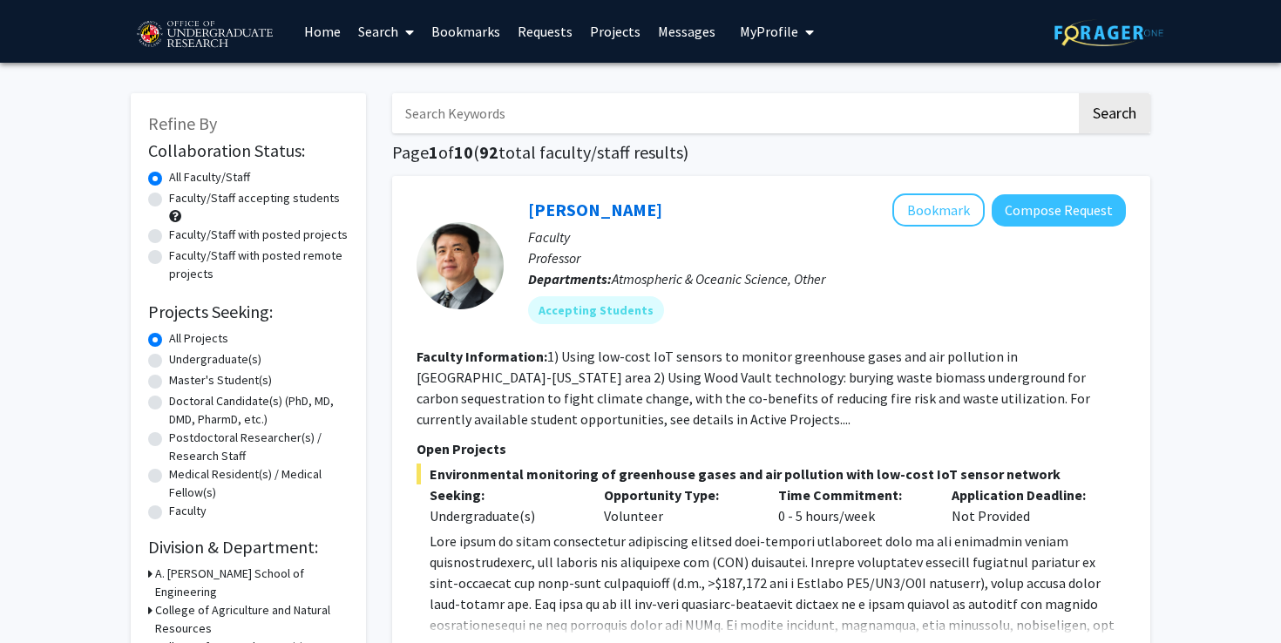
click at [169, 199] on label "Faculty/Staff accepting students" at bounding box center [254, 198] width 171 height 18
click at [169, 199] on input "Faculty/Staff accepting students" at bounding box center [174, 194] width 11 height 11
radio input "true"
click at [371, 29] on link "Search" at bounding box center [386, 31] width 73 height 61
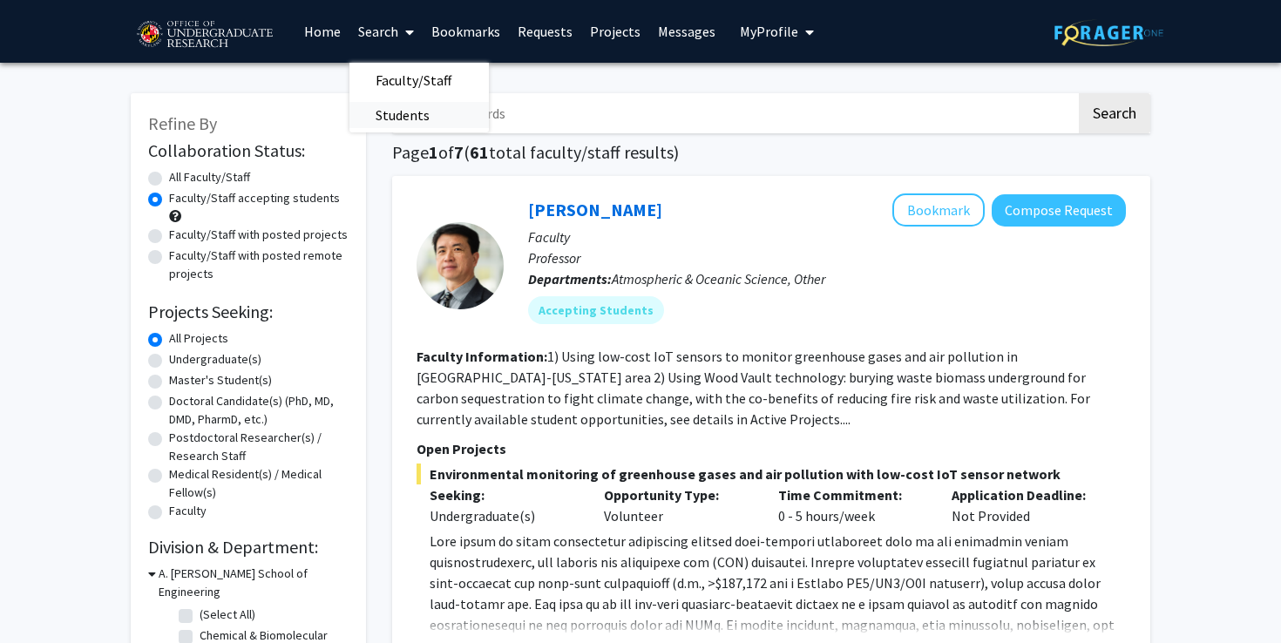
click at [405, 112] on span "Students" at bounding box center [403, 115] width 106 height 35
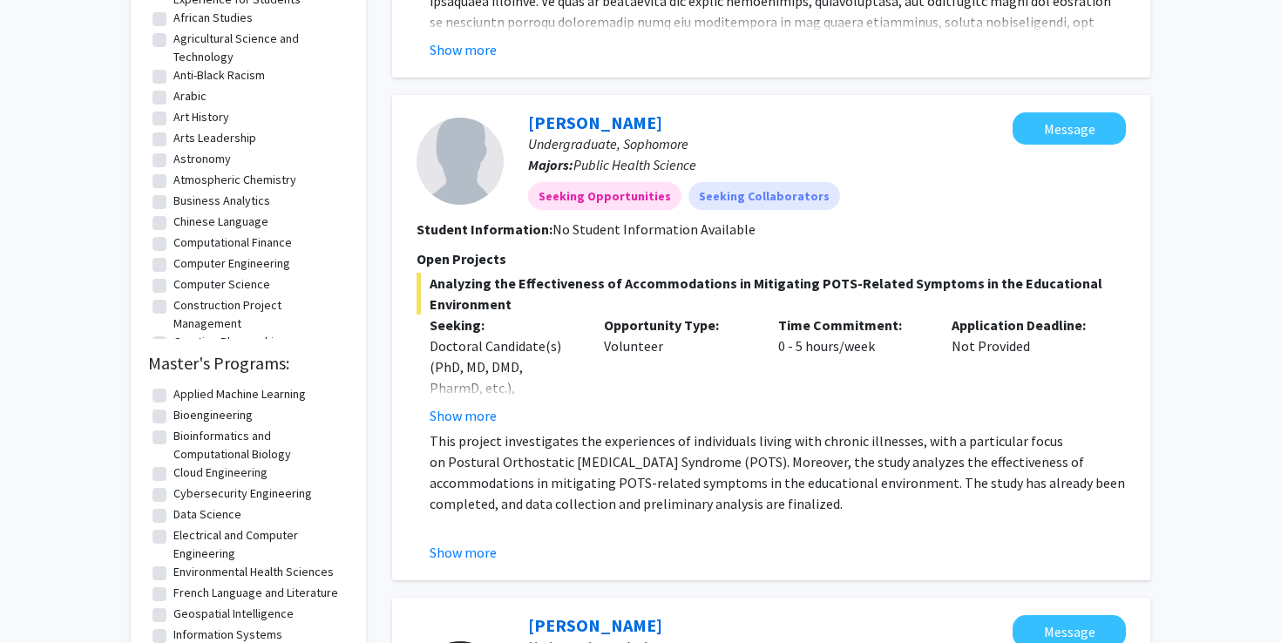
scroll to position [762, 0]
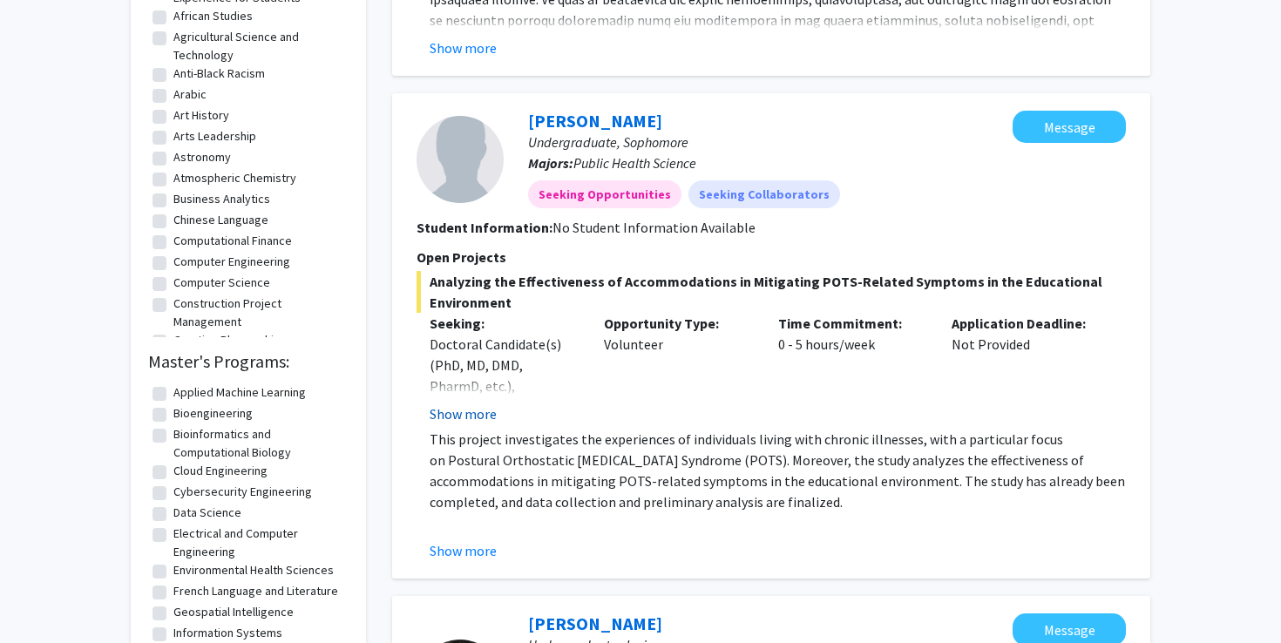
click at [451, 410] on button "Show more" at bounding box center [463, 414] width 67 height 21
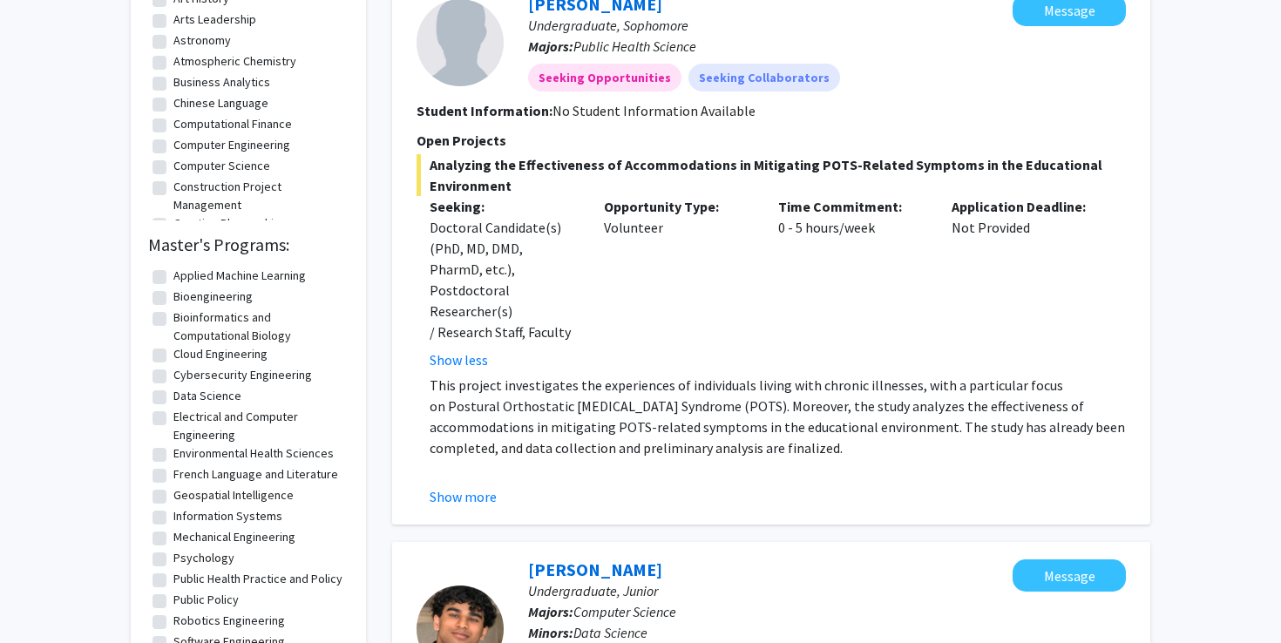
scroll to position [885, 0]
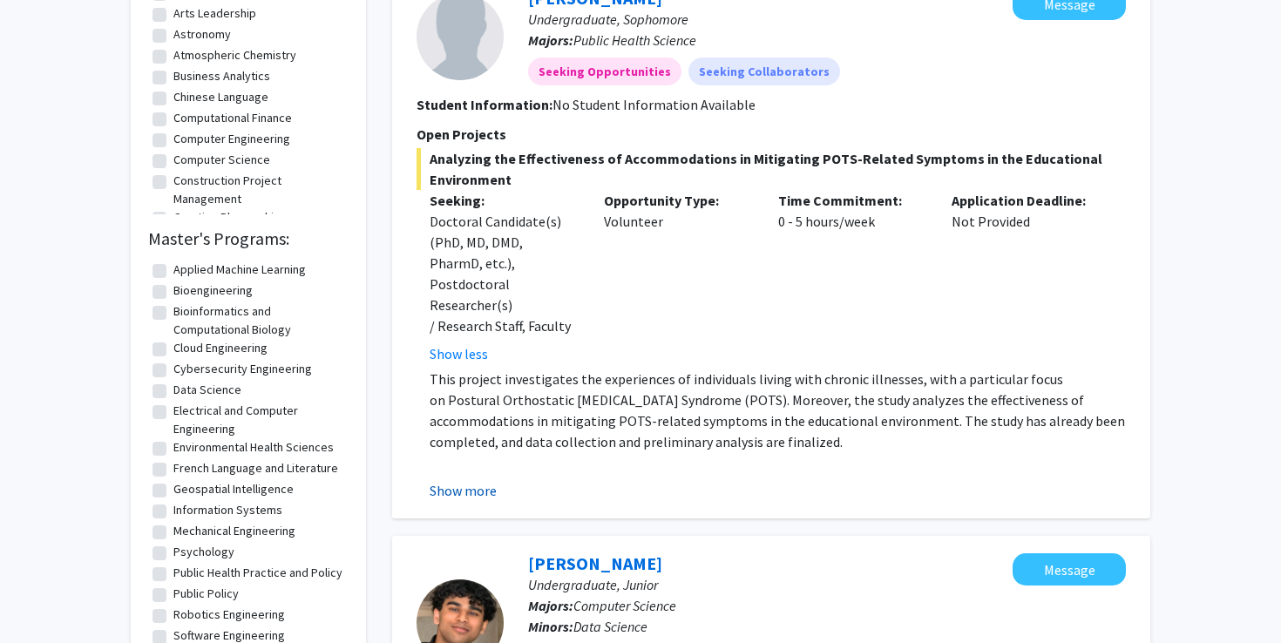
click at [450, 480] on button "Show more" at bounding box center [463, 490] width 67 height 21
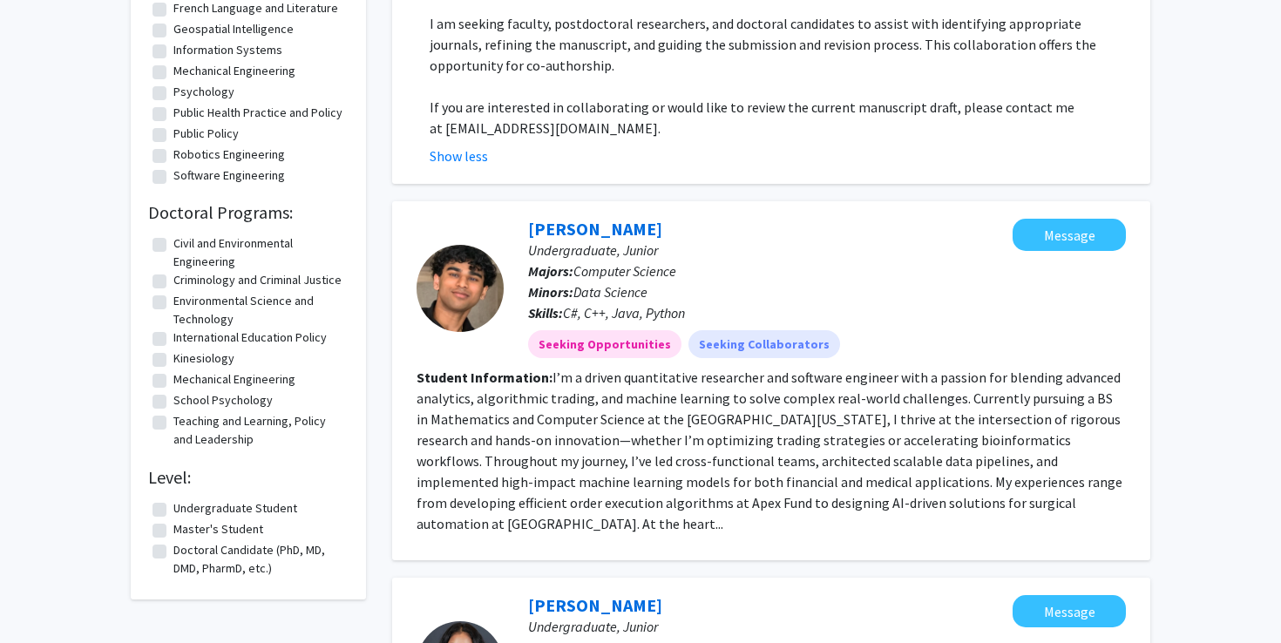
scroll to position [1402, 0]
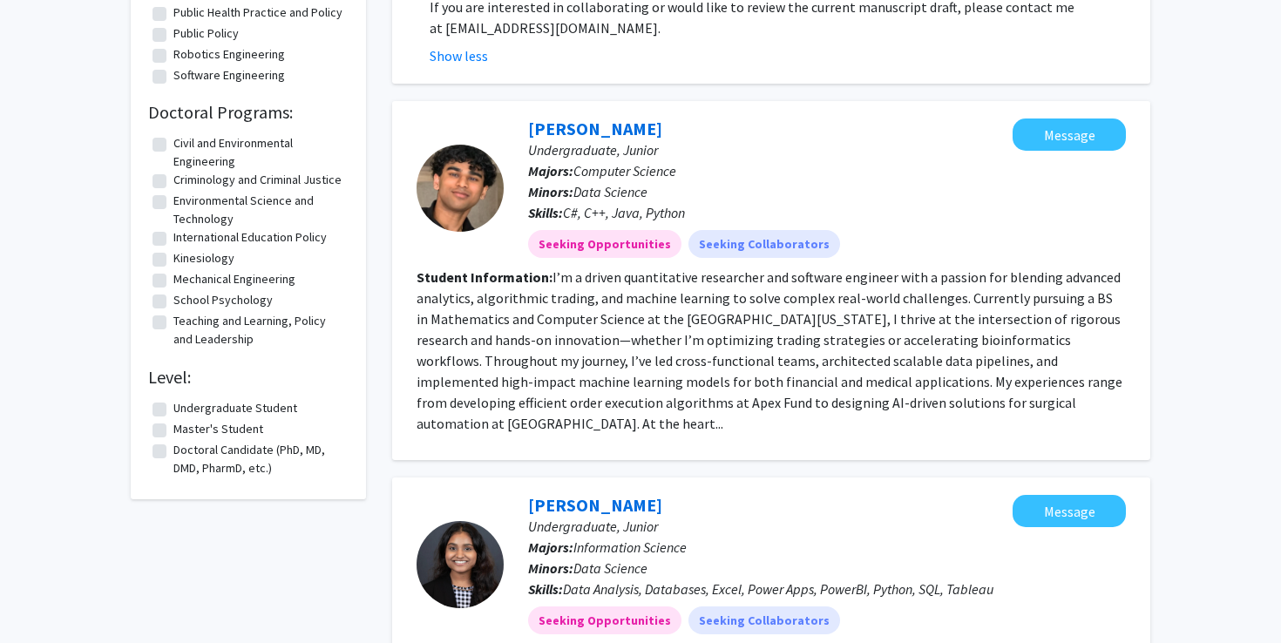
click at [852, 339] on fg-read-more "I’m a driven quantitative researcher and software engineer with a passion for b…" at bounding box center [770, 350] width 706 height 164
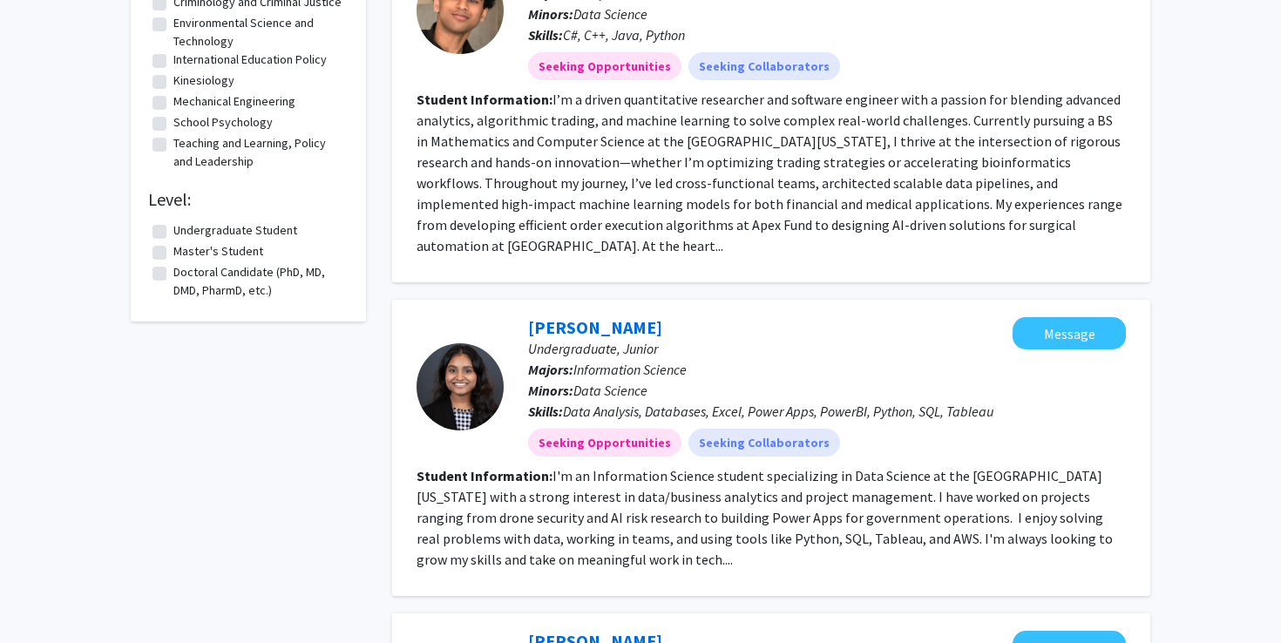
scroll to position [1690, 0]
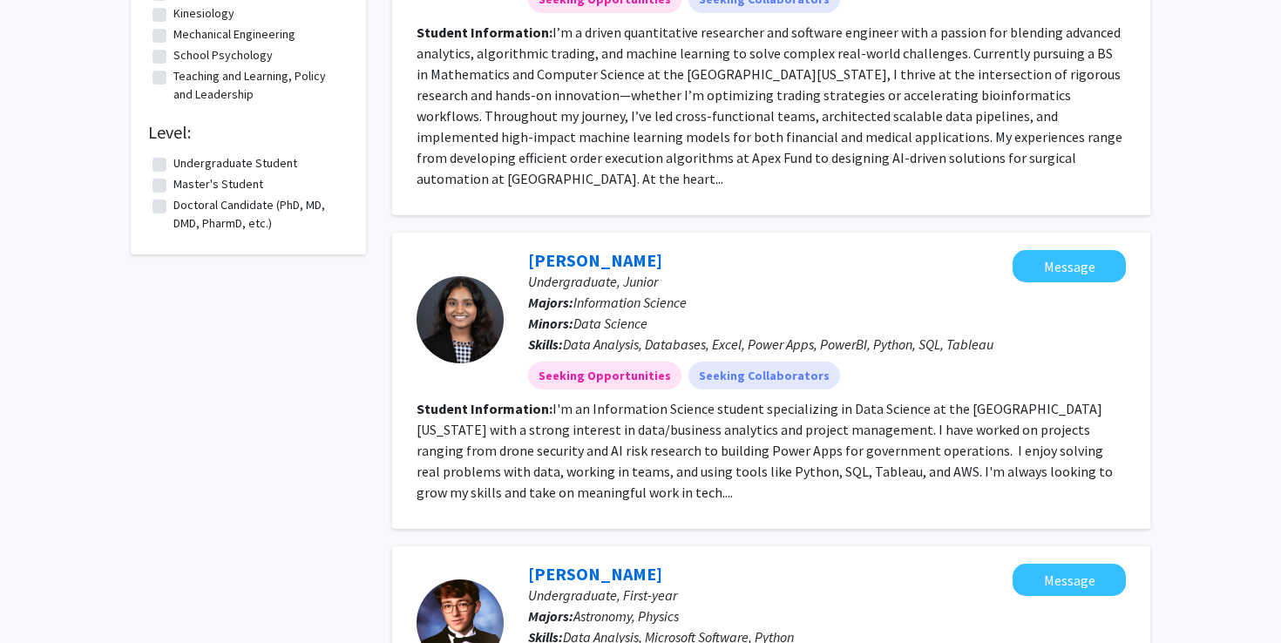
click at [479, 456] on fg-read-more "I'm an Information Science student specializing in Data Science at the Universi…" at bounding box center [765, 450] width 696 height 101
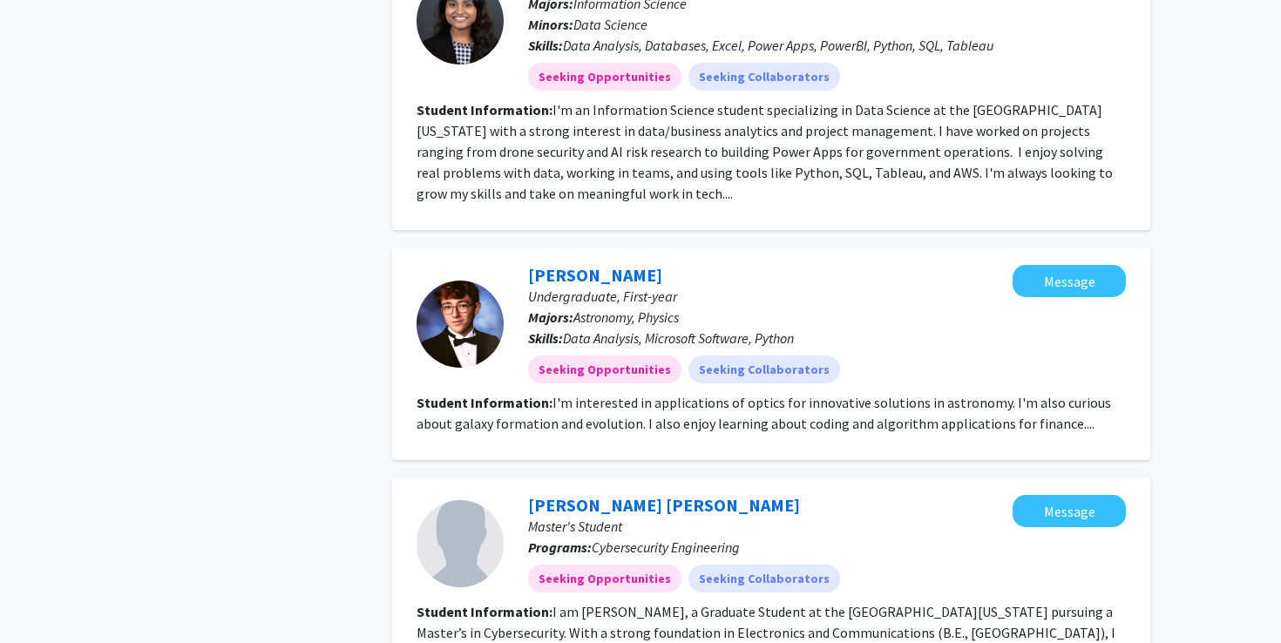
scroll to position [1990, 0]
click at [725, 393] on fg-read-more "I'm interested in applications of optics for innovative solutions in astronomy.…" at bounding box center [764, 412] width 695 height 38
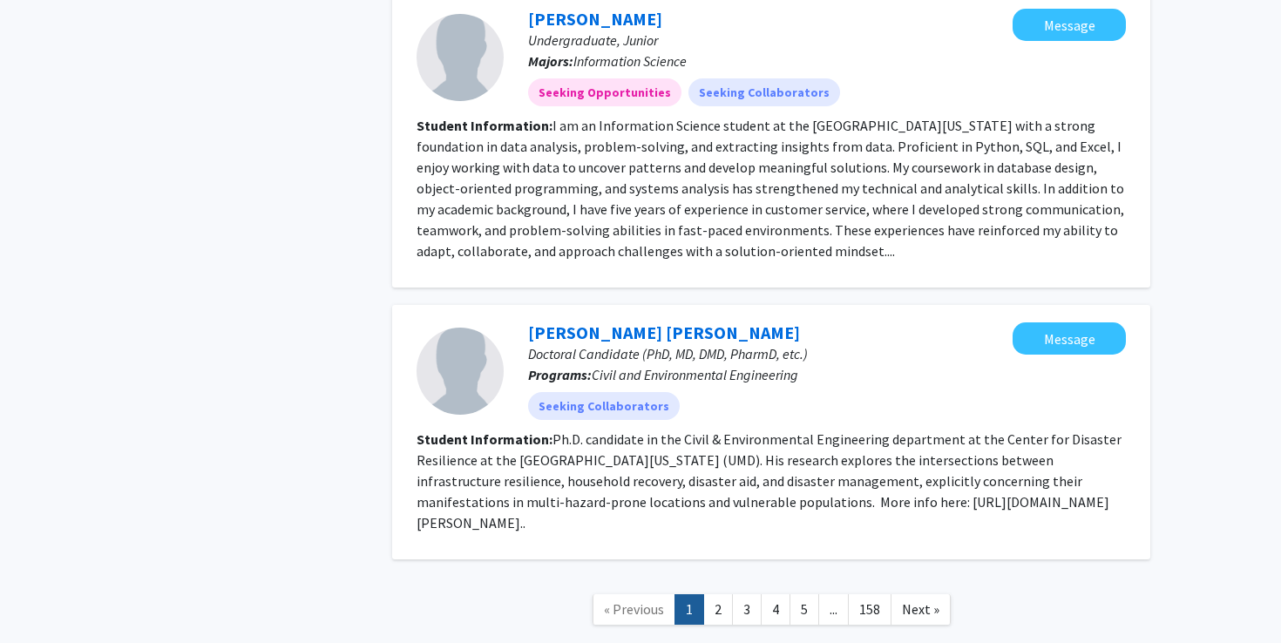
scroll to position [3275, 0]
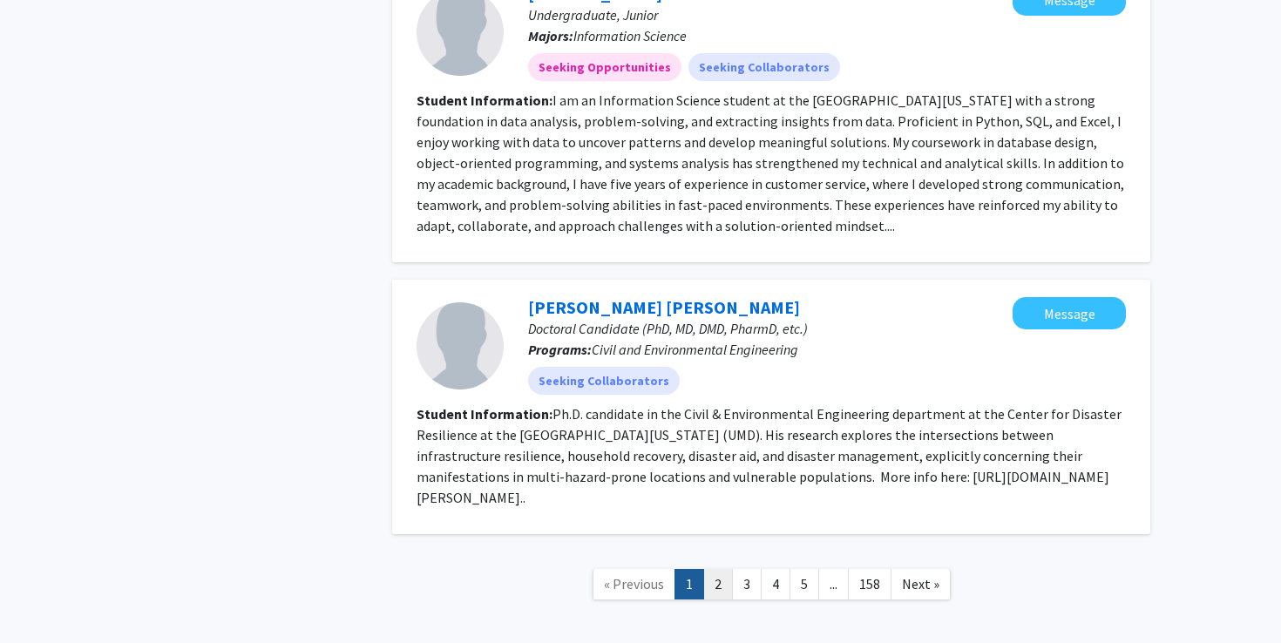
click at [719, 569] on link "2" at bounding box center [718, 584] width 30 height 31
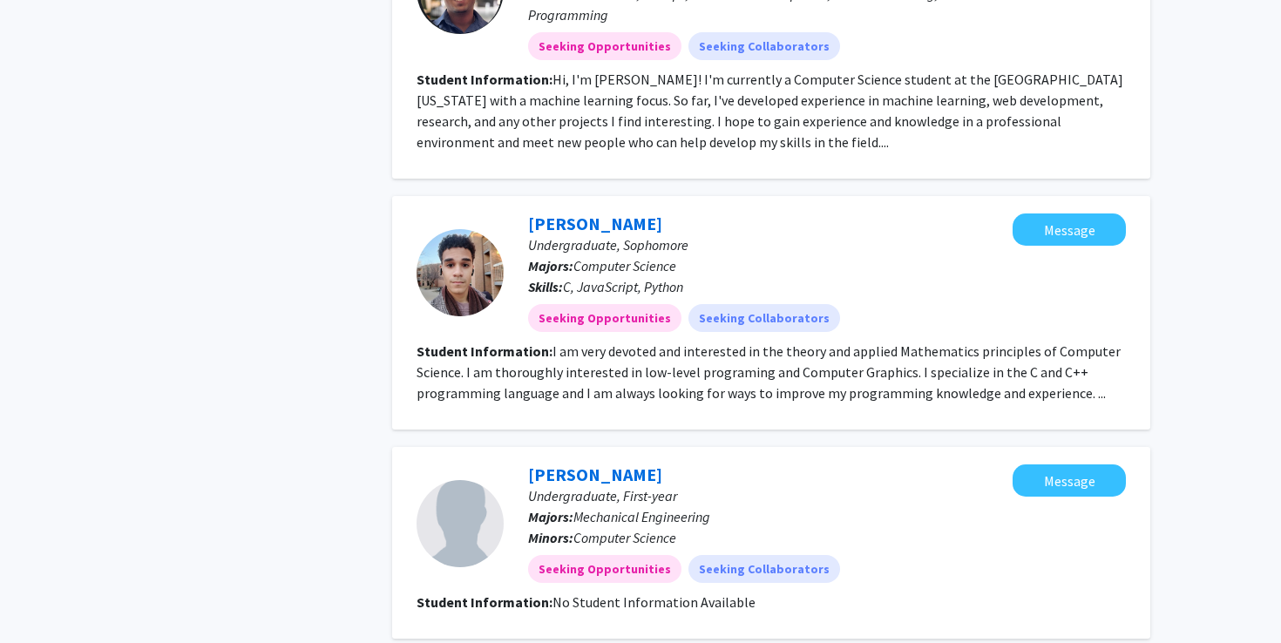
scroll to position [2469, 0]
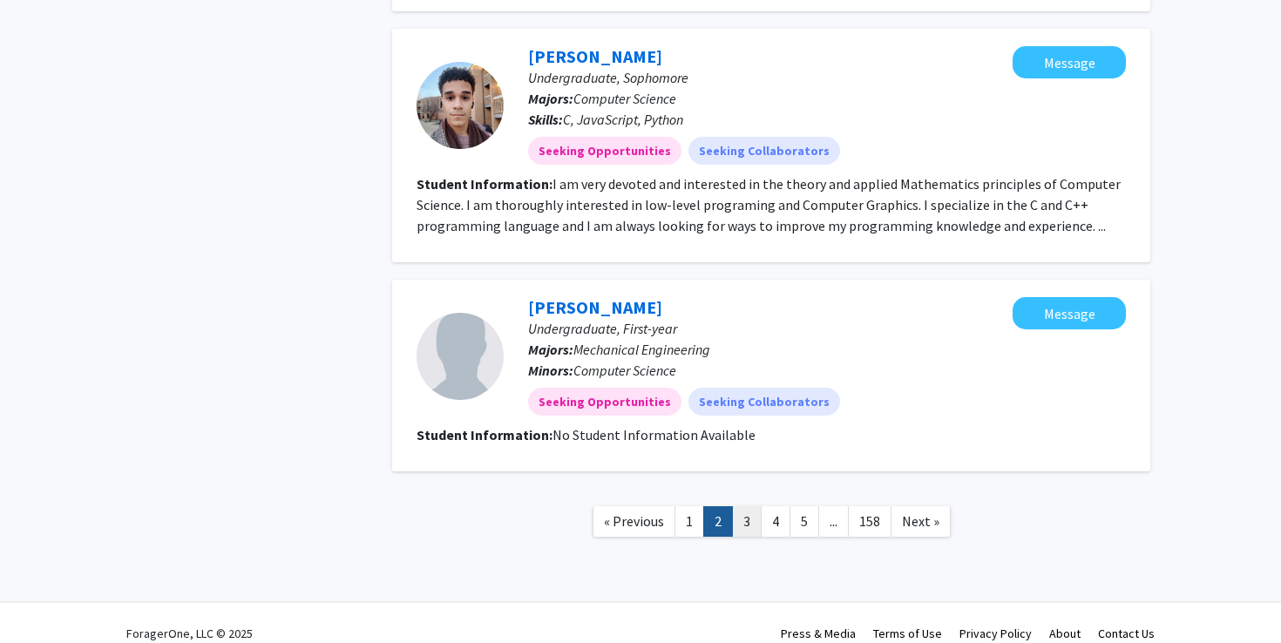
click at [739, 506] on link "3" at bounding box center [747, 521] width 30 height 31
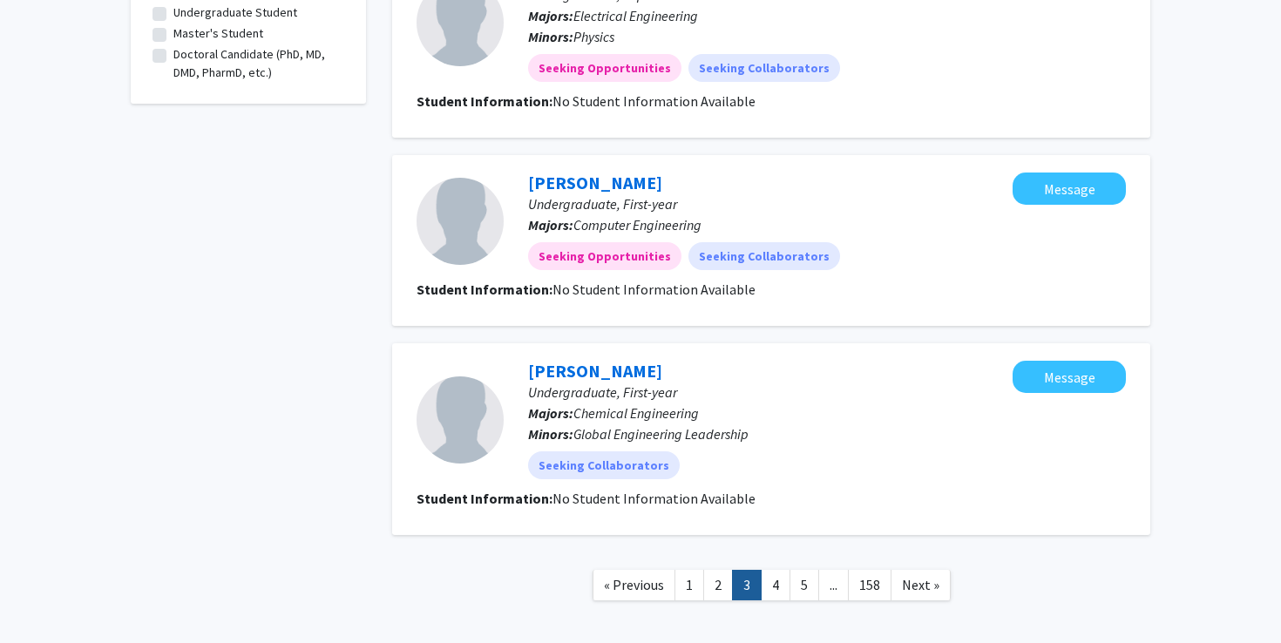
scroll to position [1878, 0]
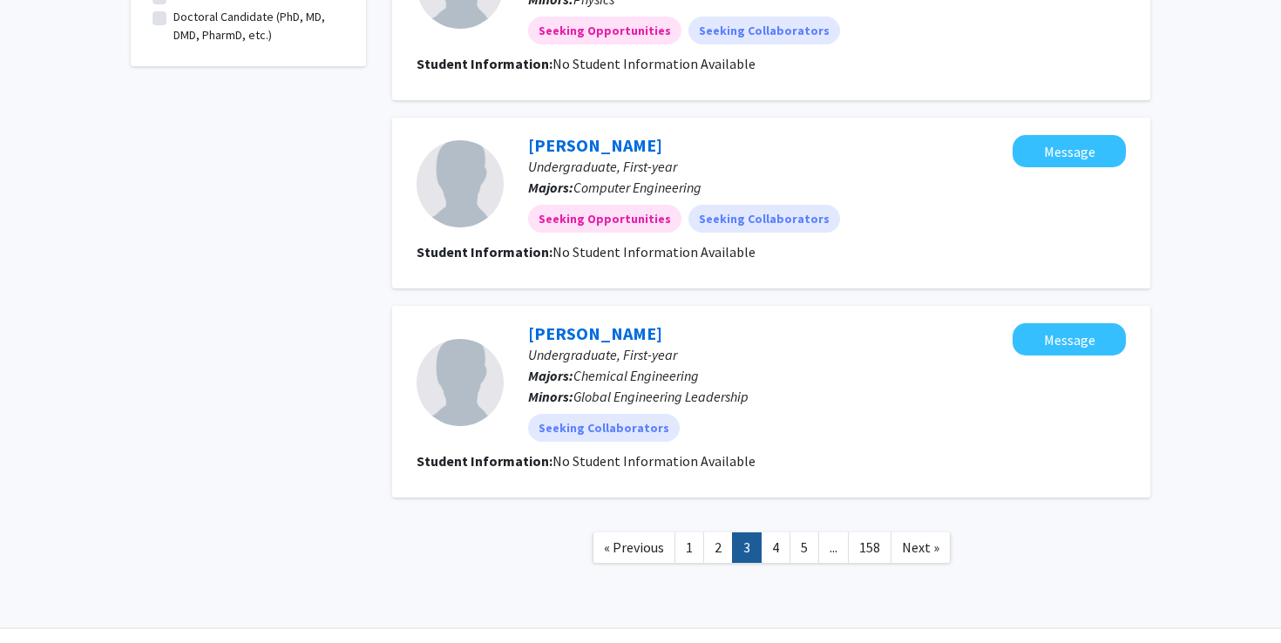
click at [773, 515] on nav "« Previous 1 2 3 4 5 ... 158 Next »" at bounding box center [771, 550] width 758 height 71
click at [773, 533] on link "4" at bounding box center [776, 548] width 30 height 31
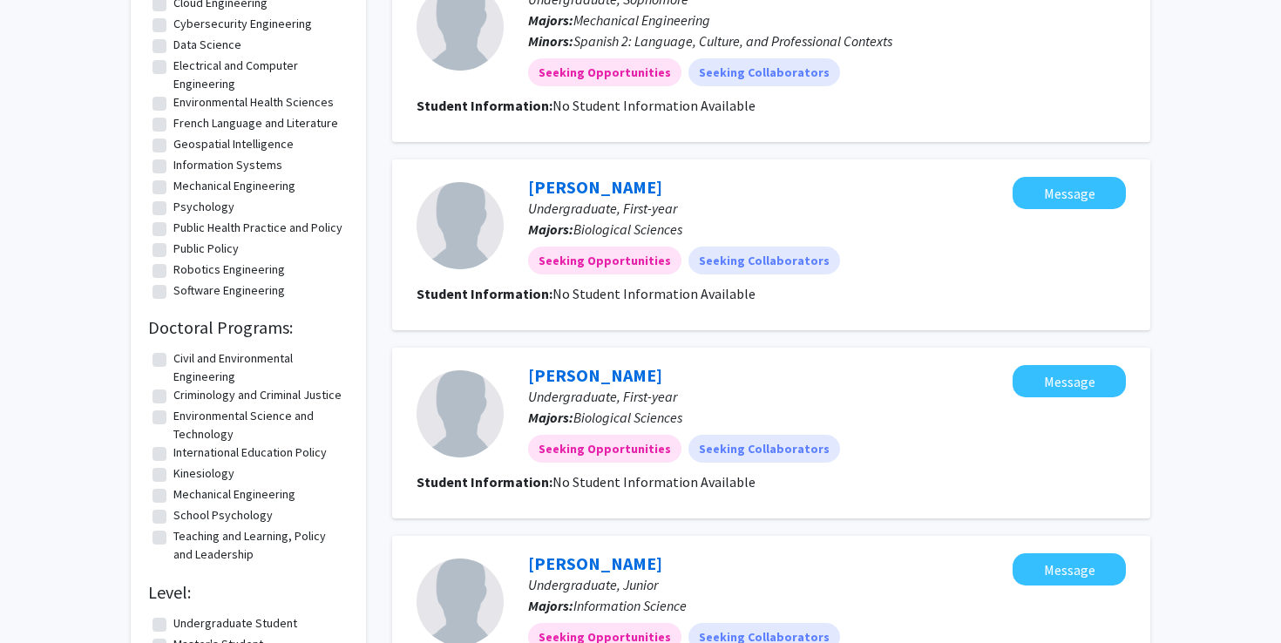
scroll to position [1638, 0]
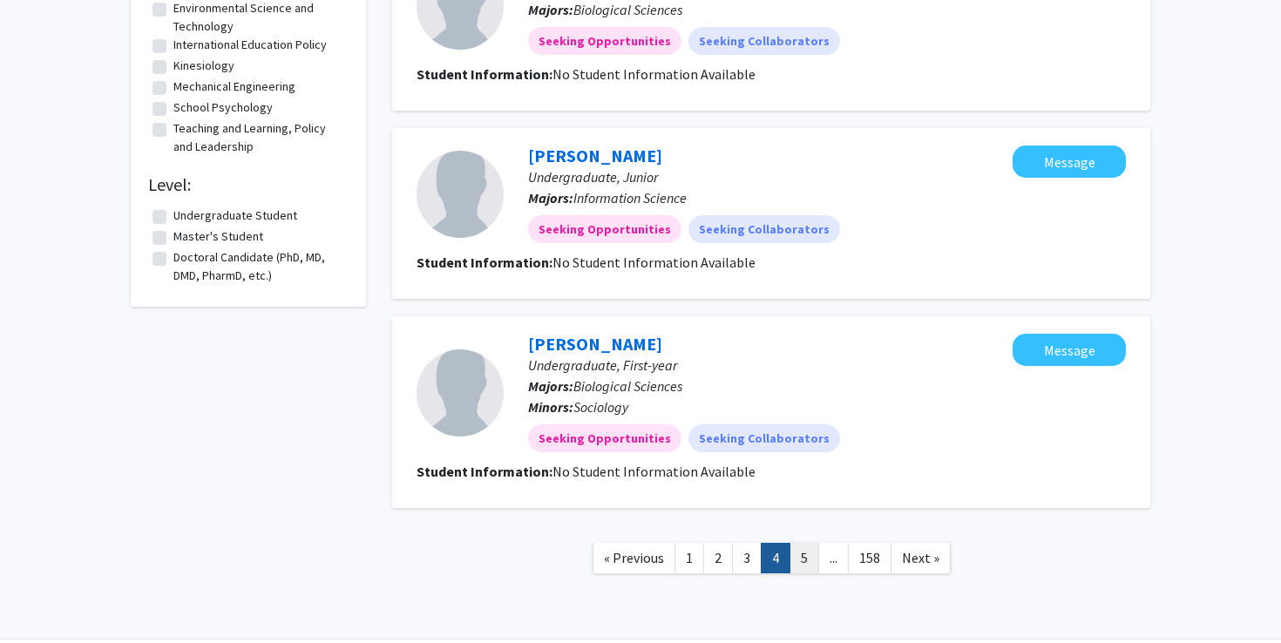
click at [812, 555] on link "5" at bounding box center [805, 558] width 30 height 31
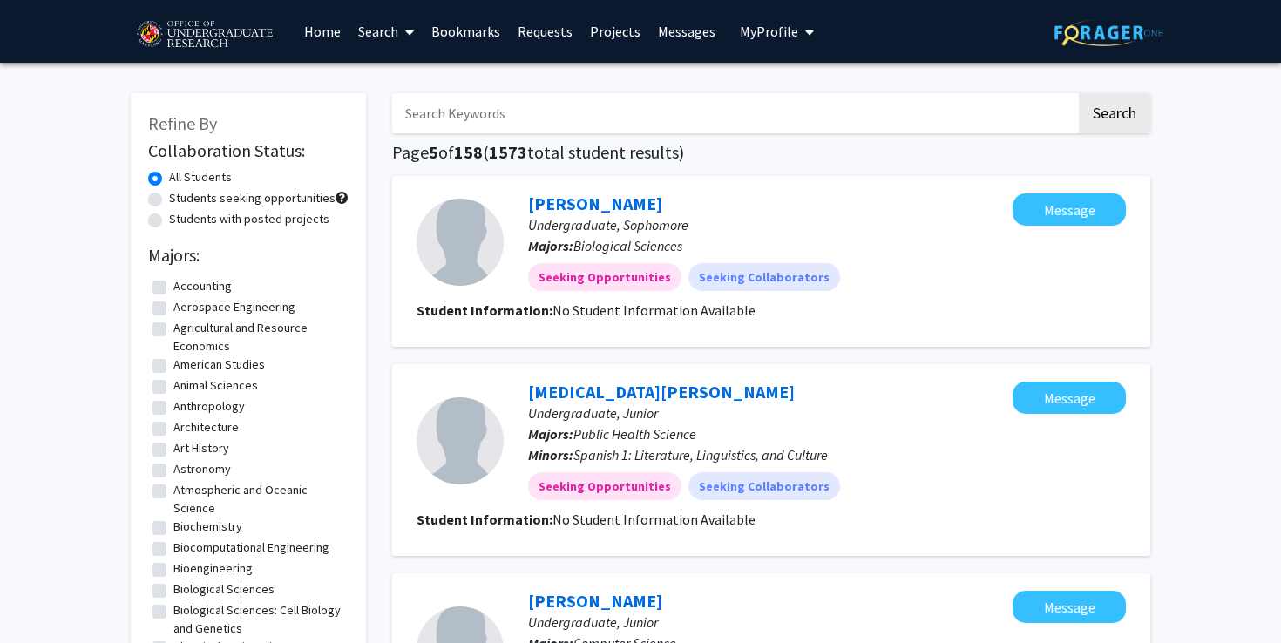
click at [315, 38] on link "Home" at bounding box center [322, 31] width 54 height 61
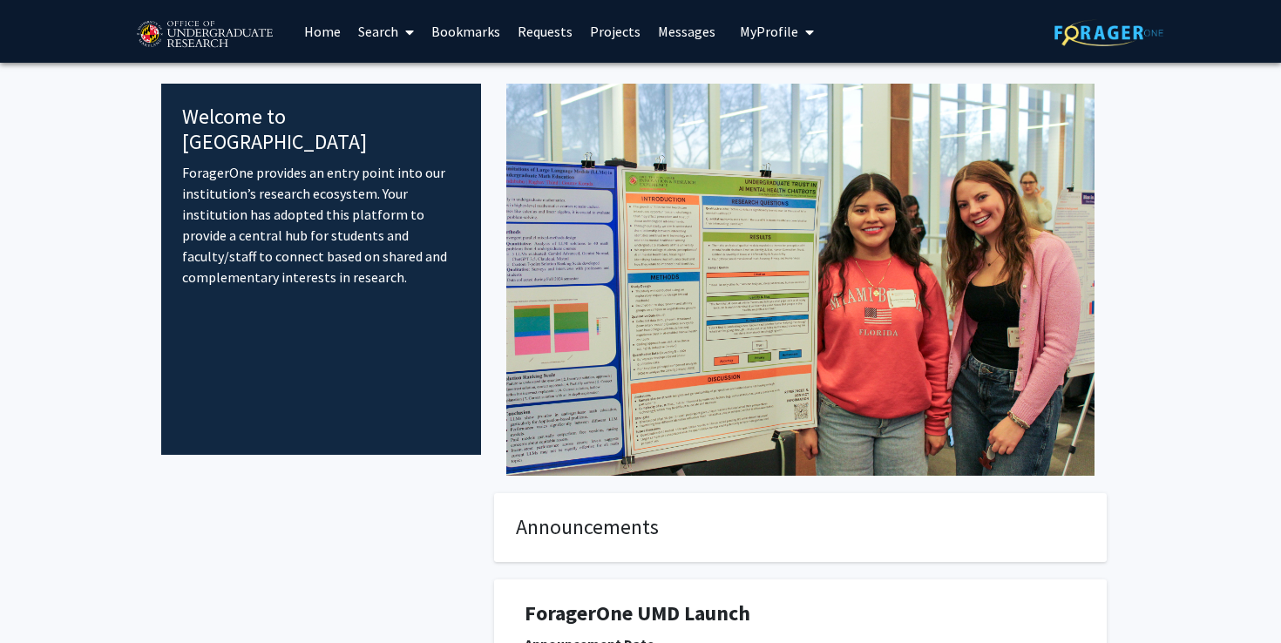
click at [621, 28] on link "Projects" at bounding box center [615, 31] width 68 height 61
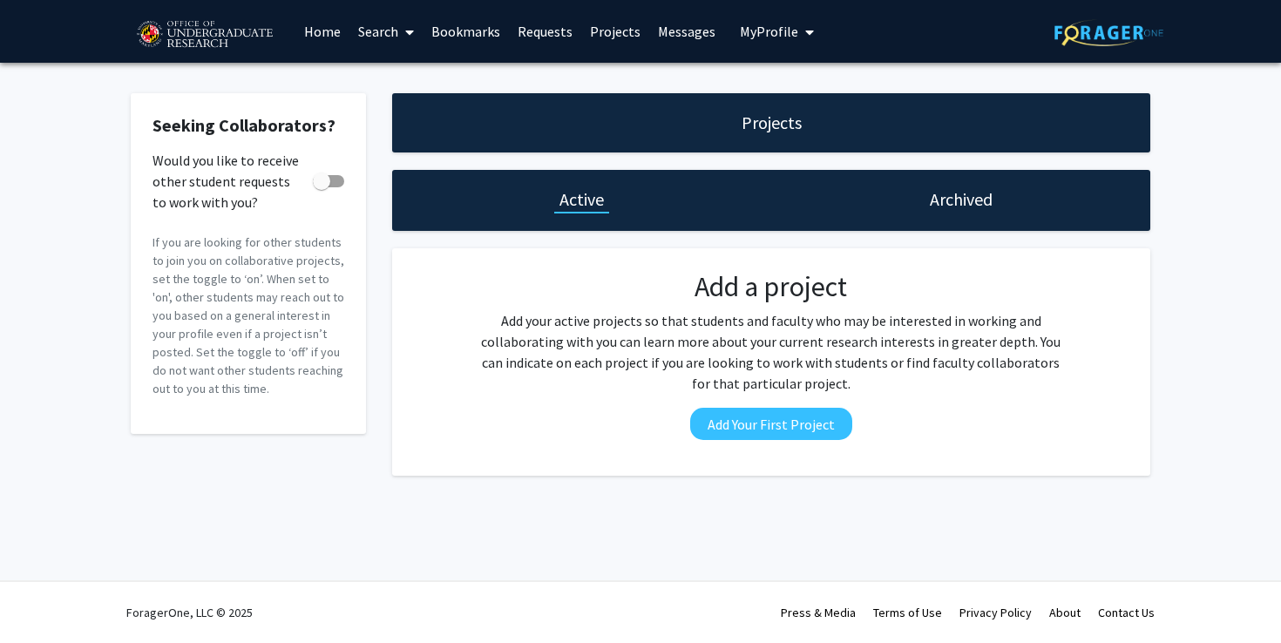
click at [962, 207] on h1 "Archived" at bounding box center [961, 199] width 63 height 24
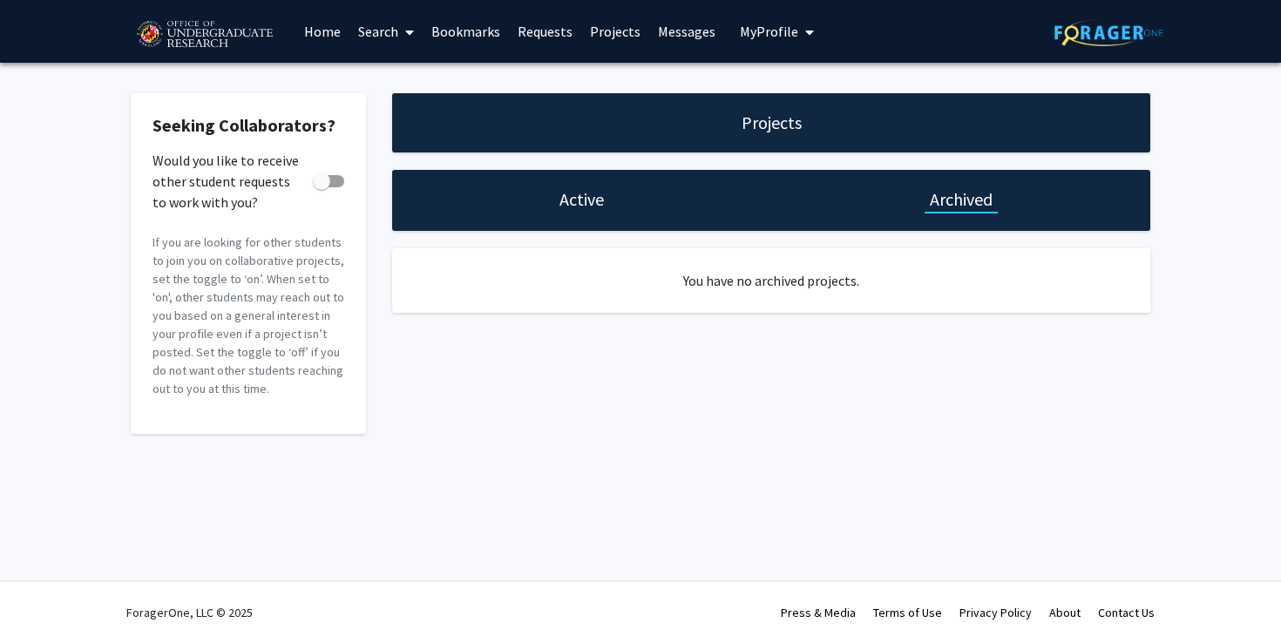
click at [562, 194] on h1 "Active" at bounding box center [582, 199] width 44 height 24
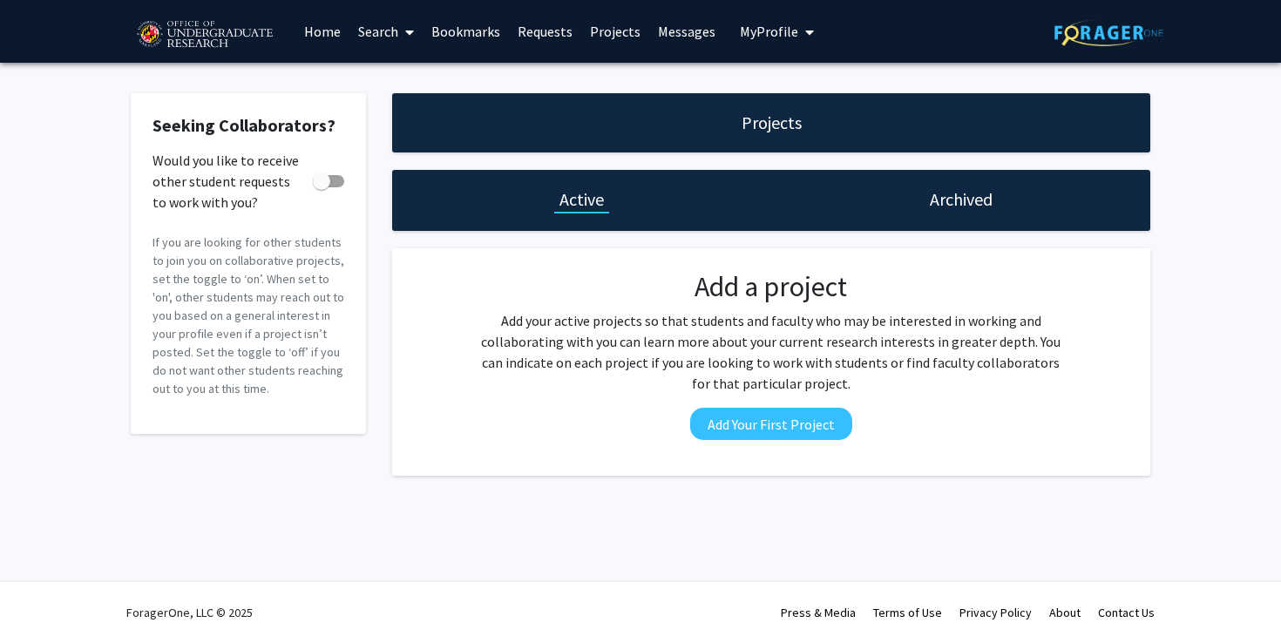
click at [560, 30] on link "Requests" at bounding box center [545, 31] width 72 height 61
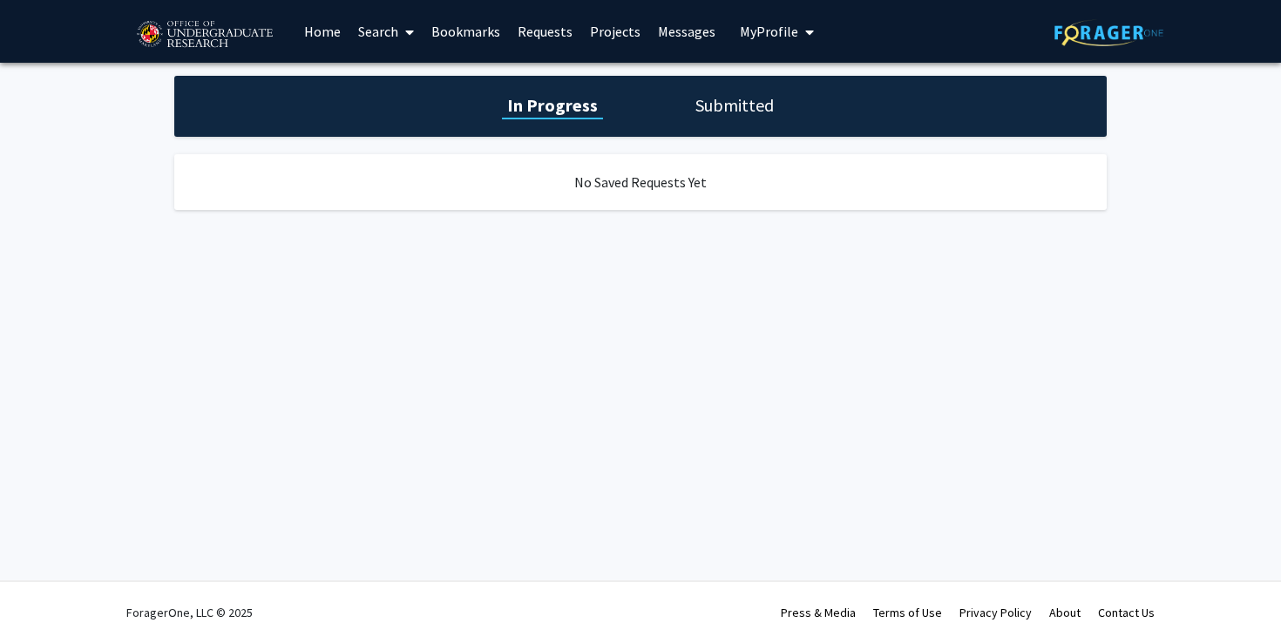
click at [451, 30] on link "Bookmarks" at bounding box center [466, 31] width 86 height 61
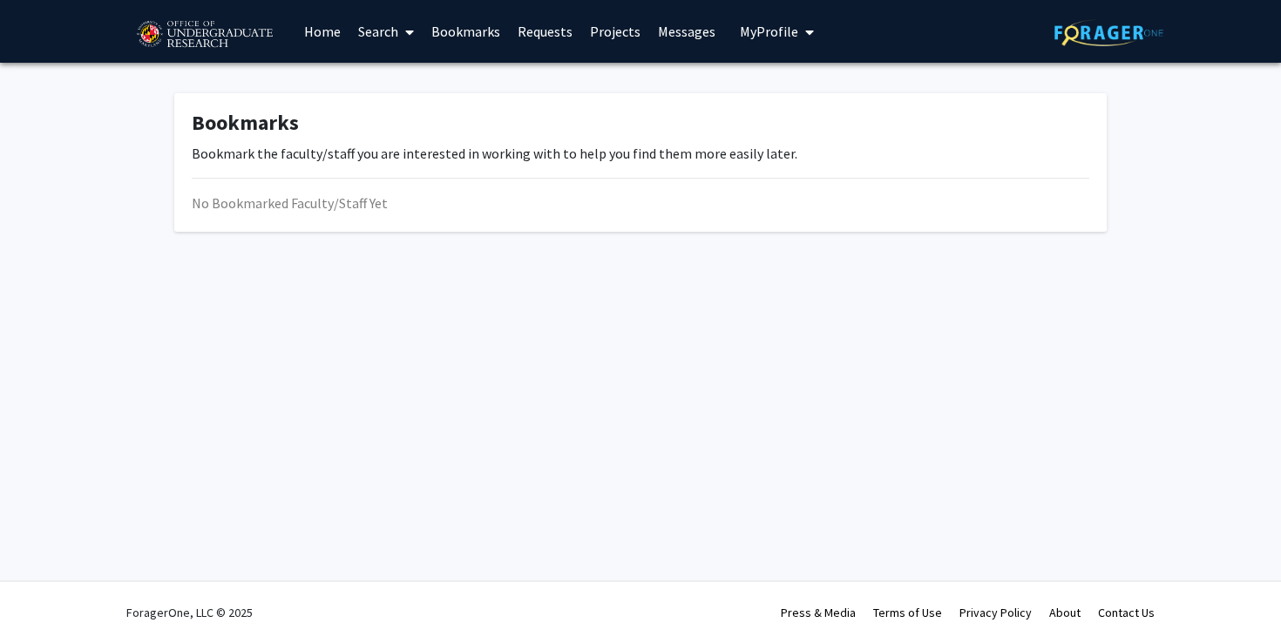
click at [380, 37] on link "Search" at bounding box center [386, 31] width 73 height 61
click at [404, 78] on span "Faculty/Staff" at bounding box center [414, 80] width 128 height 35
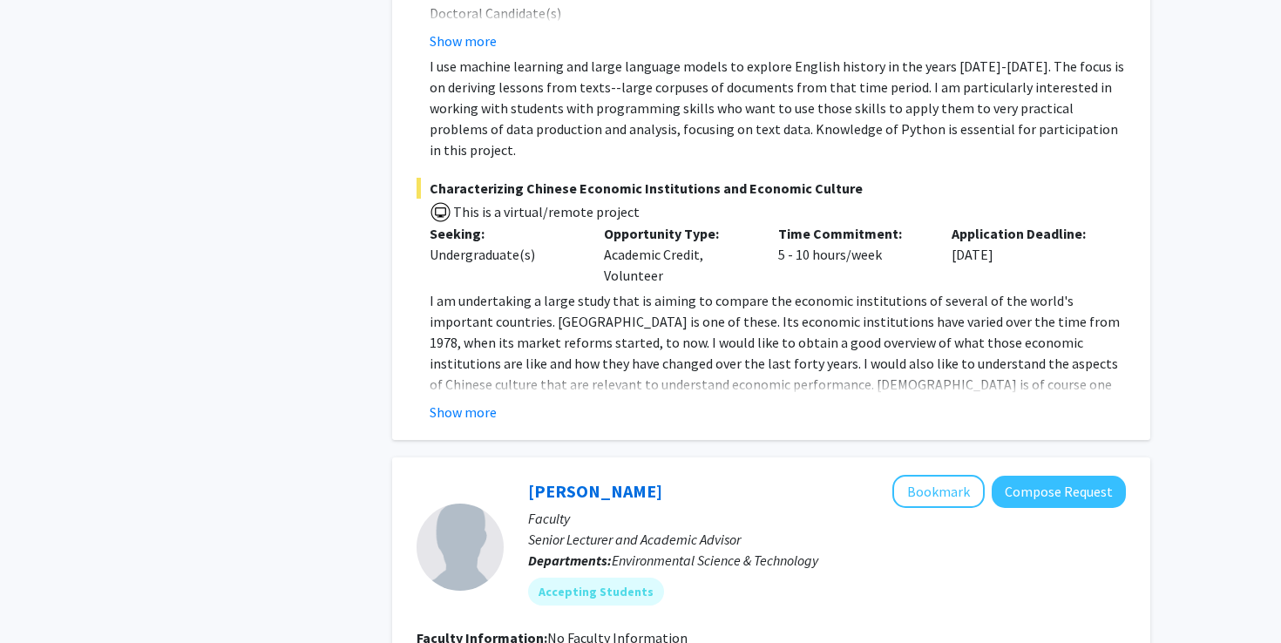
scroll to position [8492, 0]
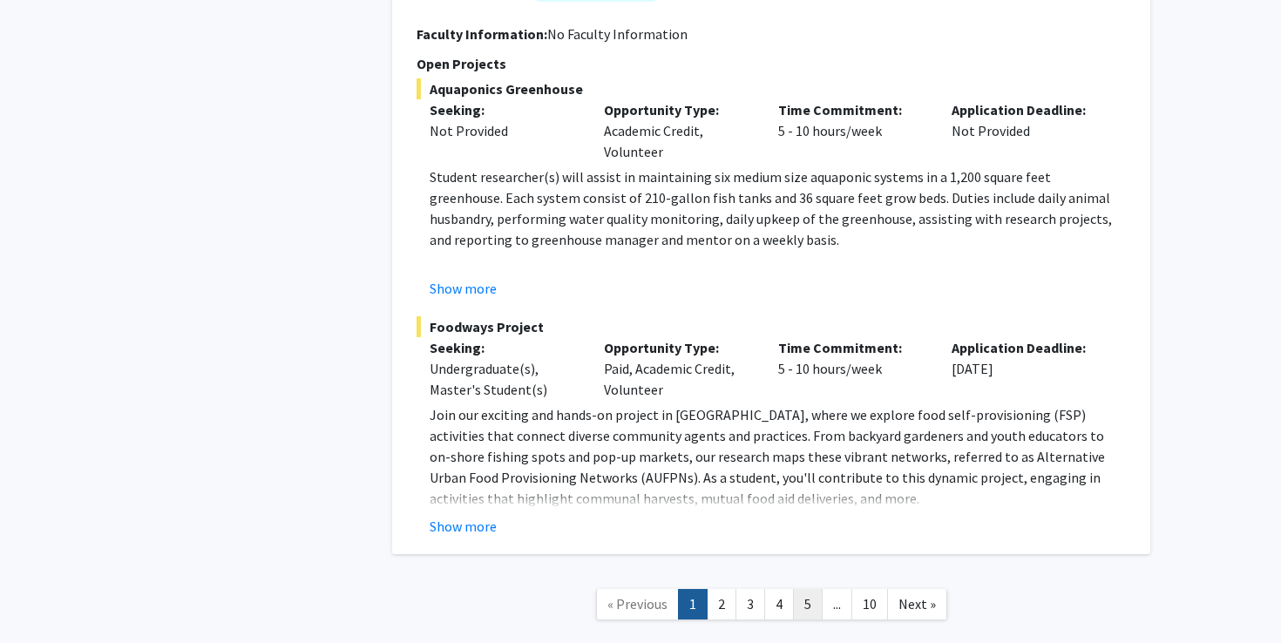
click at [802, 589] on link "5" at bounding box center [808, 604] width 30 height 31
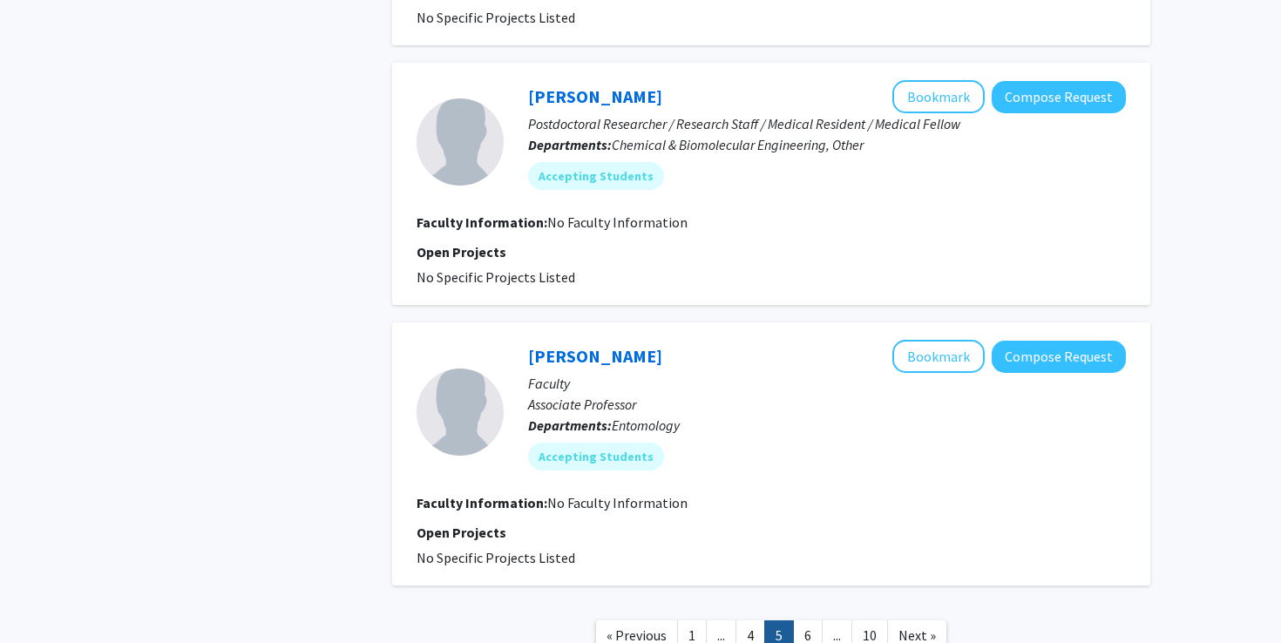
scroll to position [2557, 0]
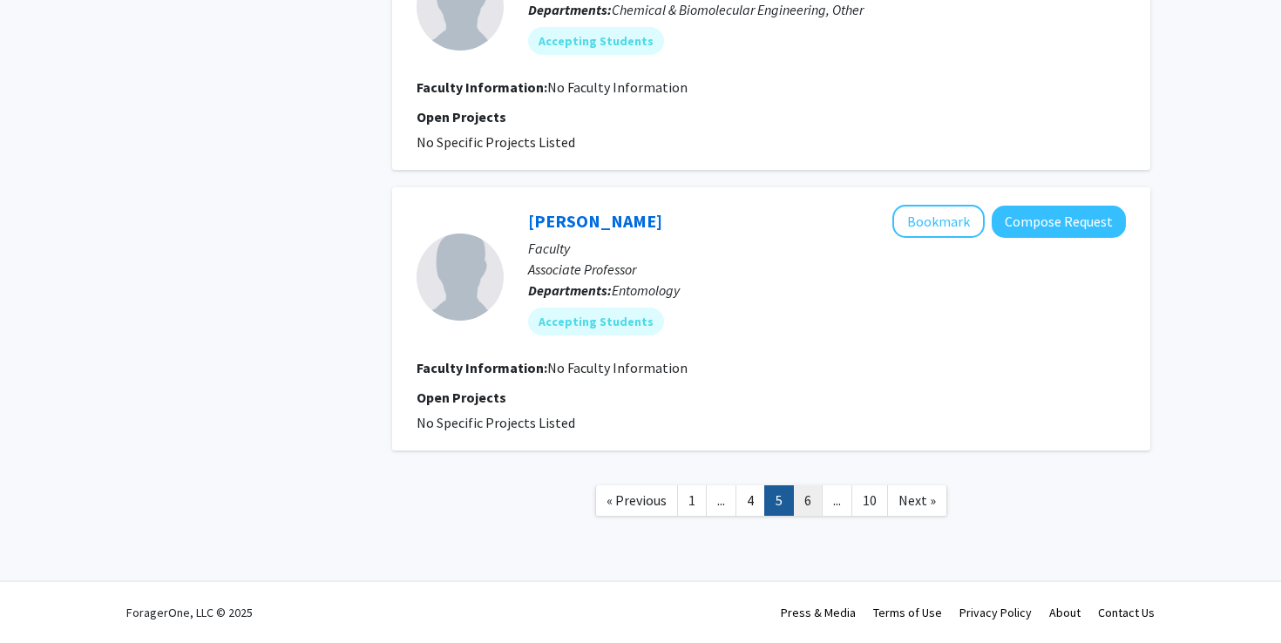
click at [815, 498] on link "6" at bounding box center [808, 501] width 30 height 31
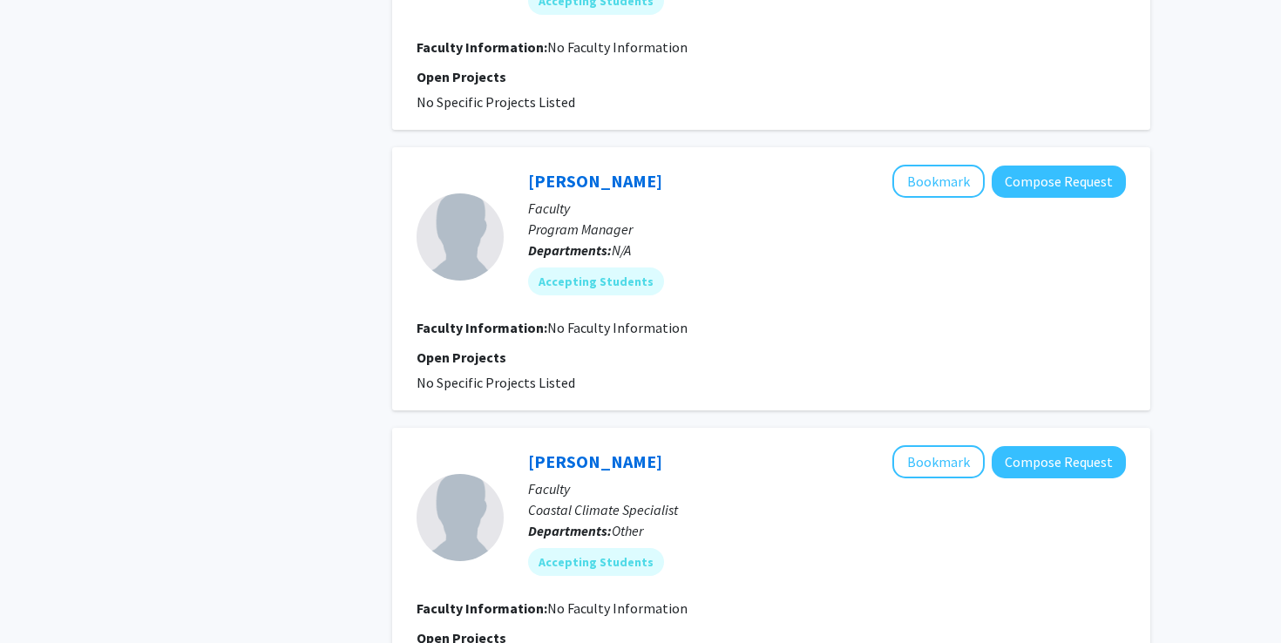
scroll to position [2515, 0]
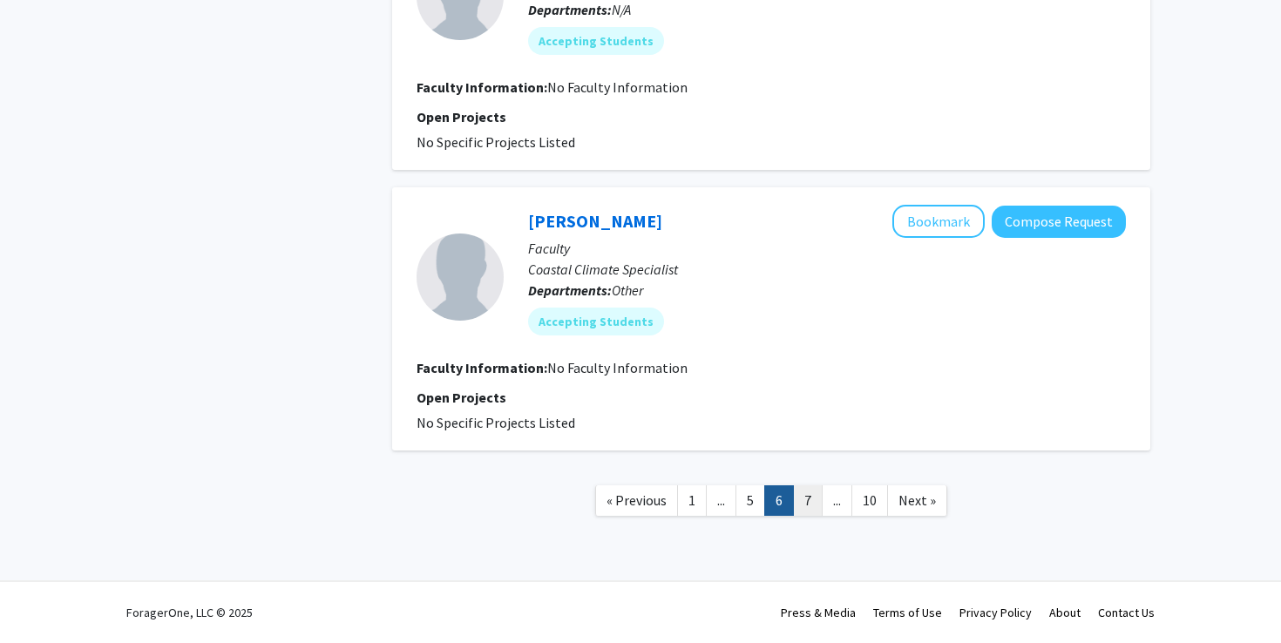
click at [815, 492] on link "7" at bounding box center [808, 501] width 30 height 31
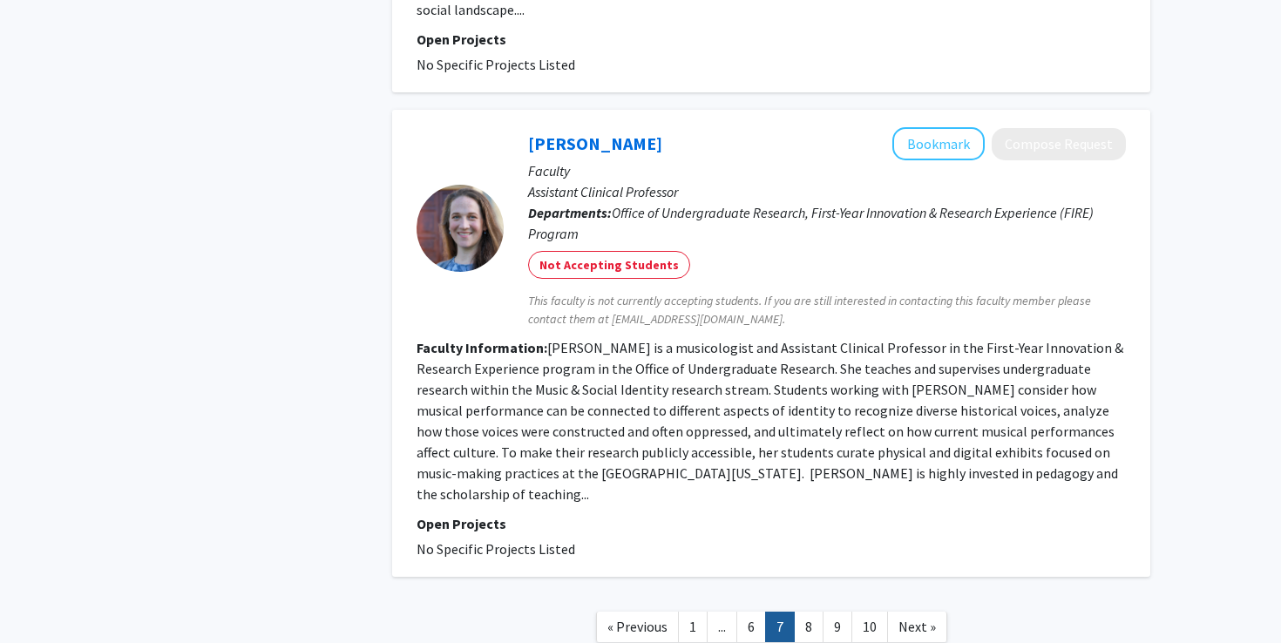
scroll to position [4267, 0]
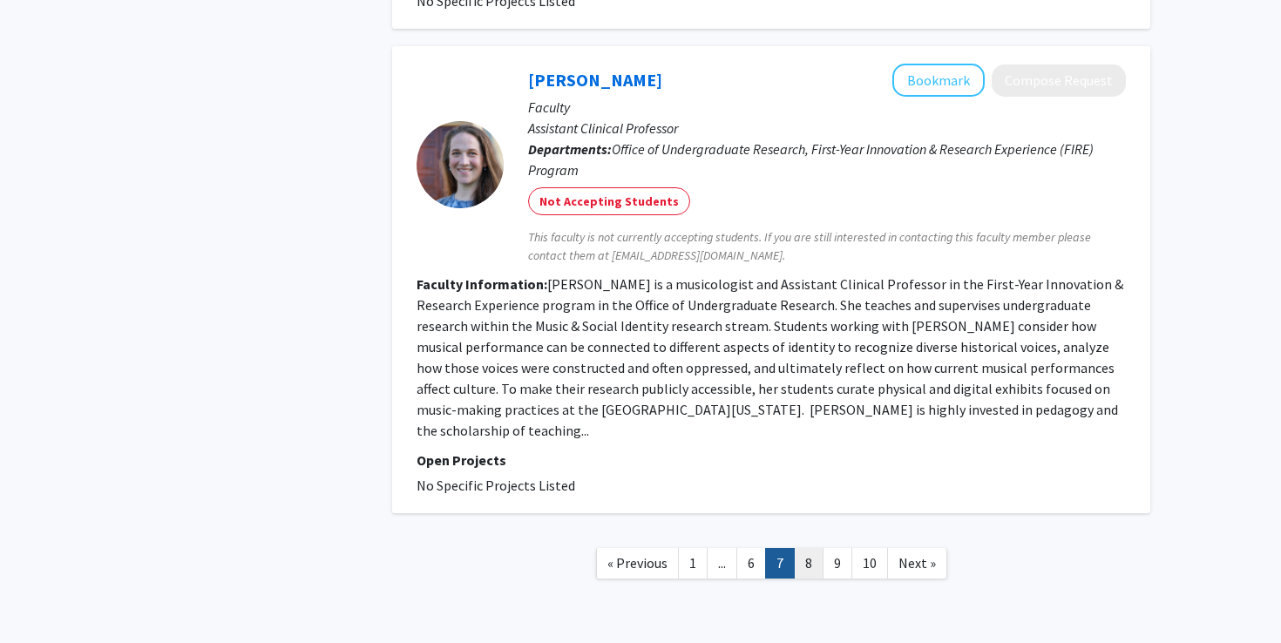
click at [800, 548] on link "8" at bounding box center [809, 563] width 30 height 31
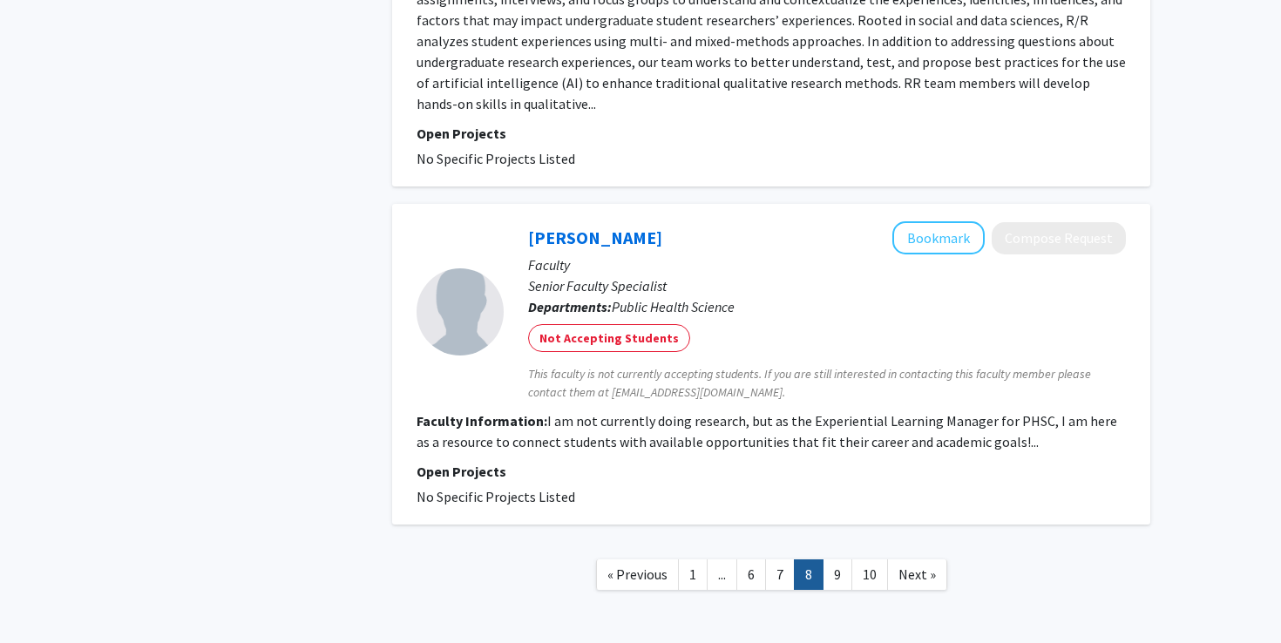
scroll to position [3619, 0]
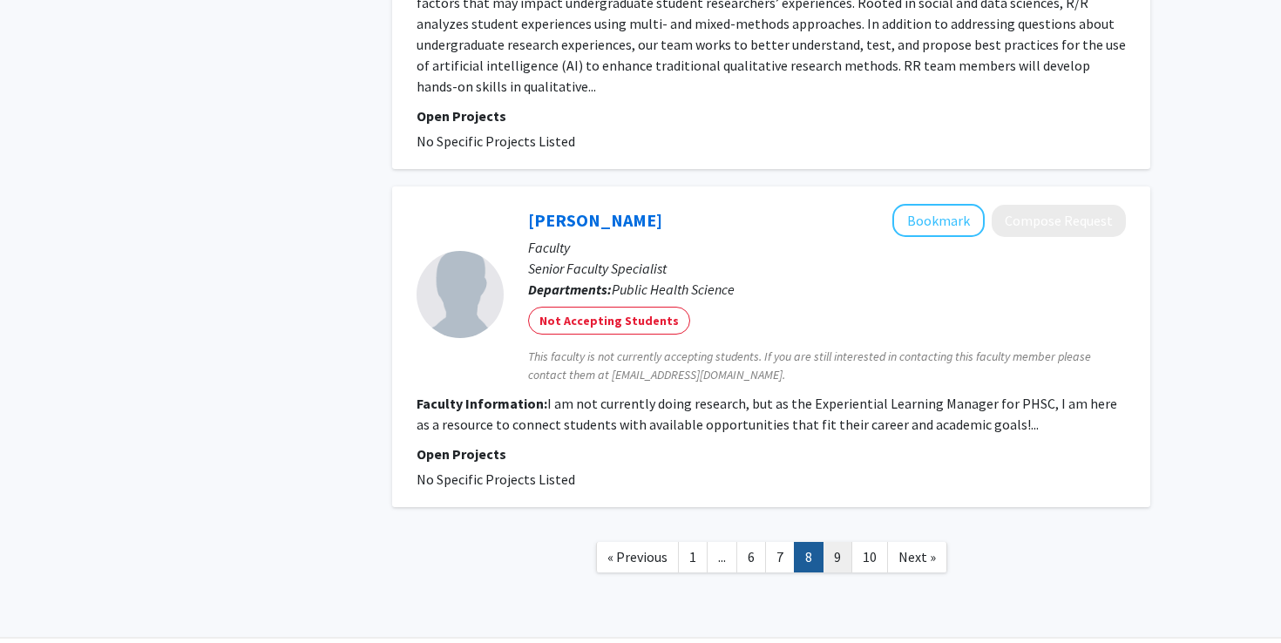
click at [844, 542] on link "9" at bounding box center [838, 557] width 30 height 31
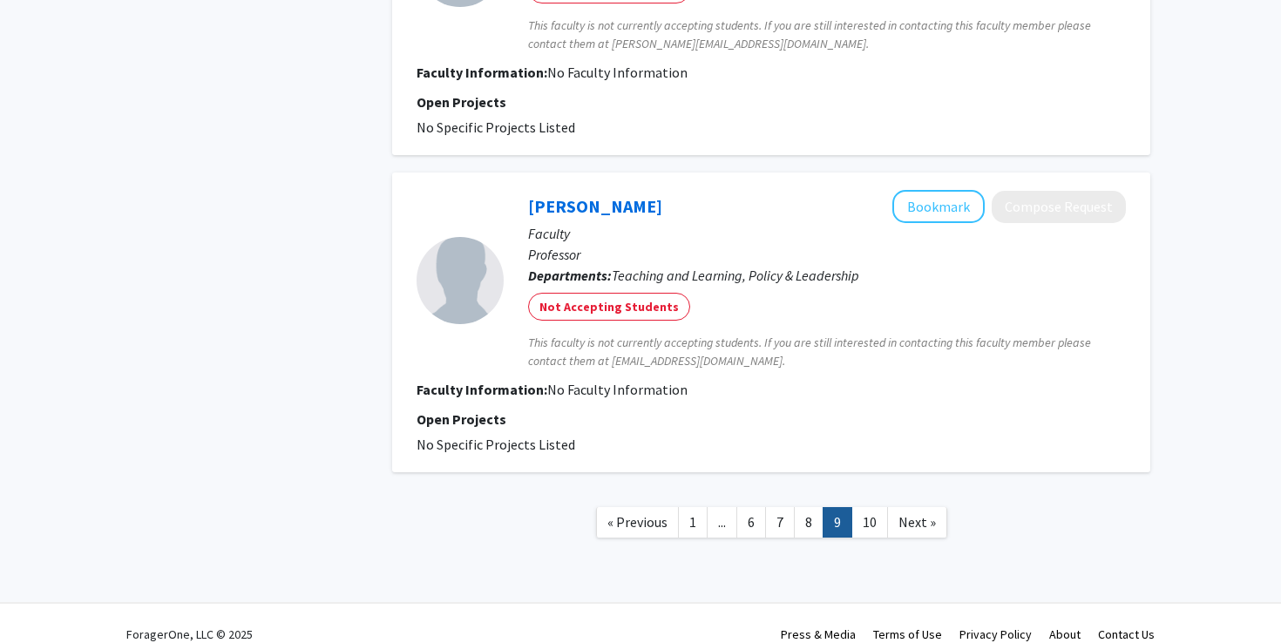
scroll to position [2878, 0]
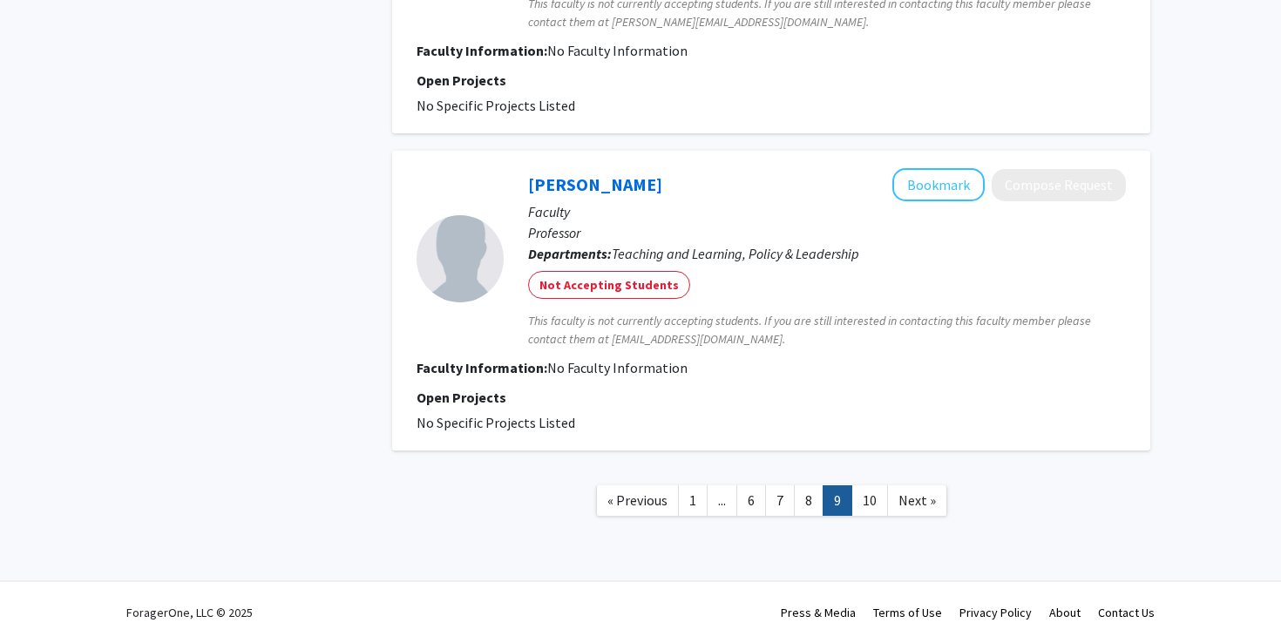
click at [850, 490] on link "9" at bounding box center [838, 501] width 30 height 31
click at [863, 499] on link "10" at bounding box center [870, 501] width 37 height 31
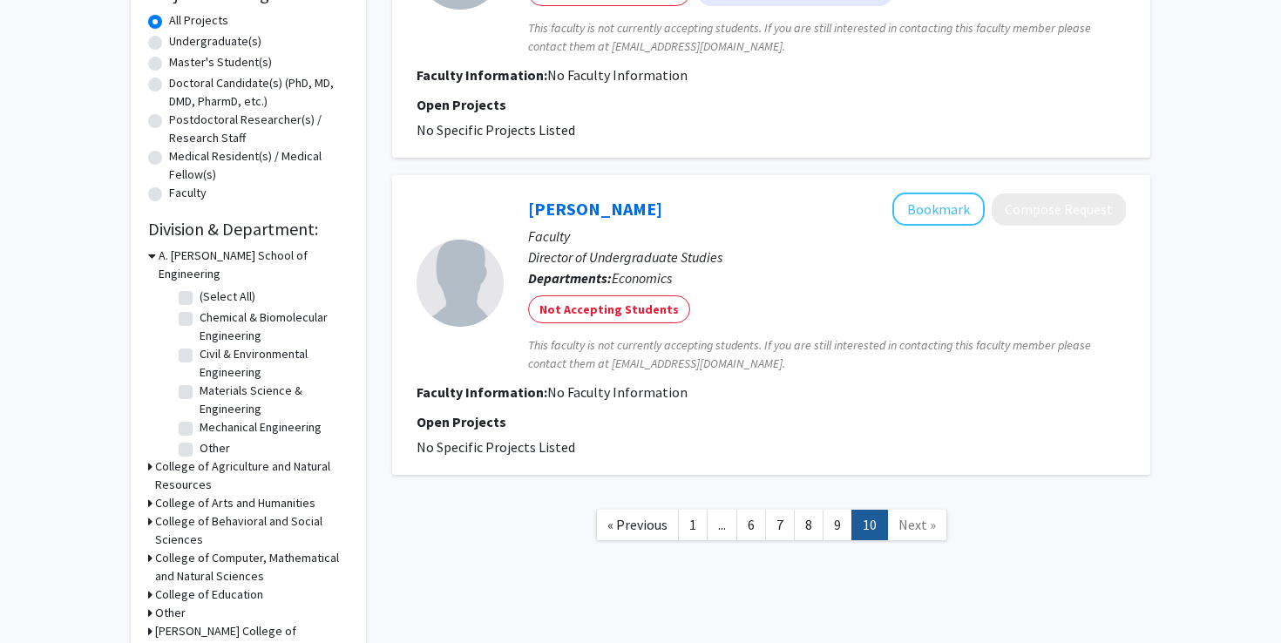
scroll to position [324, 0]
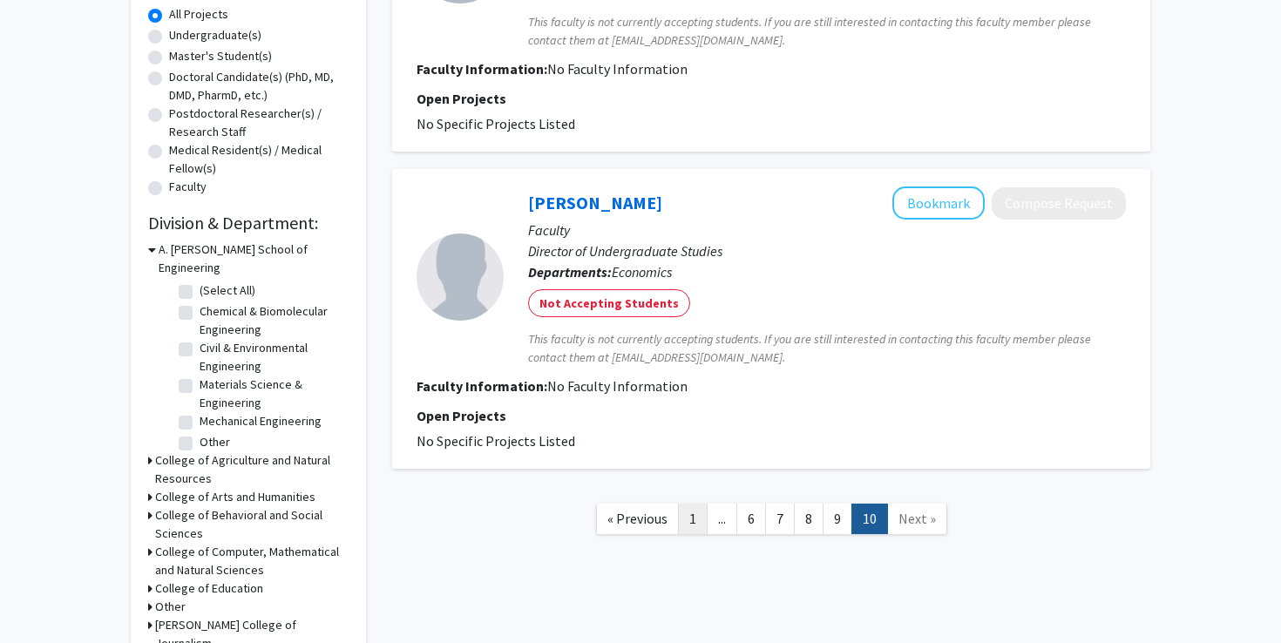
click at [699, 517] on link "1" at bounding box center [693, 519] width 30 height 31
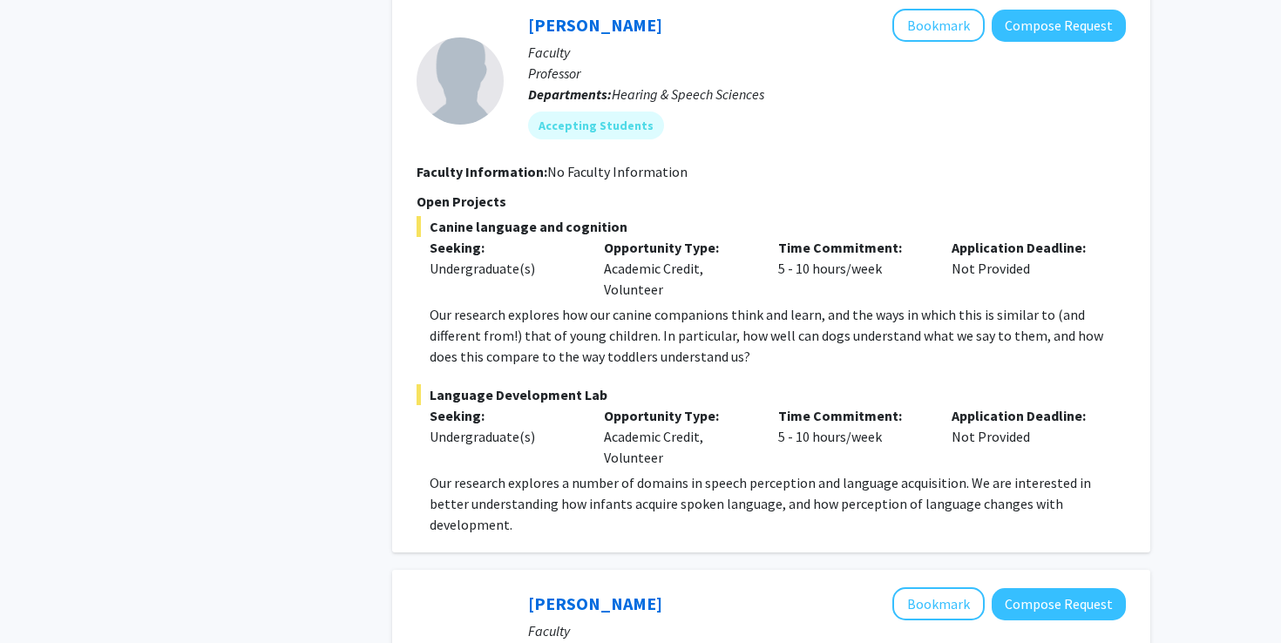
scroll to position [3410, 0]
